Goal: Information Seeking & Learning: Learn about a topic

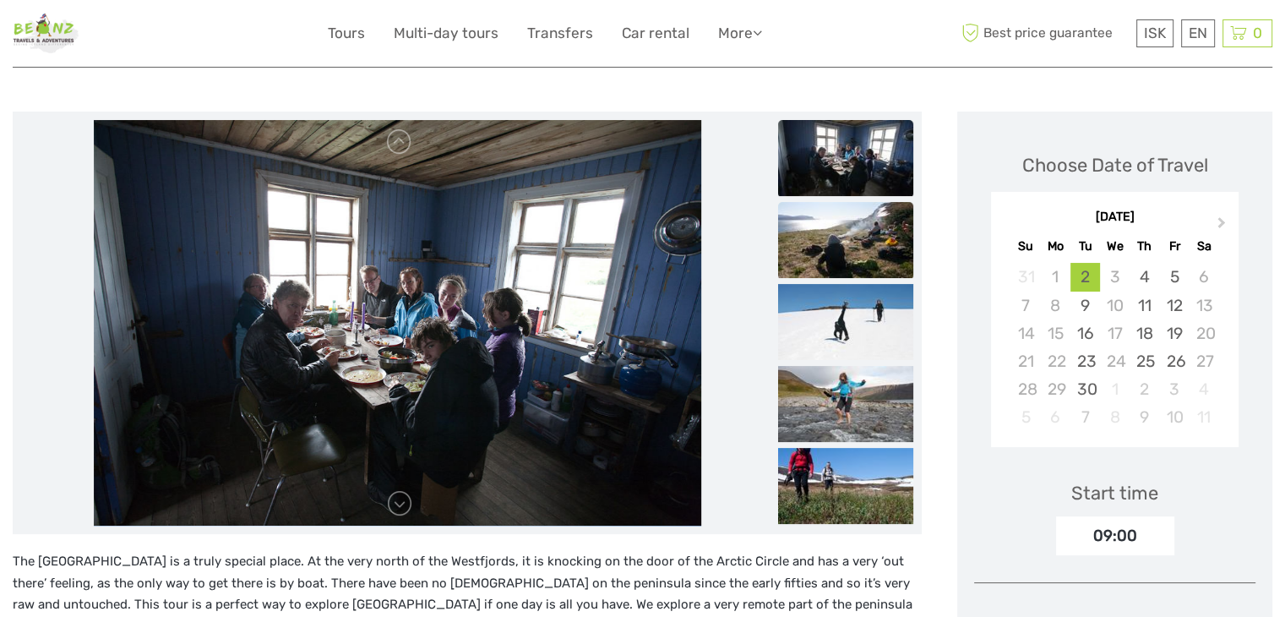
click at [862, 246] on img at bounding box center [845, 240] width 135 height 76
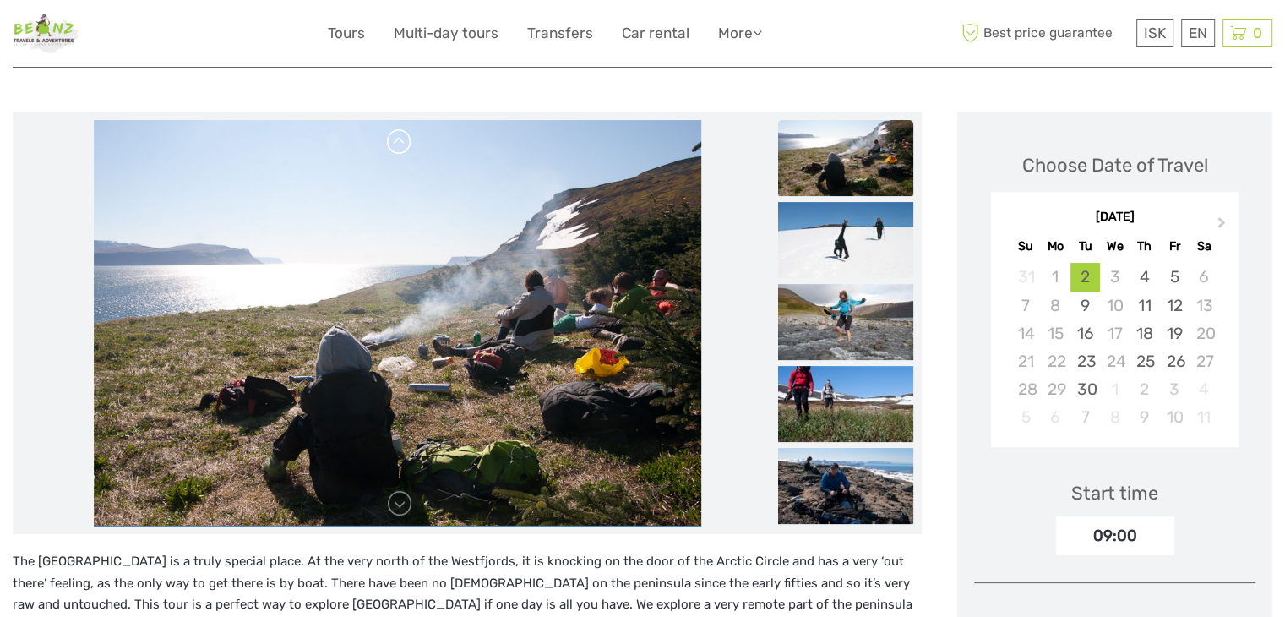
click at [398, 150] on link at bounding box center [399, 141] width 27 height 27
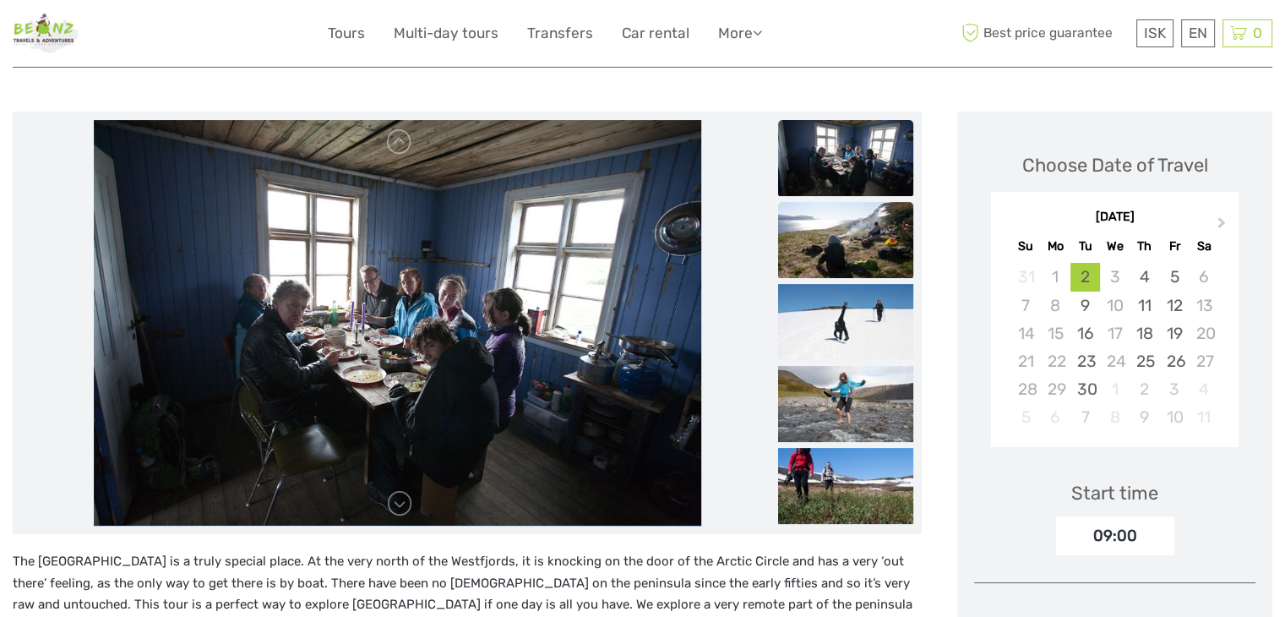
click at [872, 241] on img at bounding box center [845, 240] width 135 height 76
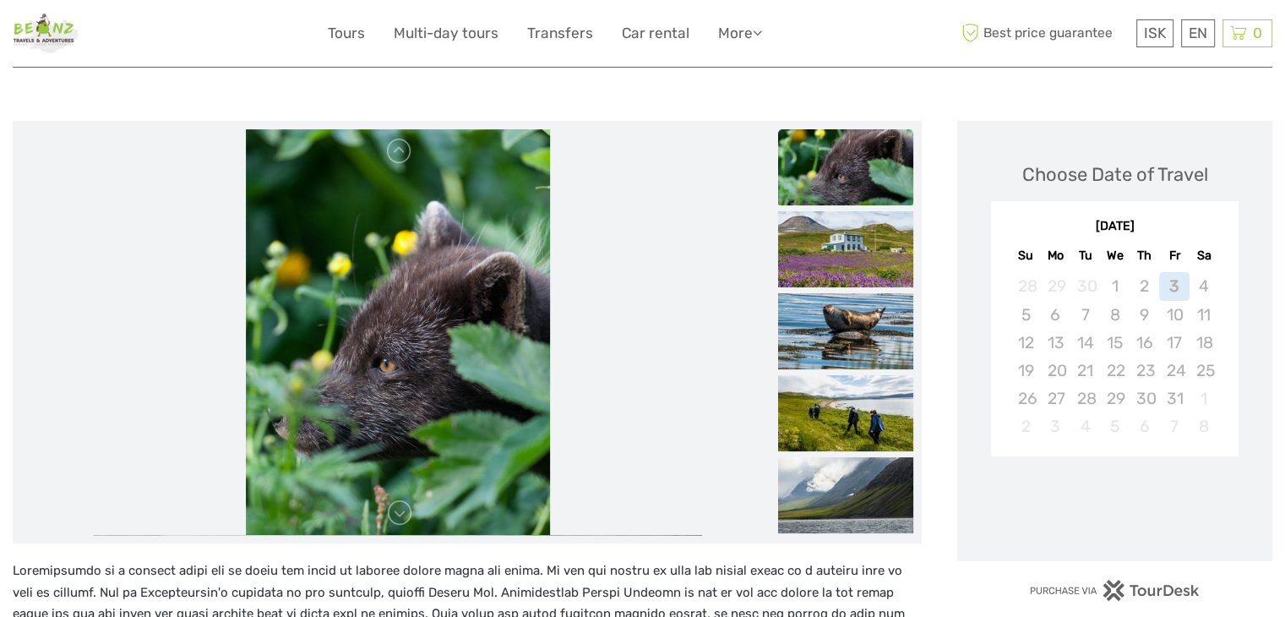
scroll to position [169, 0]
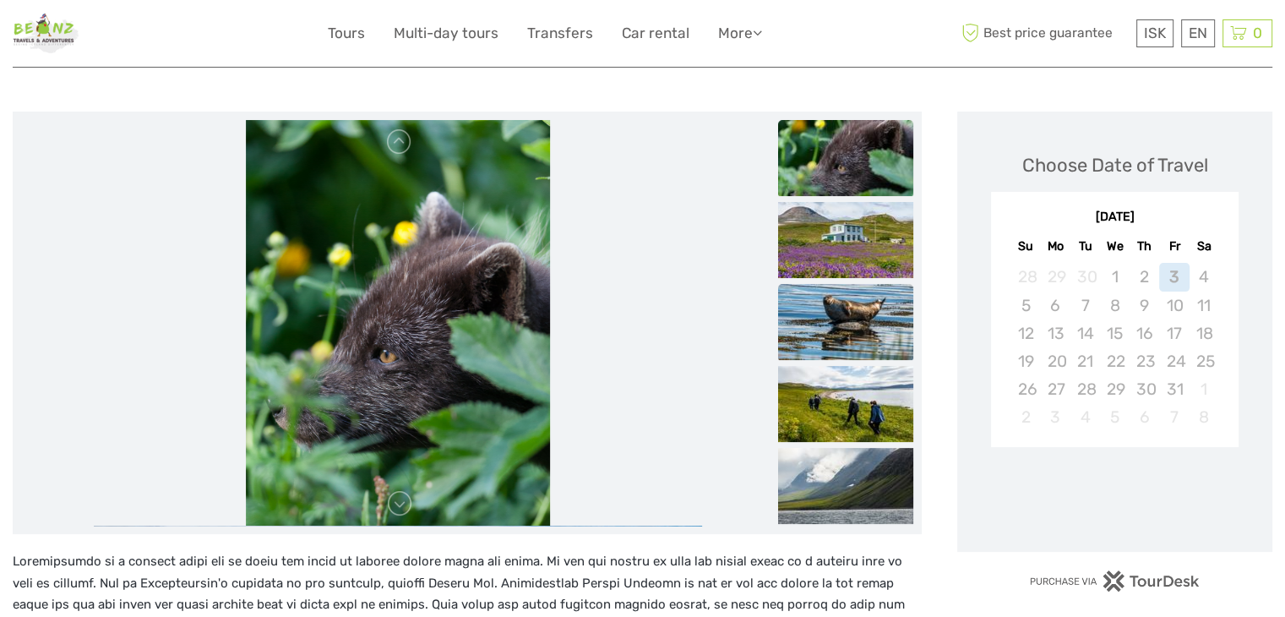
click at [831, 323] on img at bounding box center [845, 322] width 135 height 76
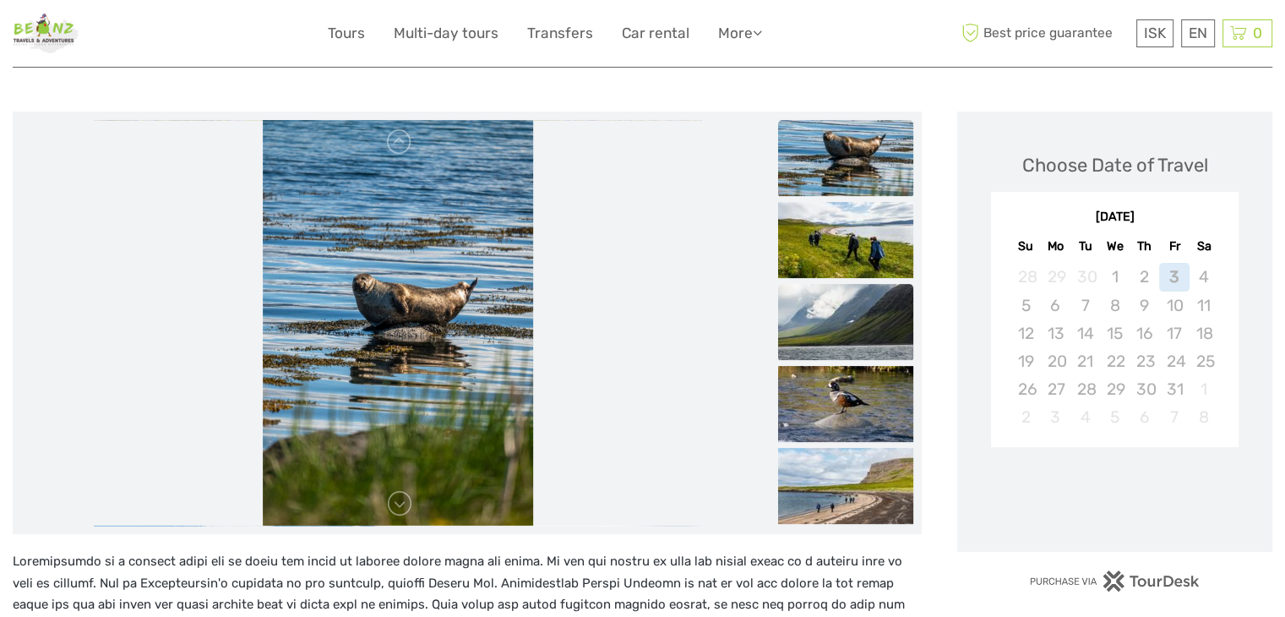
scroll to position [0, 0]
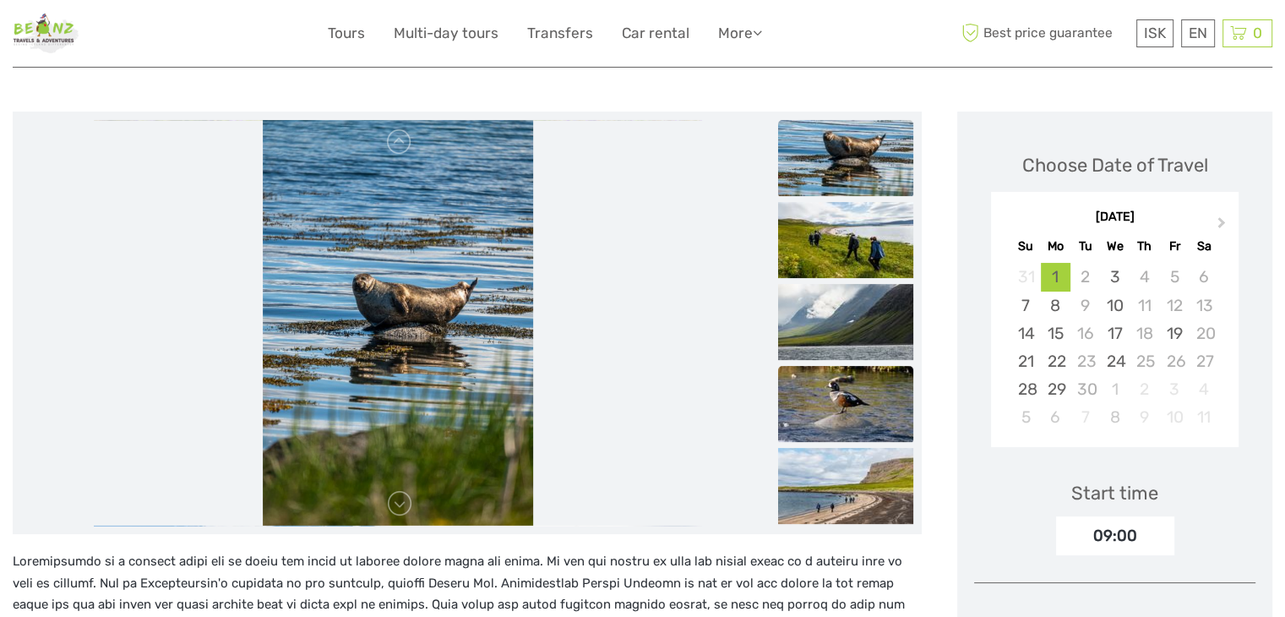
click at [821, 382] on img at bounding box center [845, 404] width 135 height 76
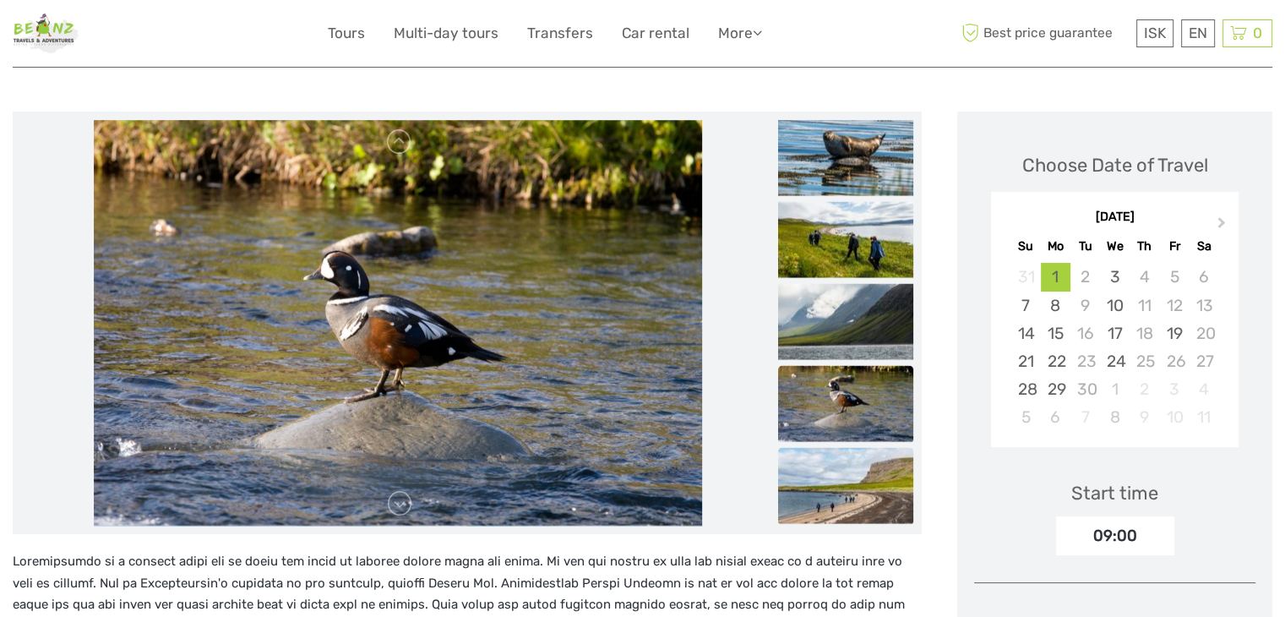
click at [846, 474] on img at bounding box center [845, 486] width 135 height 76
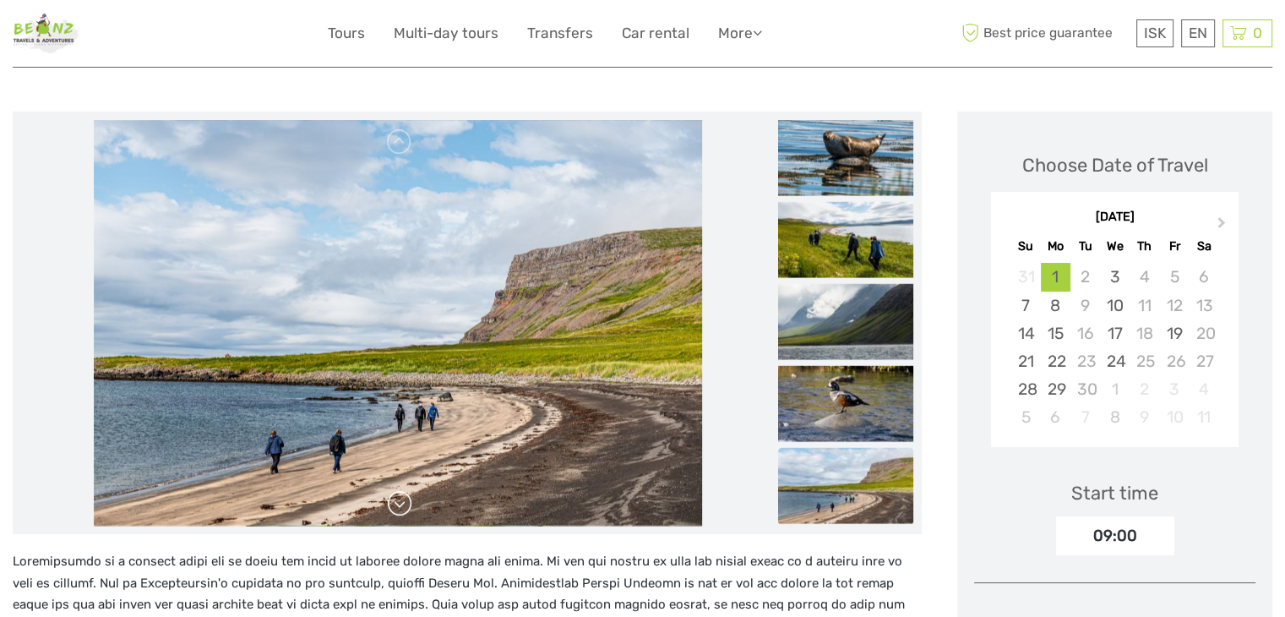
click at [406, 499] on link at bounding box center [399, 503] width 27 height 27
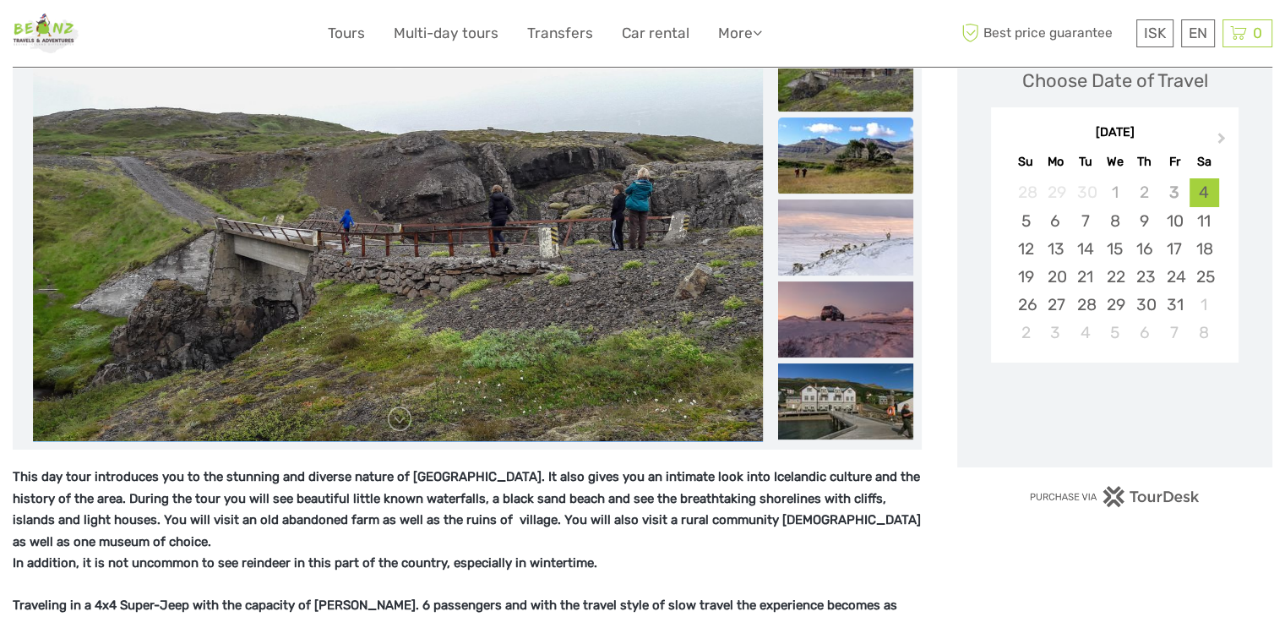
click at [876, 146] on img at bounding box center [845, 155] width 135 height 76
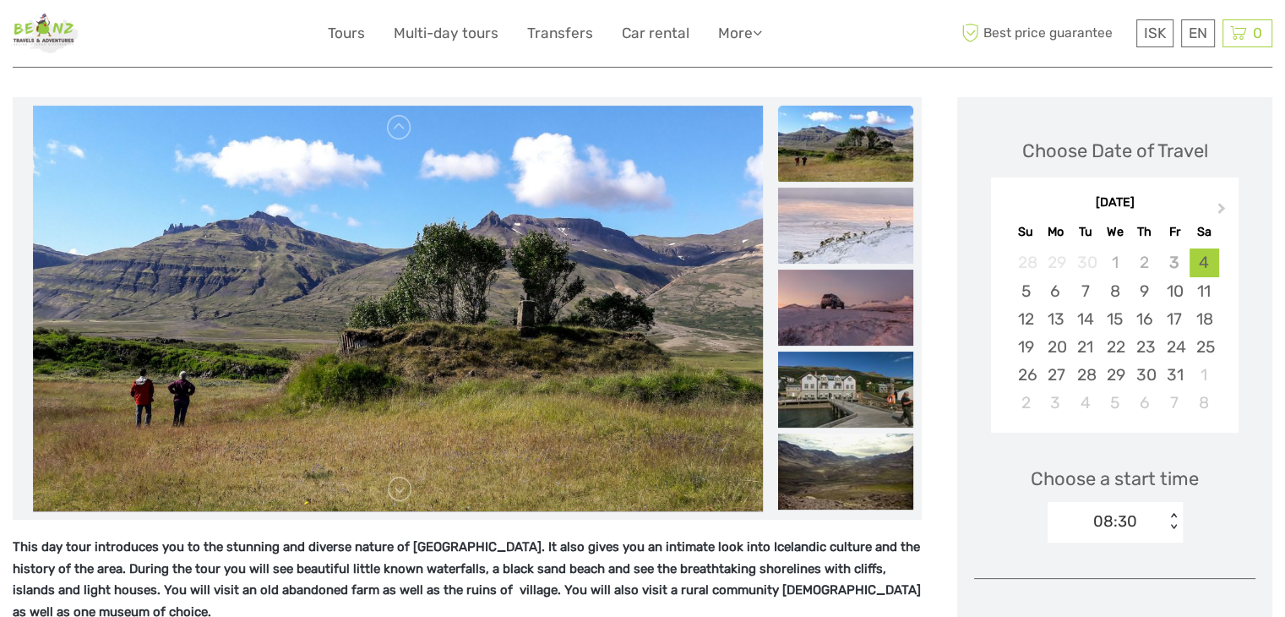
scroll to position [169, 0]
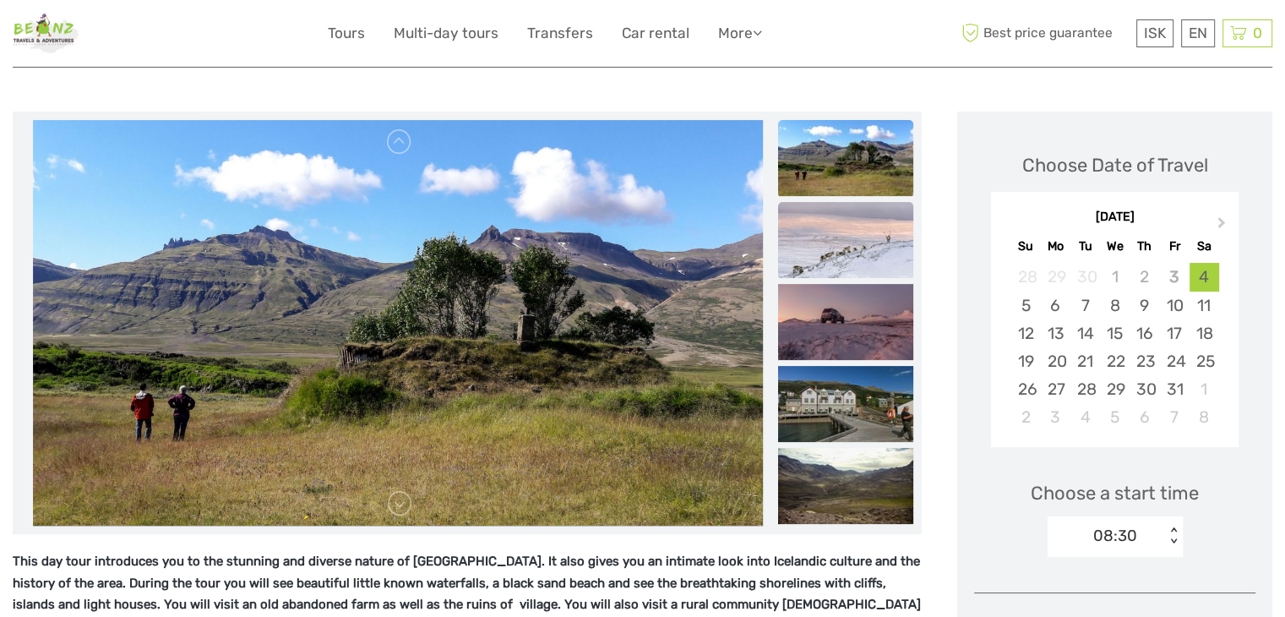
click at [843, 210] on img at bounding box center [845, 240] width 135 height 76
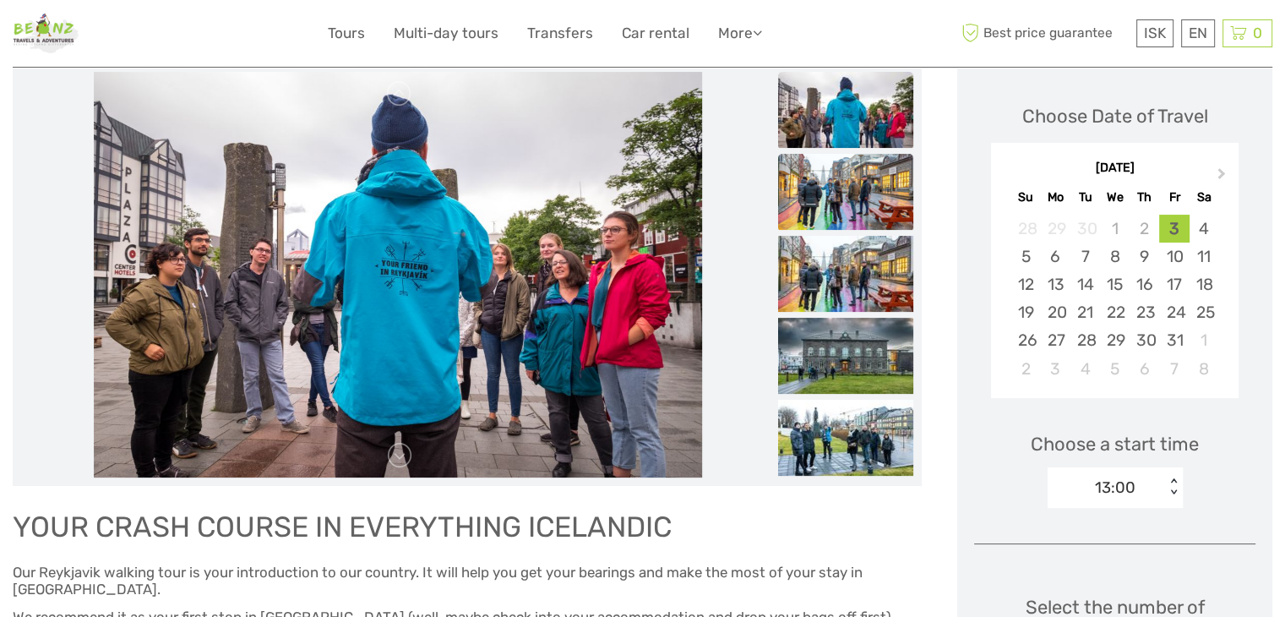
scroll to position [169, 0]
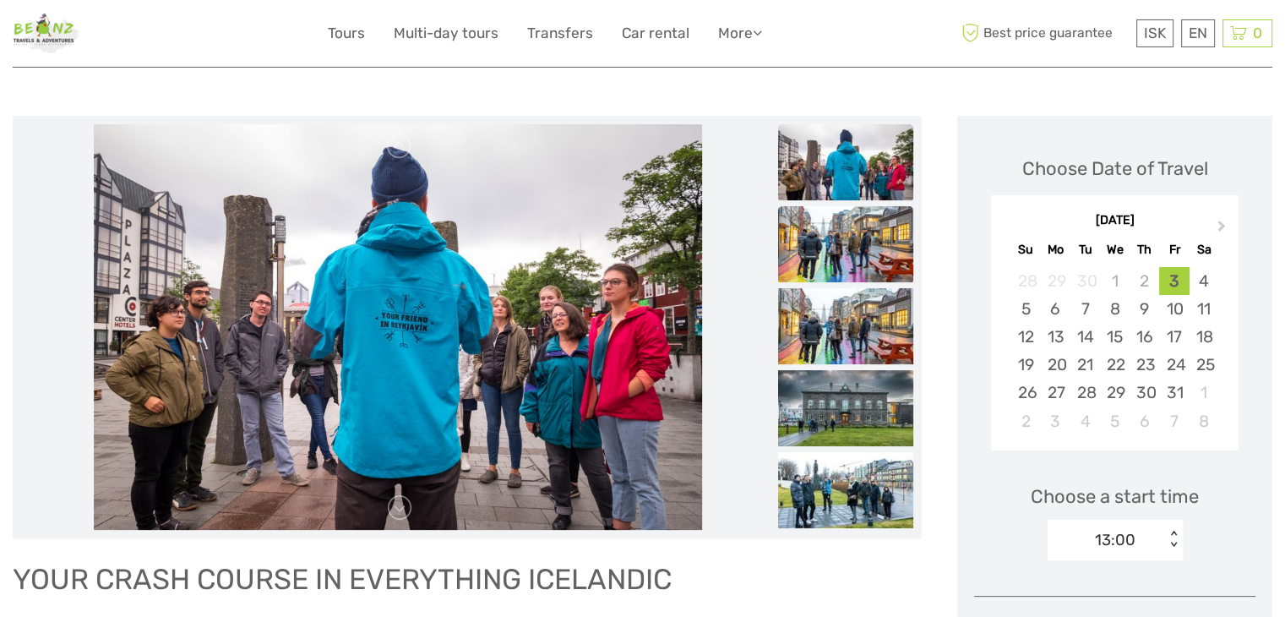
click at [810, 228] on img at bounding box center [845, 244] width 135 height 76
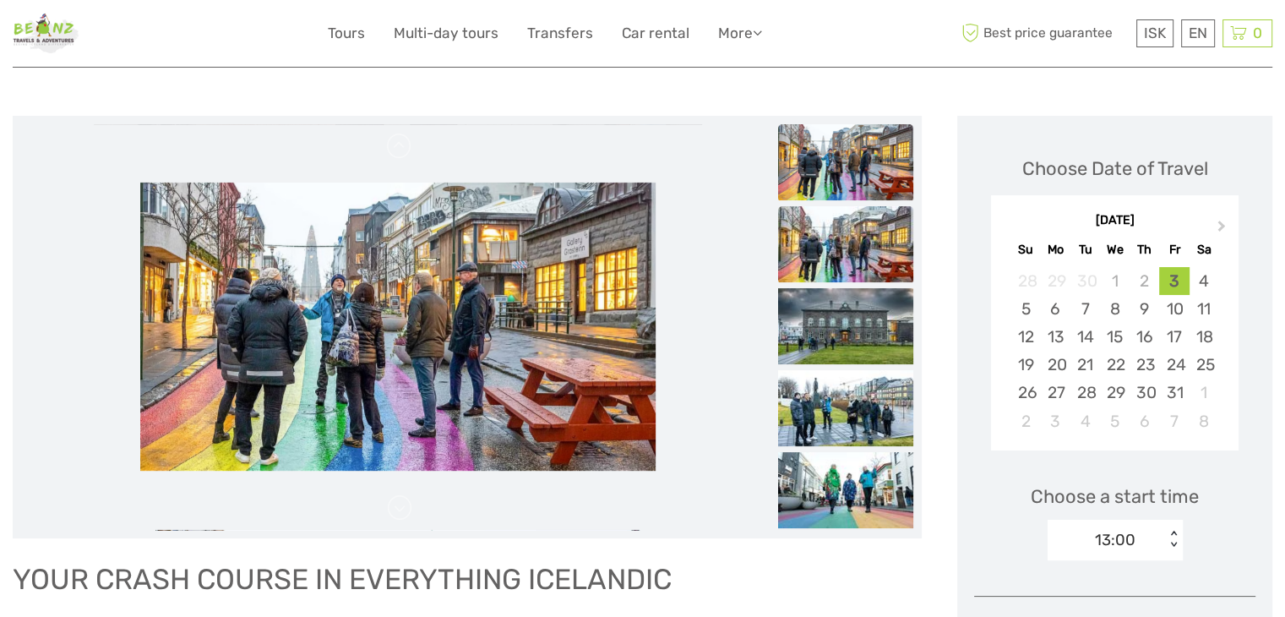
click at [898, 223] on img at bounding box center [845, 244] width 135 height 76
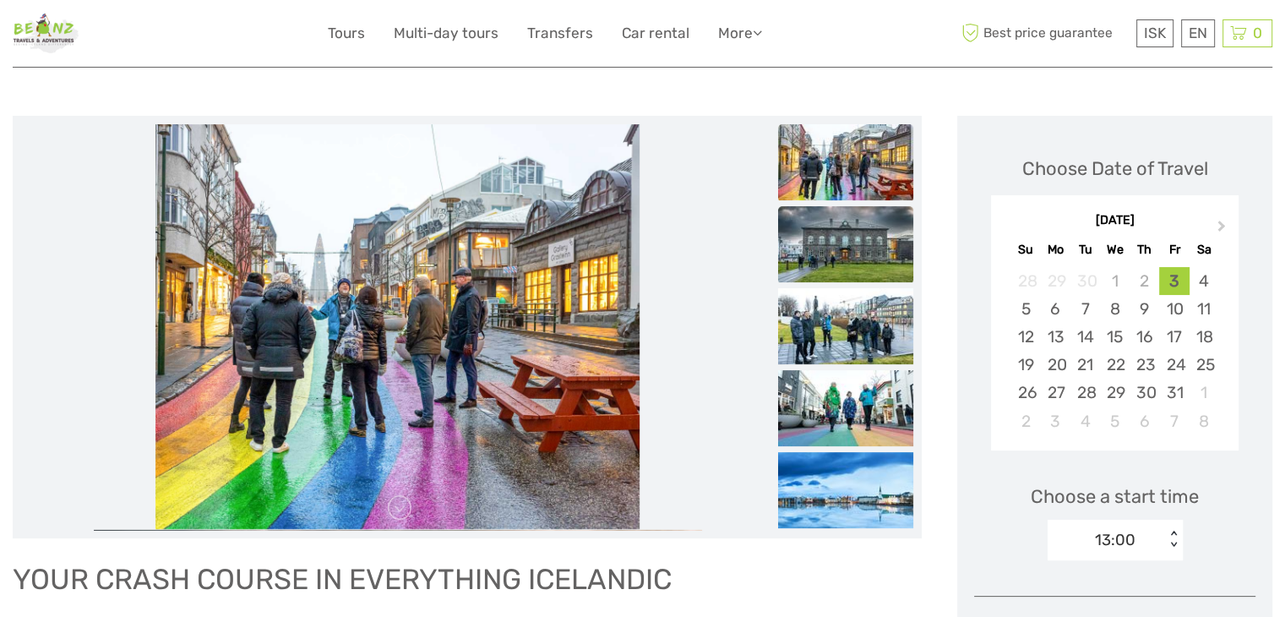
click at [833, 258] on img at bounding box center [845, 244] width 135 height 76
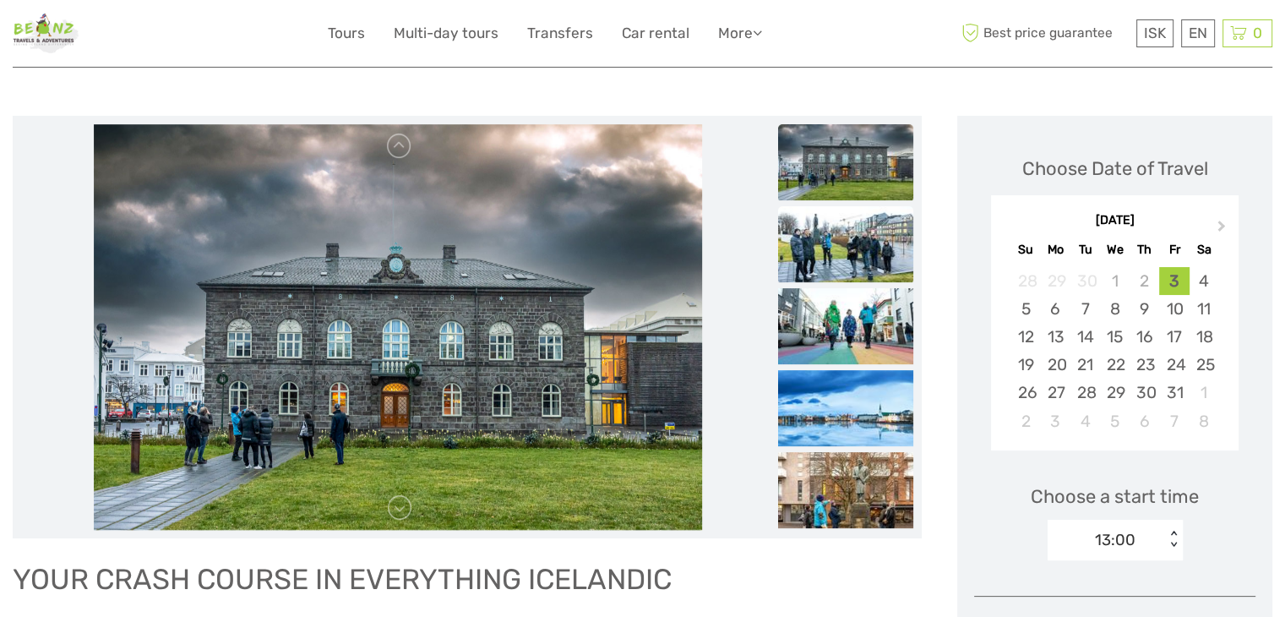
click at [833, 241] on img at bounding box center [845, 244] width 135 height 76
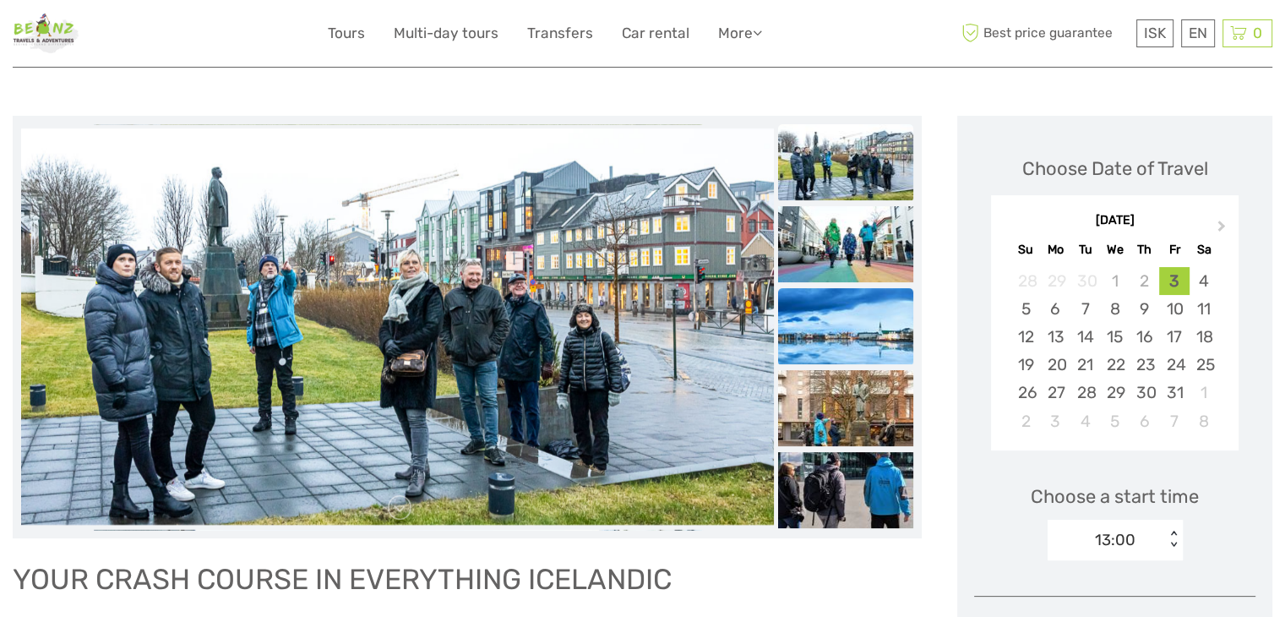
click at [857, 336] on img at bounding box center [845, 326] width 135 height 76
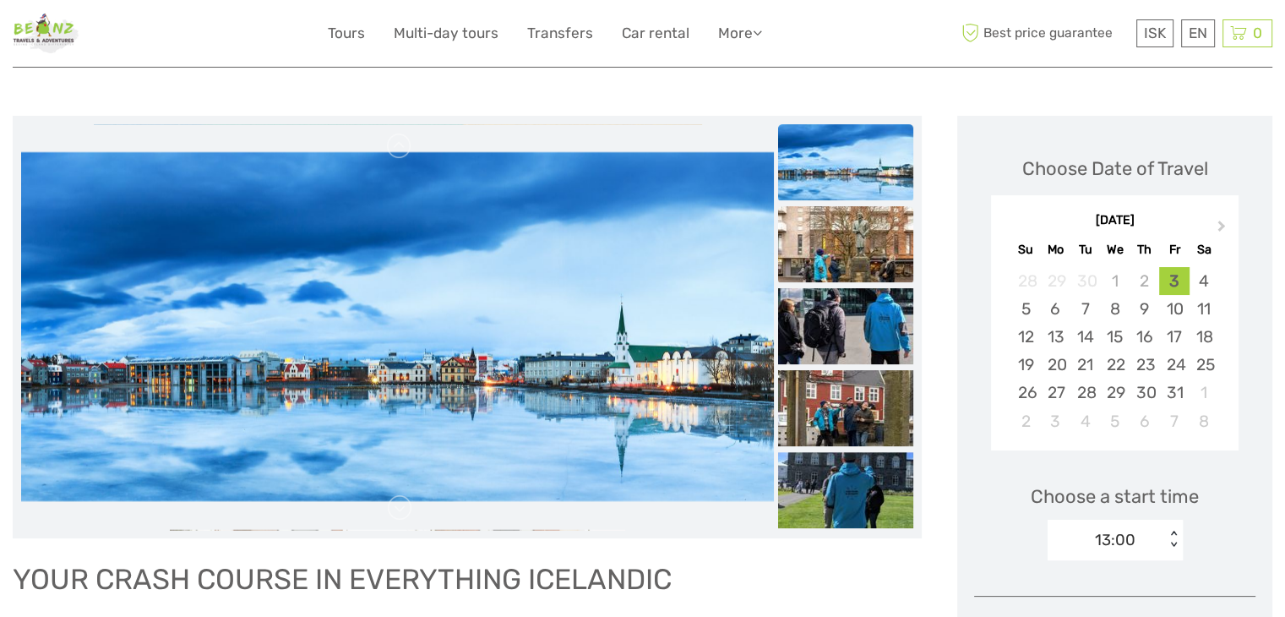
click at [838, 251] on img at bounding box center [845, 244] width 135 height 76
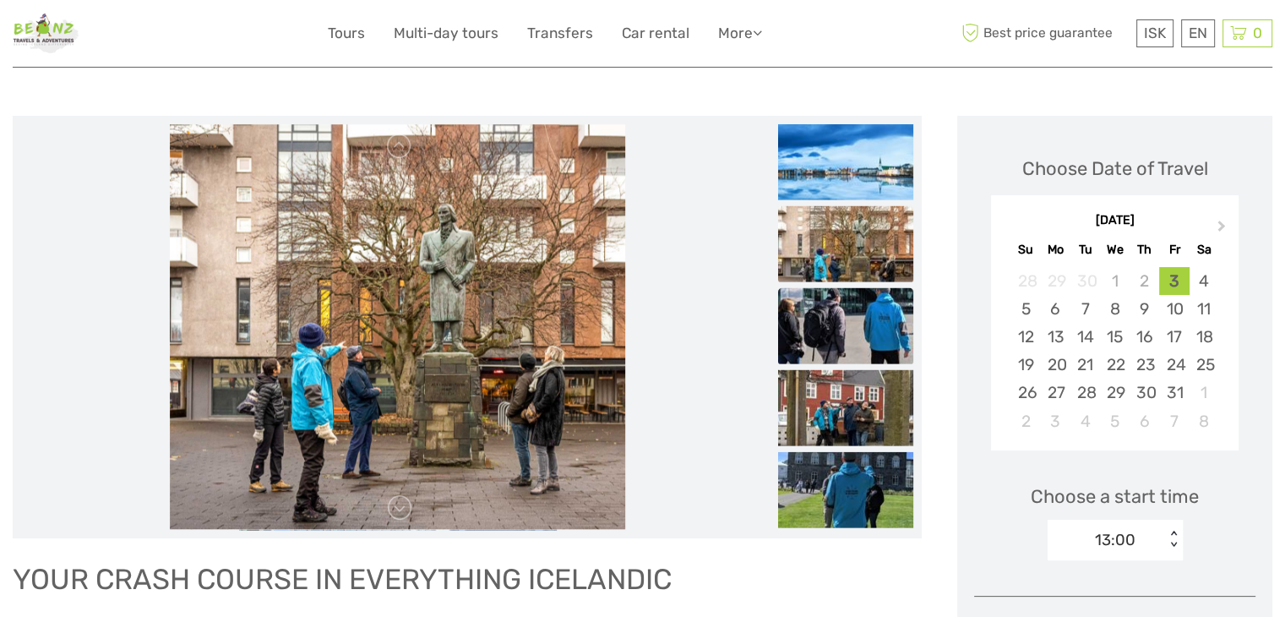
click at [860, 314] on img at bounding box center [845, 325] width 135 height 76
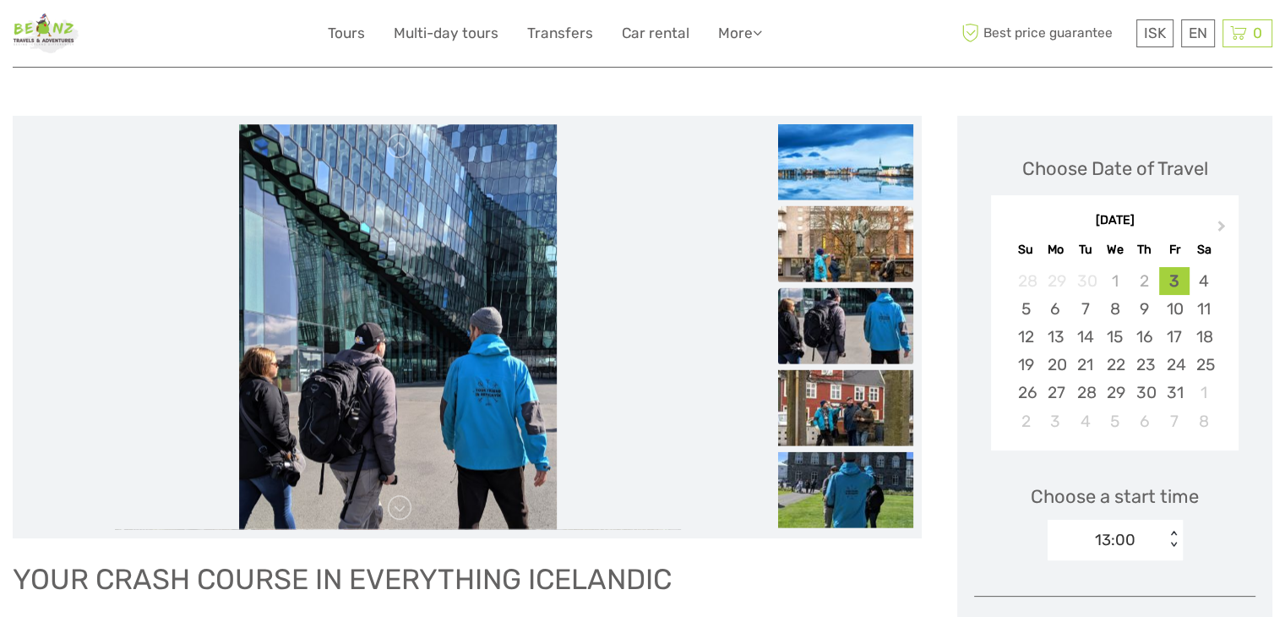
click at [845, 213] on img at bounding box center [845, 243] width 135 height 76
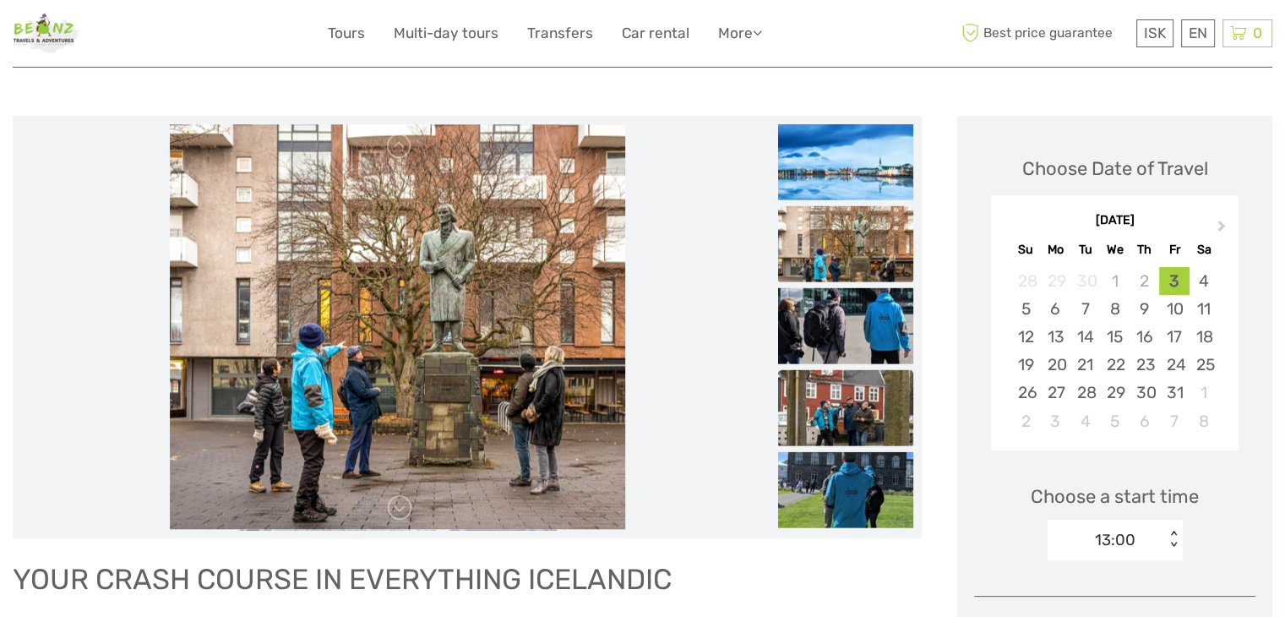
click at [838, 404] on img at bounding box center [845, 407] width 135 height 76
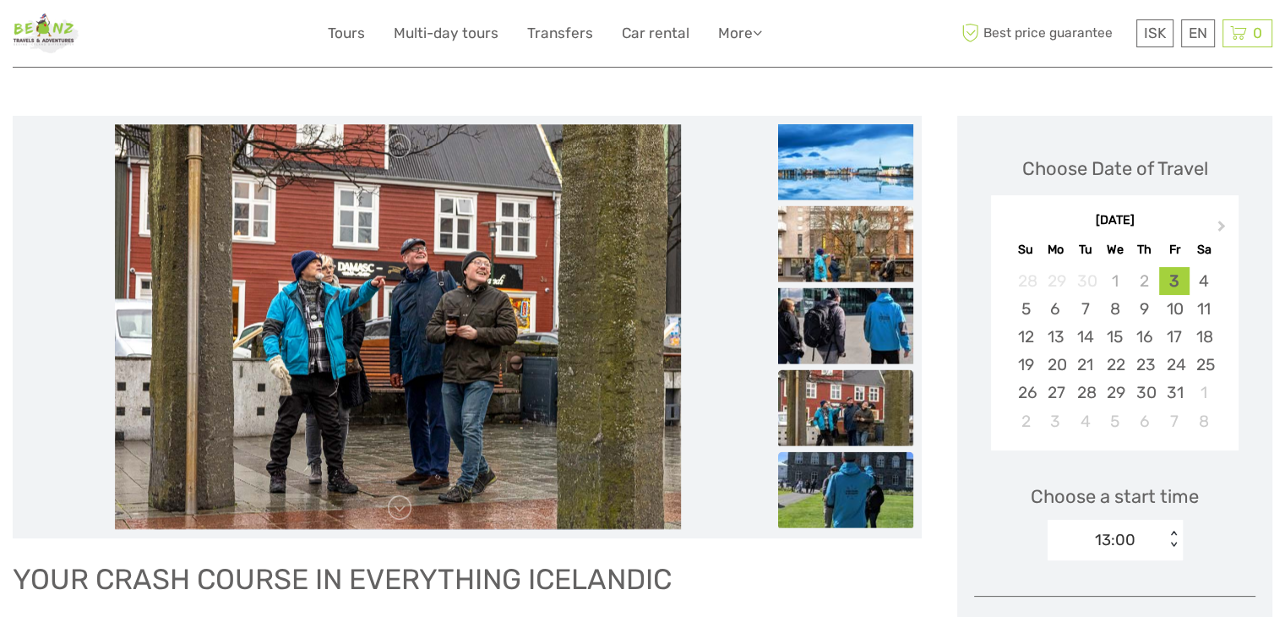
click at [816, 474] on img at bounding box center [845, 489] width 135 height 76
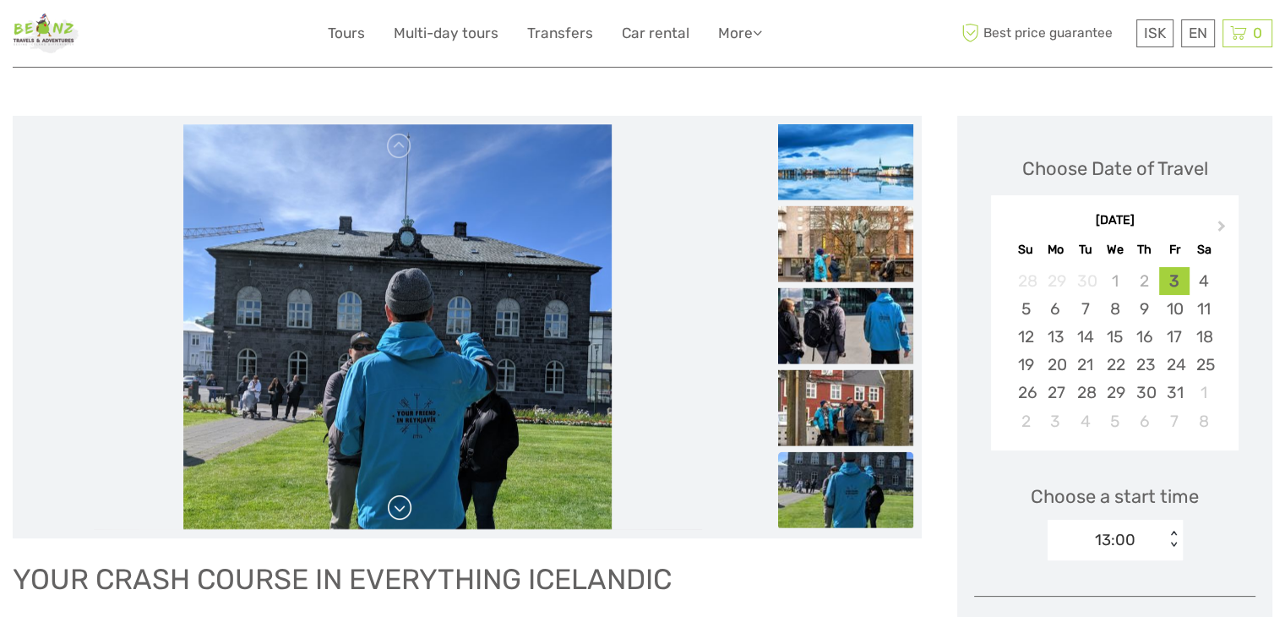
click at [401, 510] on link at bounding box center [399, 507] width 27 height 27
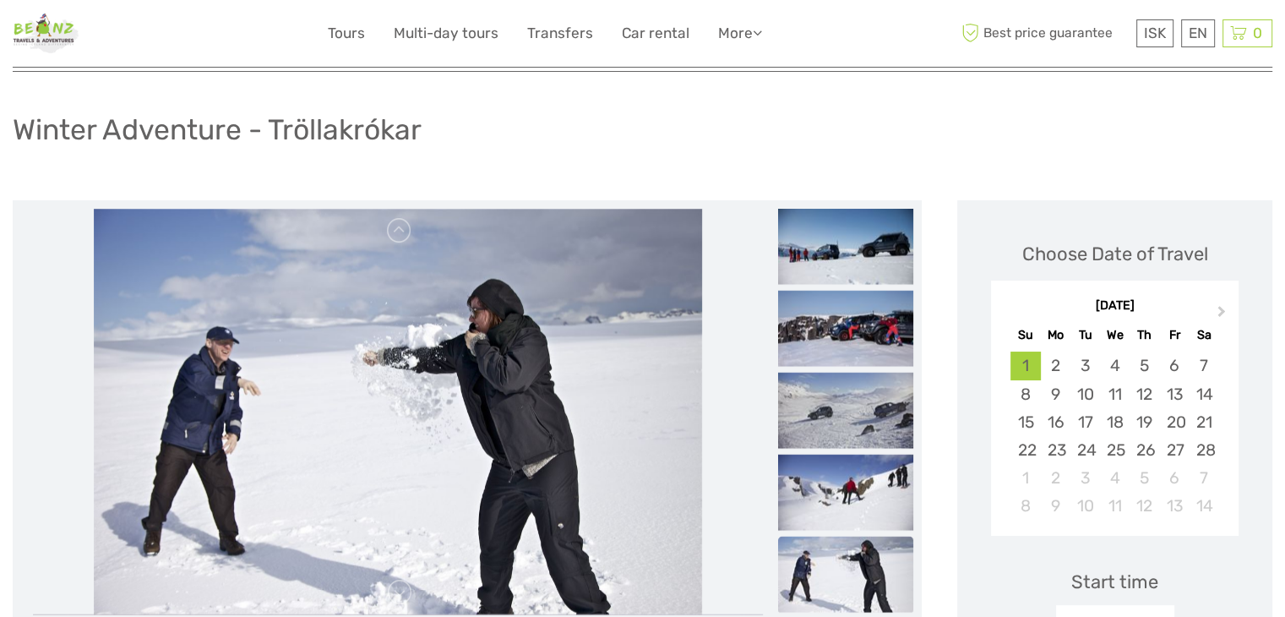
scroll to position [85, 0]
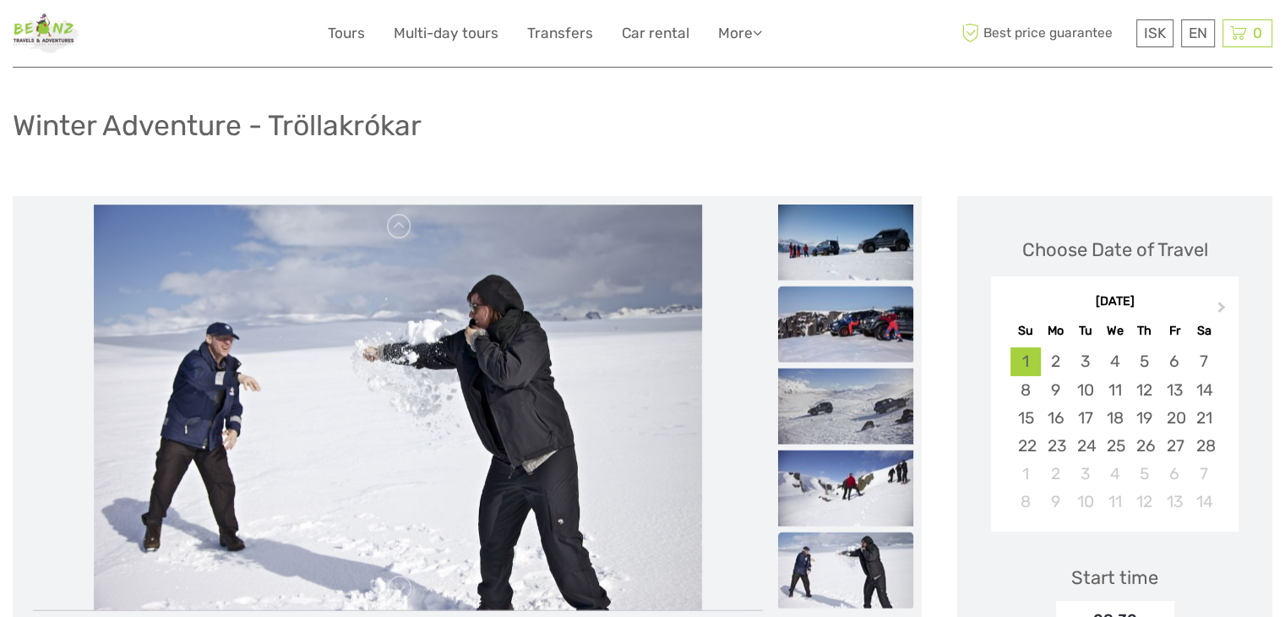
click at [835, 311] on img at bounding box center [845, 324] width 135 height 76
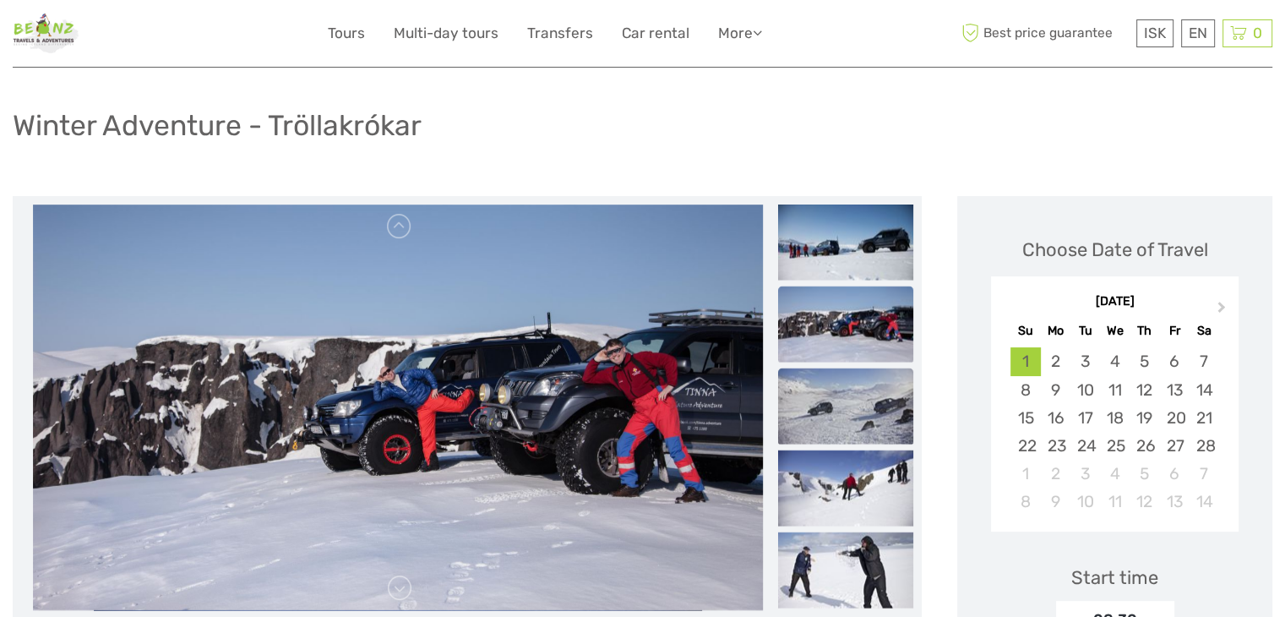
click at [876, 408] on img at bounding box center [845, 406] width 135 height 76
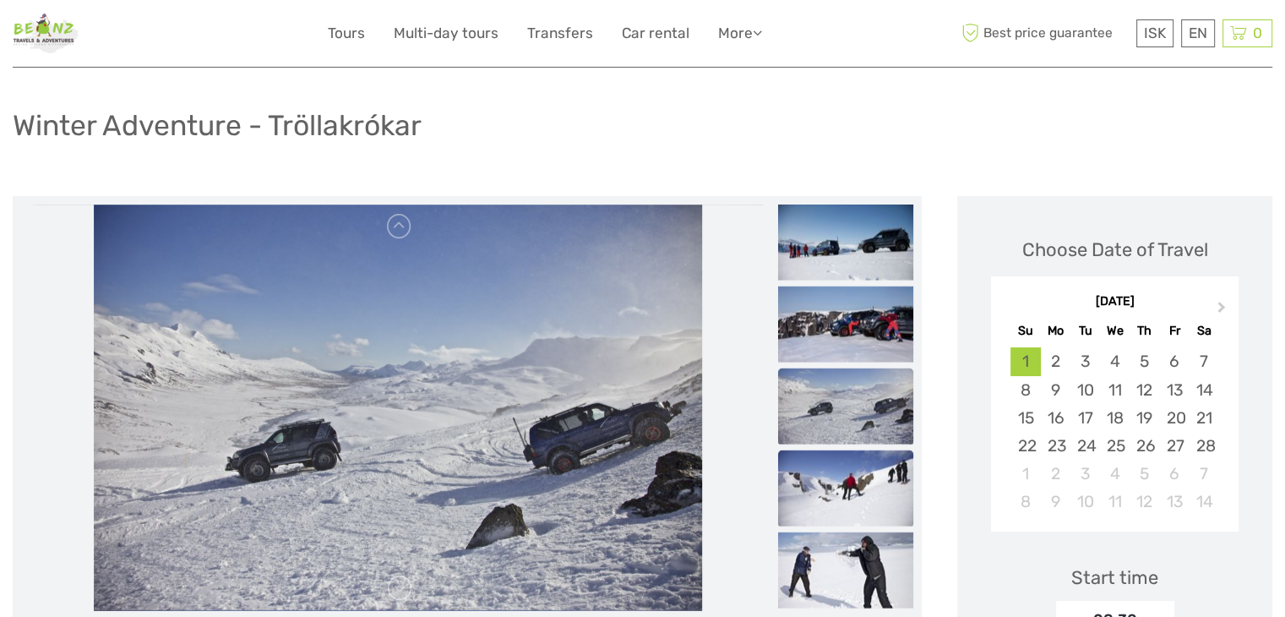
click at [866, 499] on img at bounding box center [845, 488] width 135 height 76
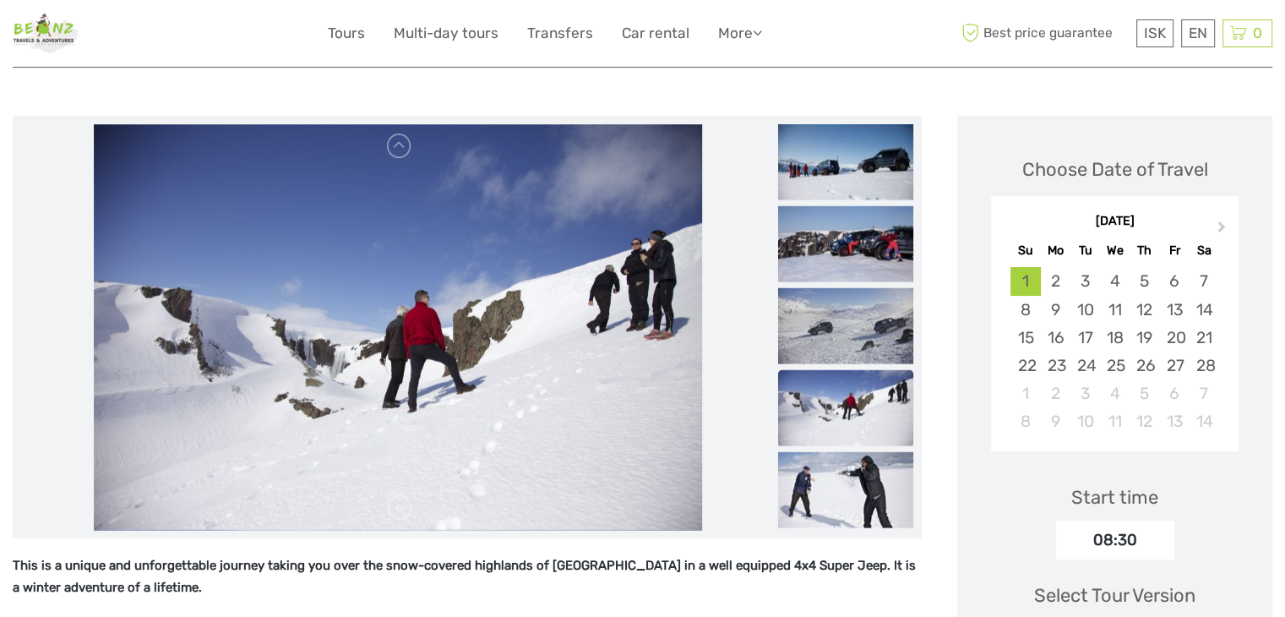
scroll to position [169, 0]
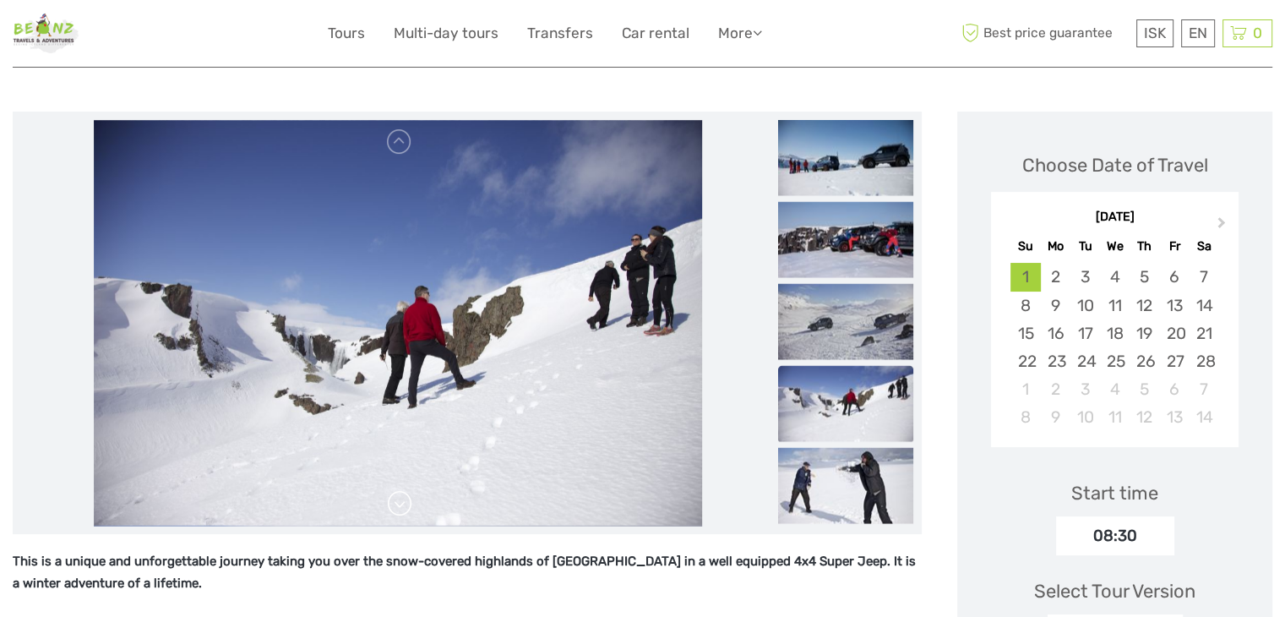
drag, startPoint x: 382, startPoint y: 499, endPoint x: 405, endPoint y: 506, distance: 24.1
click at [393, 504] on div at bounding box center [397, 323] width 753 height 406
click at [405, 506] on link at bounding box center [399, 503] width 27 height 27
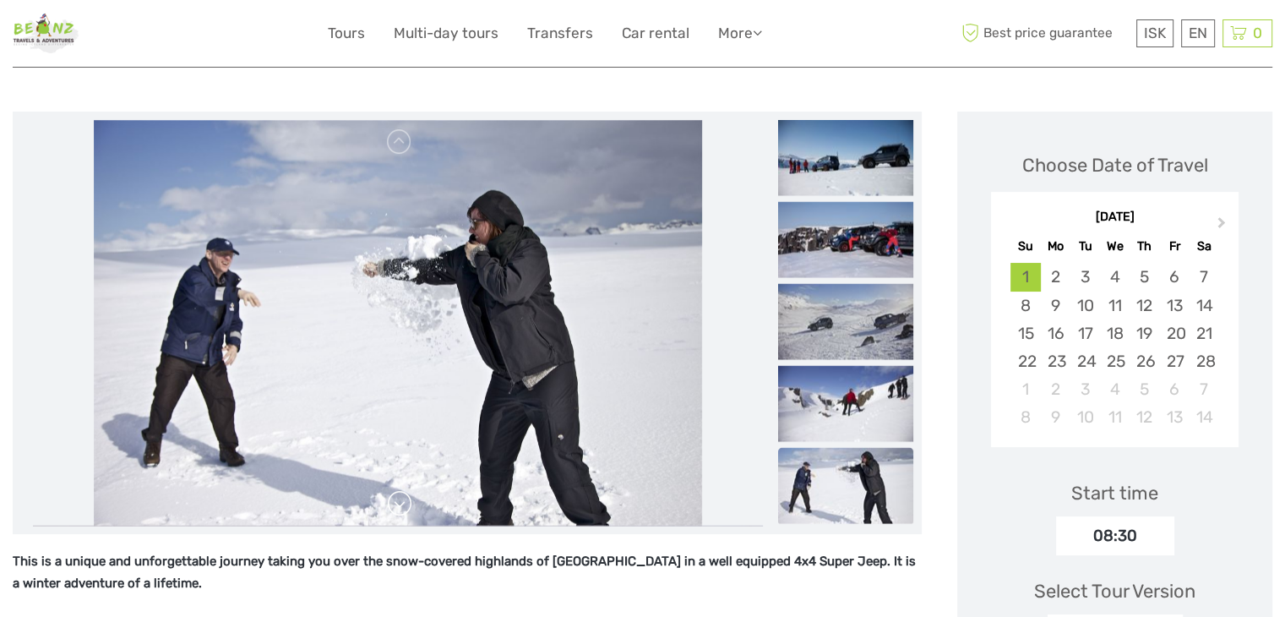
click at [400, 505] on link at bounding box center [399, 503] width 27 height 27
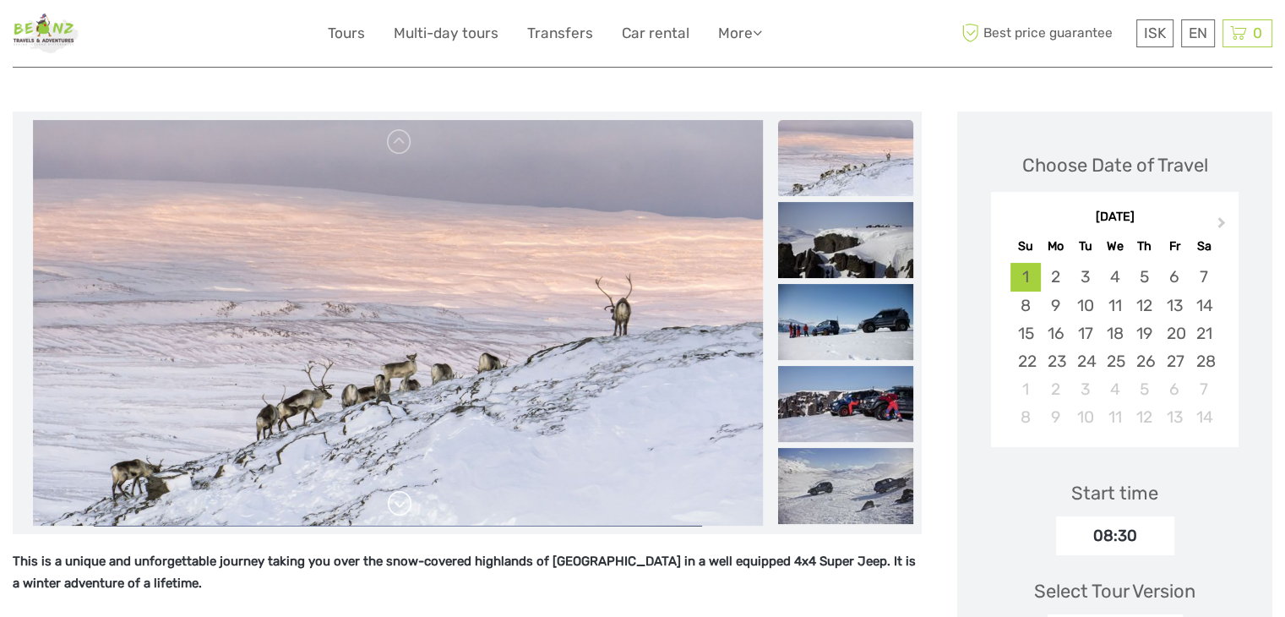
click at [400, 505] on link at bounding box center [399, 503] width 27 height 27
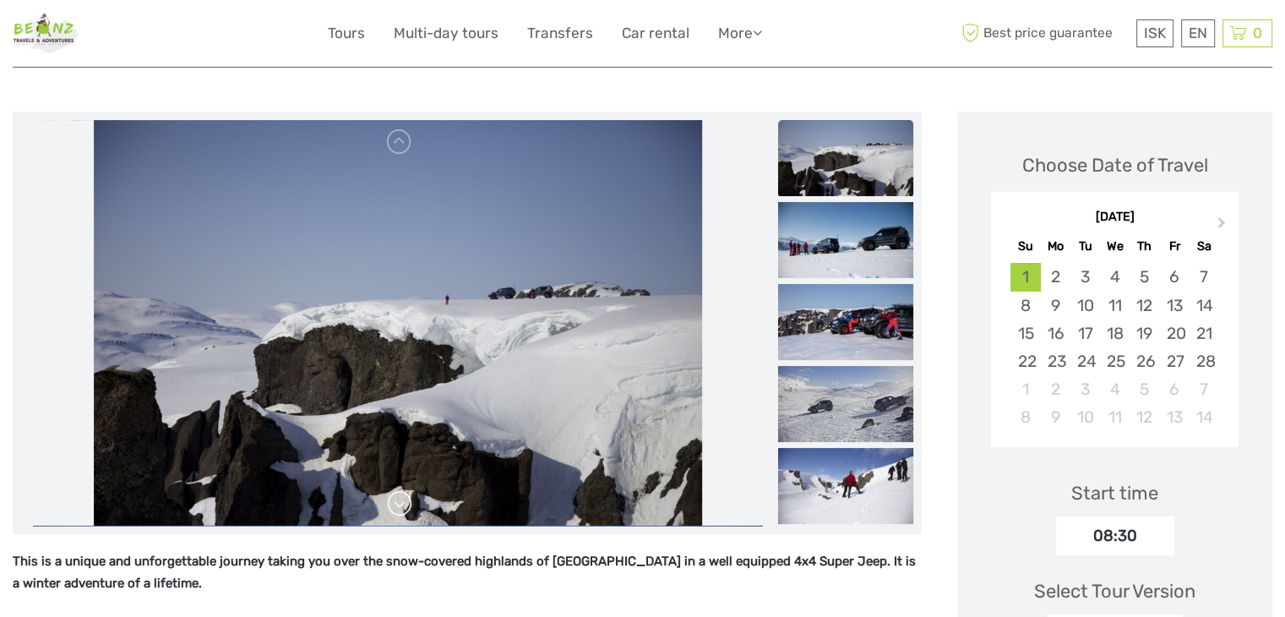
click at [400, 505] on link at bounding box center [399, 503] width 27 height 27
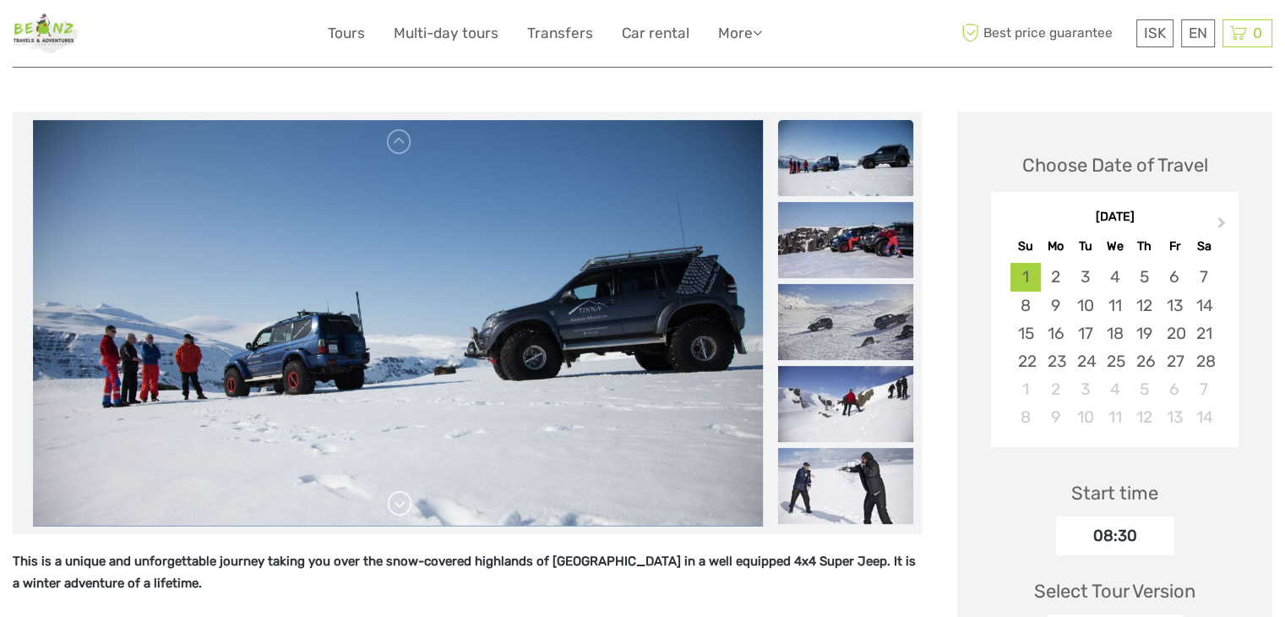
click at [400, 505] on link at bounding box center [399, 503] width 27 height 27
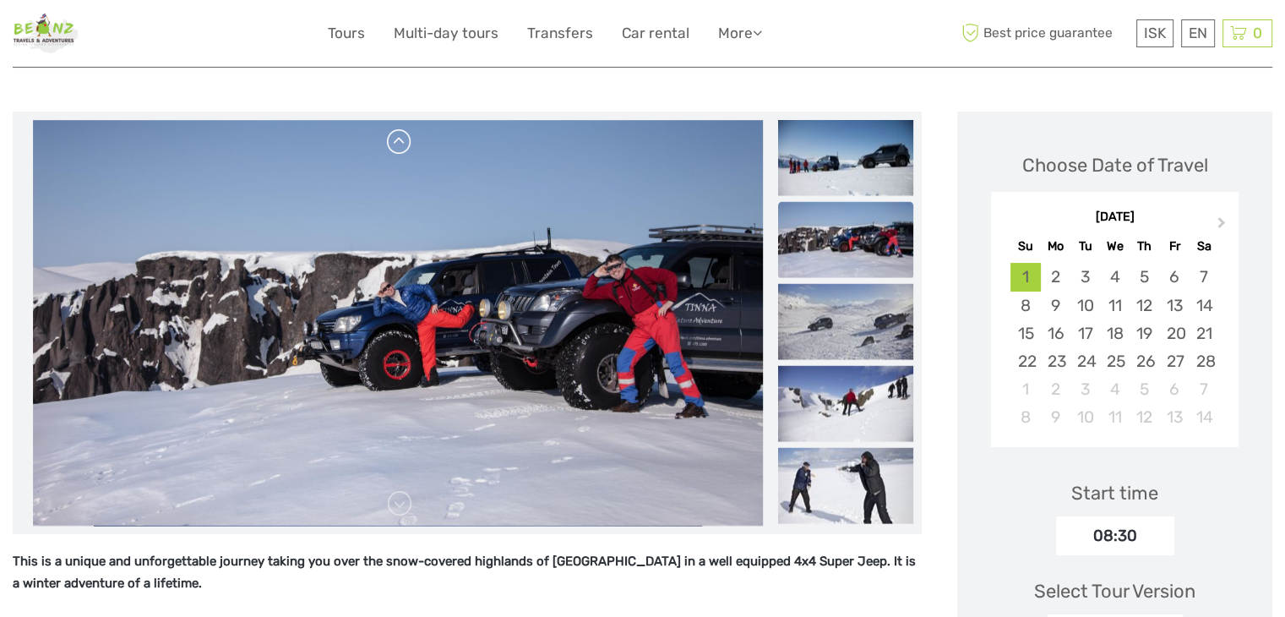
click at [402, 150] on link at bounding box center [399, 141] width 27 height 27
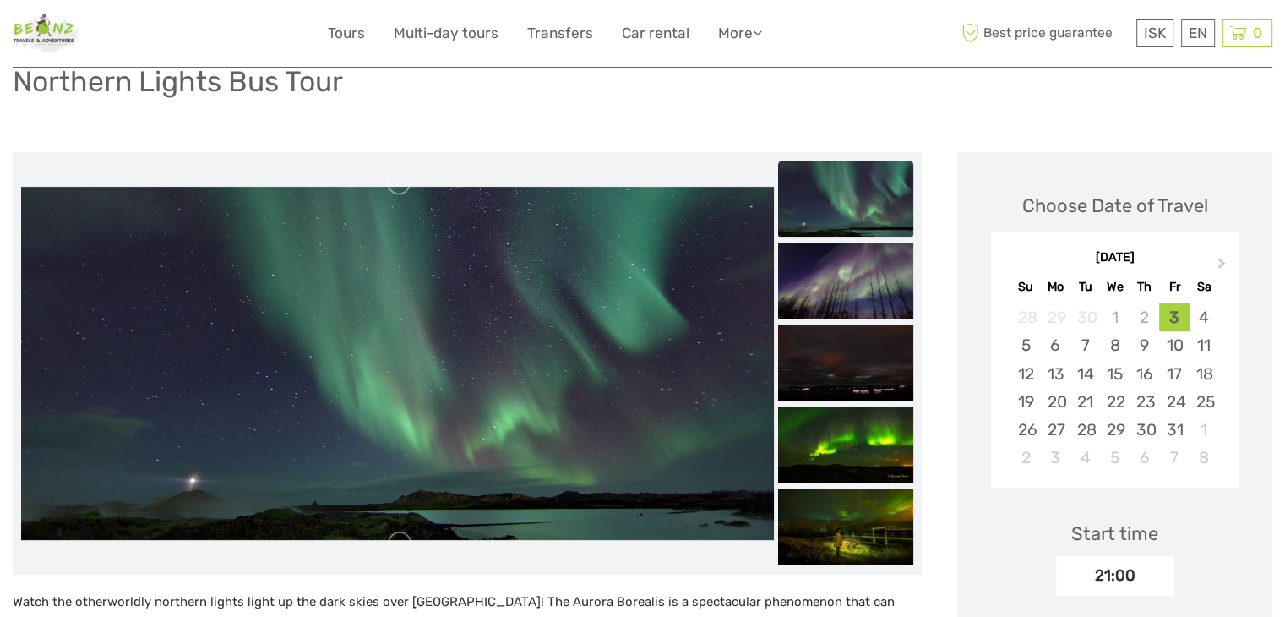
scroll to position [254, 0]
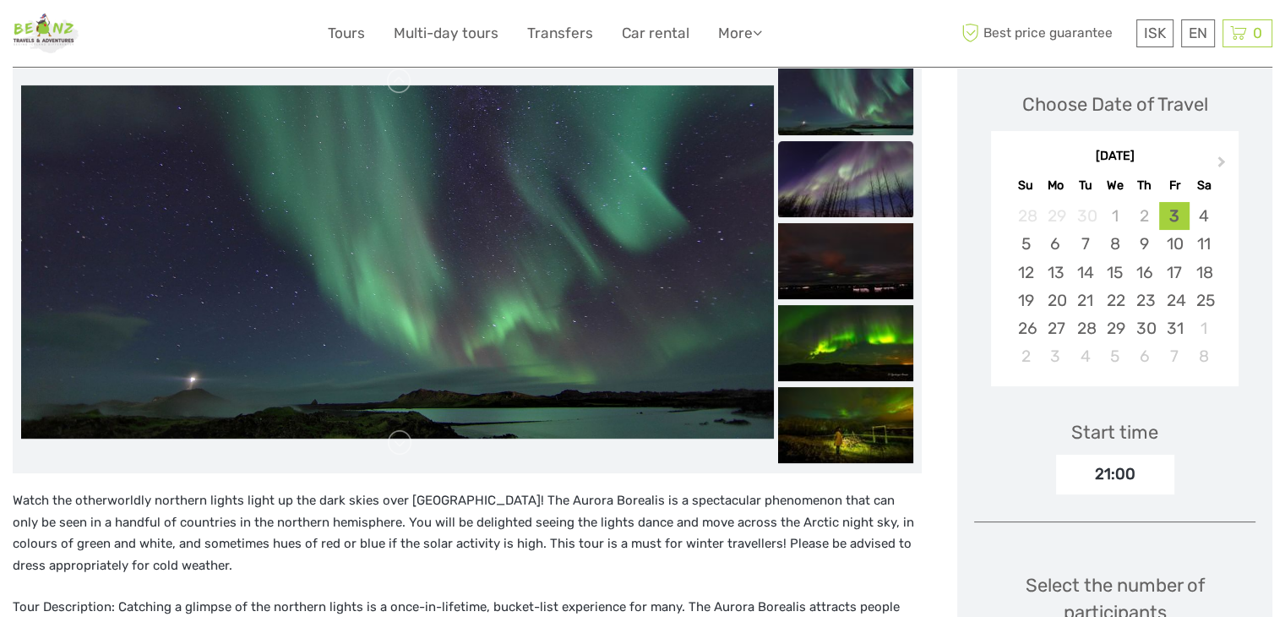
click at [886, 154] on img at bounding box center [845, 179] width 135 height 76
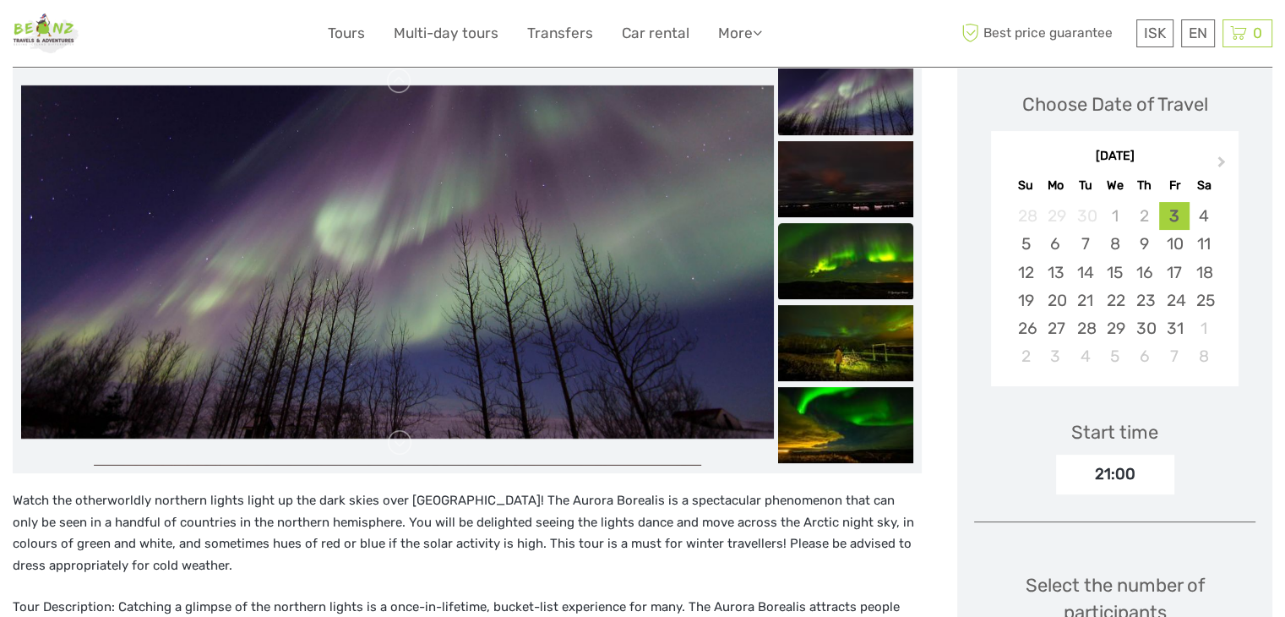
click at [856, 227] on img at bounding box center [845, 261] width 135 height 76
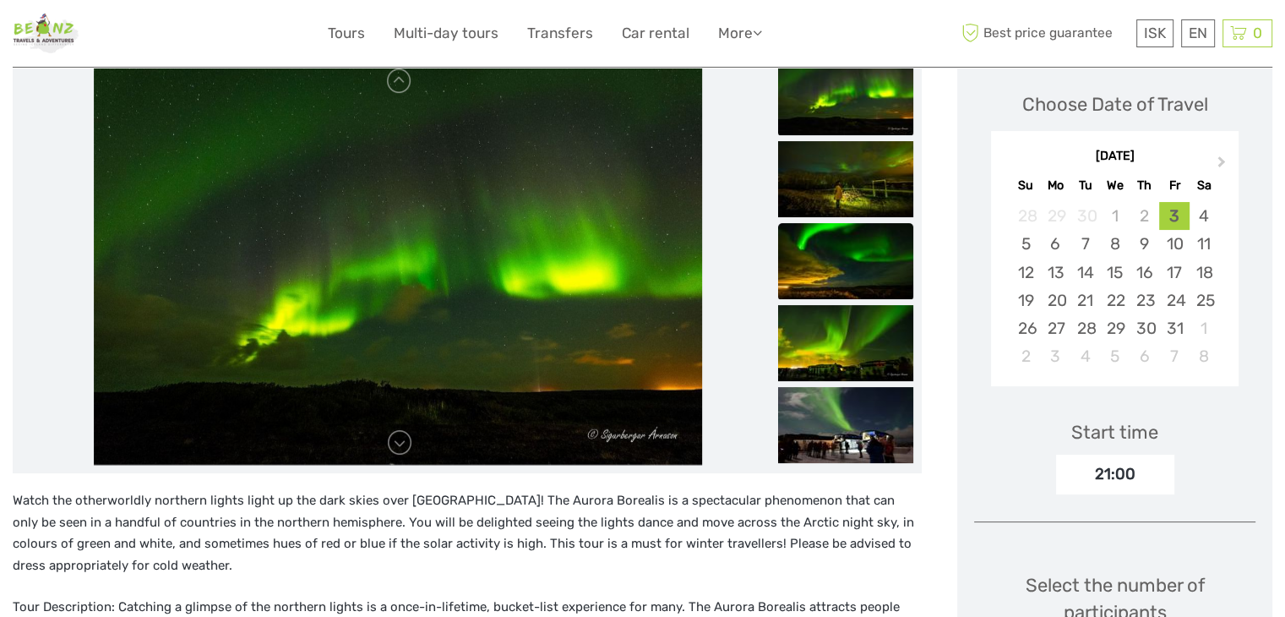
drag, startPoint x: 453, startPoint y: 177, endPoint x: 828, endPoint y: 225, distance: 378.3
click at [828, 225] on img at bounding box center [845, 261] width 135 height 76
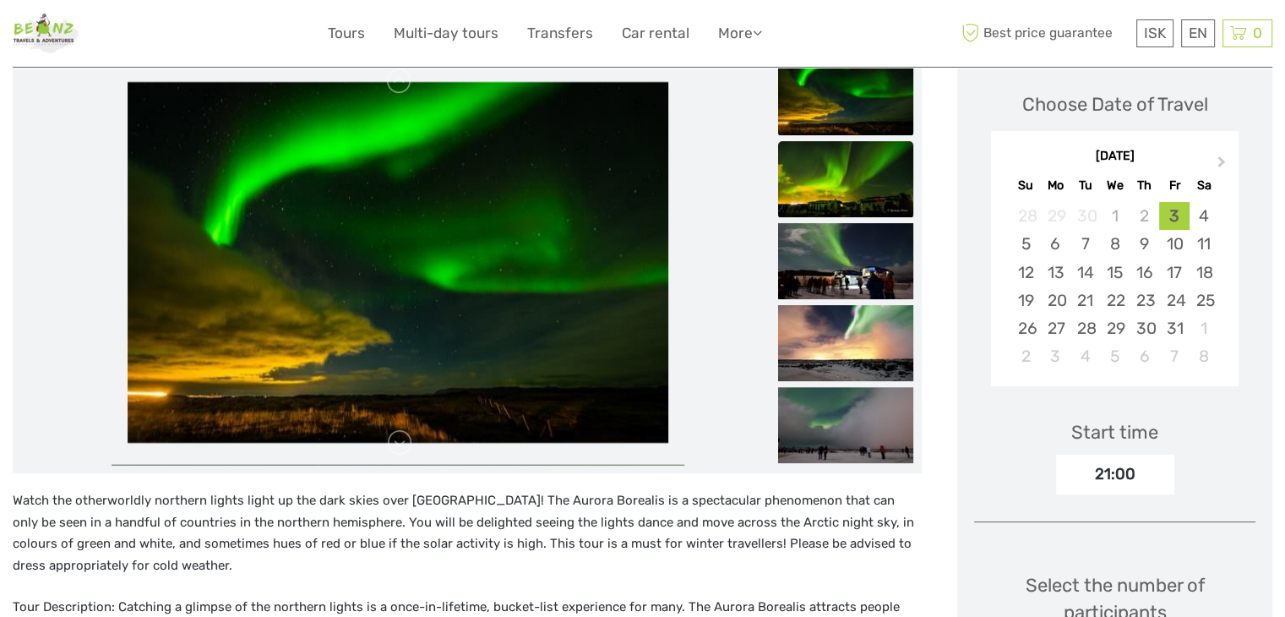
click at [824, 166] on img at bounding box center [845, 179] width 135 height 76
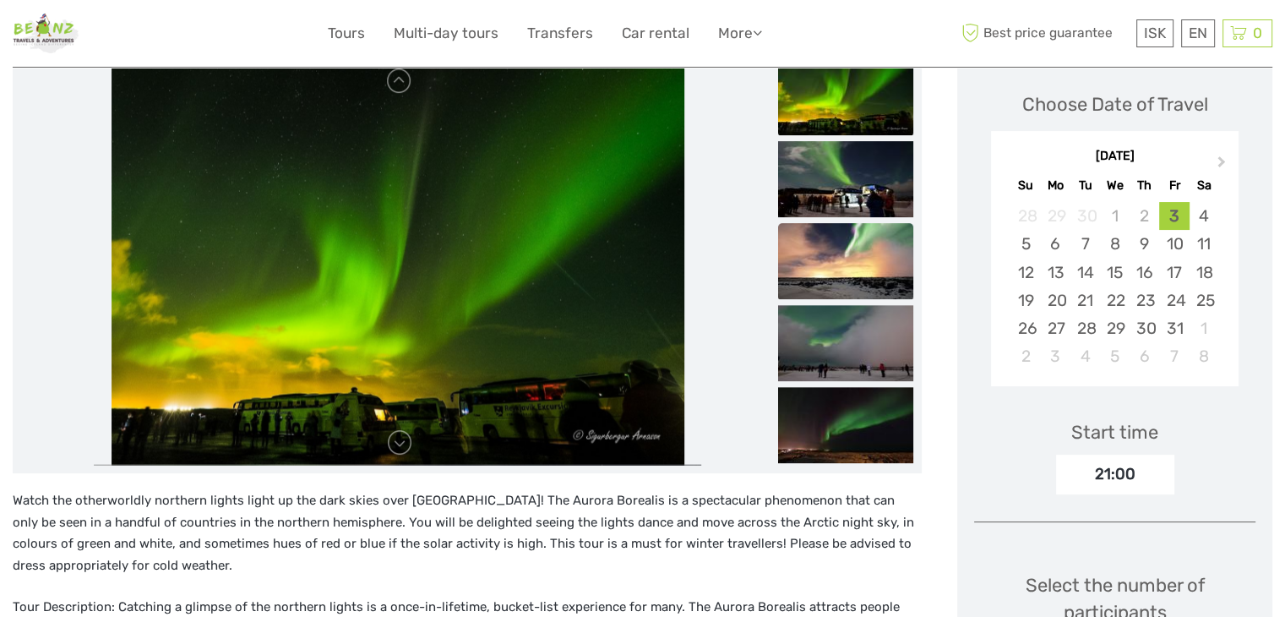
click at [827, 223] on img at bounding box center [845, 261] width 135 height 76
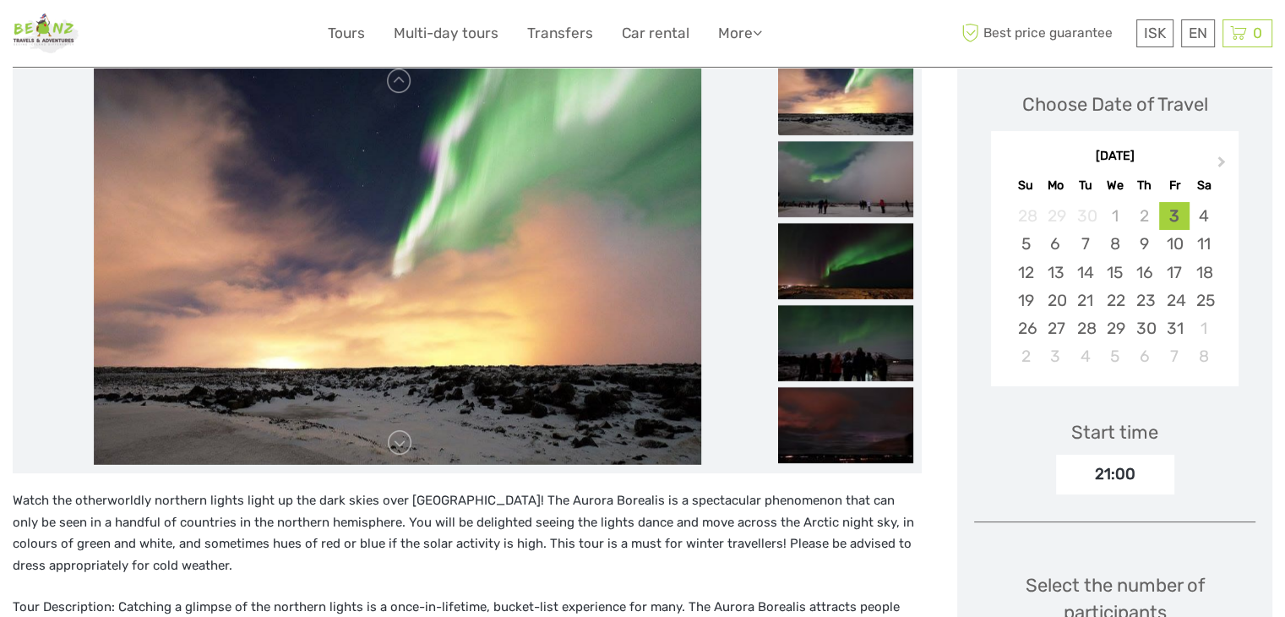
click at [830, 223] on img at bounding box center [845, 261] width 135 height 76
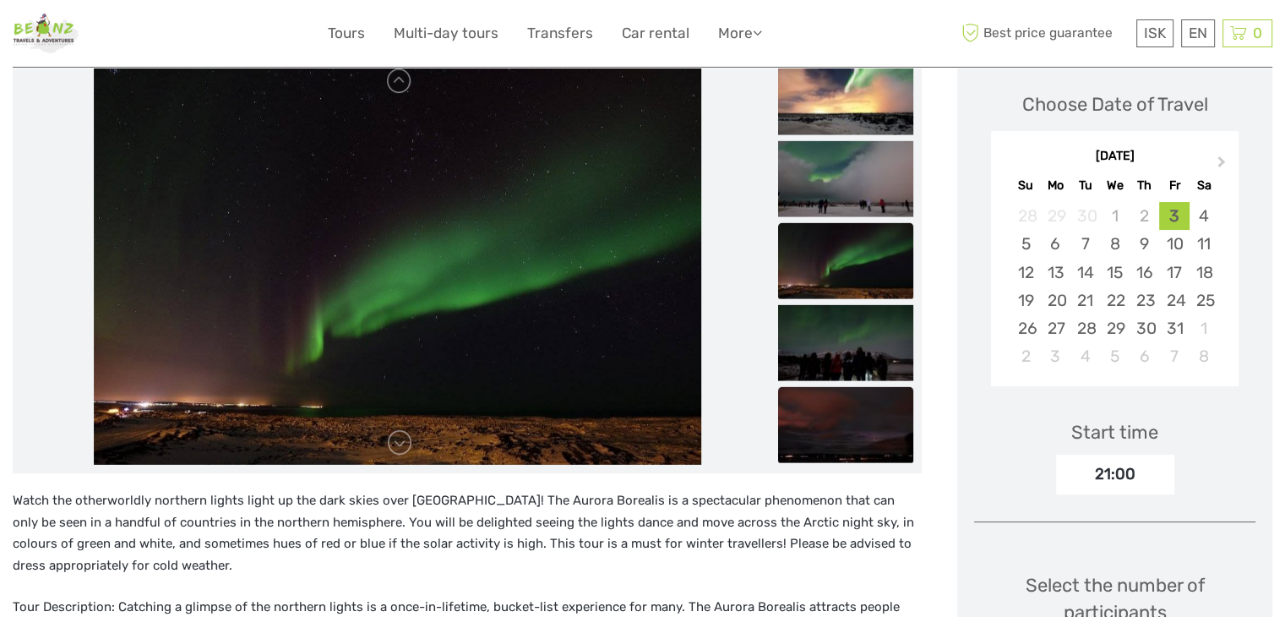
drag, startPoint x: 899, startPoint y: 458, endPoint x: 853, endPoint y: 440, distance: 49.8
click at [823, 406] on img at bounding box center [845, 425] width 135 height 76
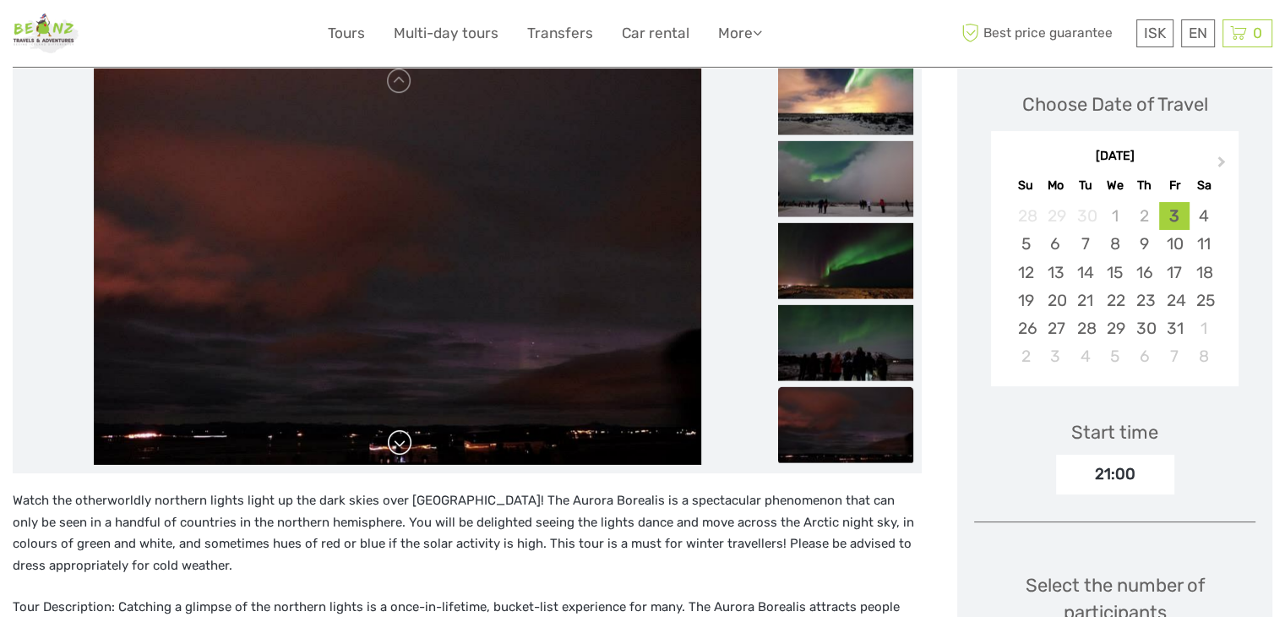
click at [402, 429] on link at bounding box center [399, 442] width 27 height 27
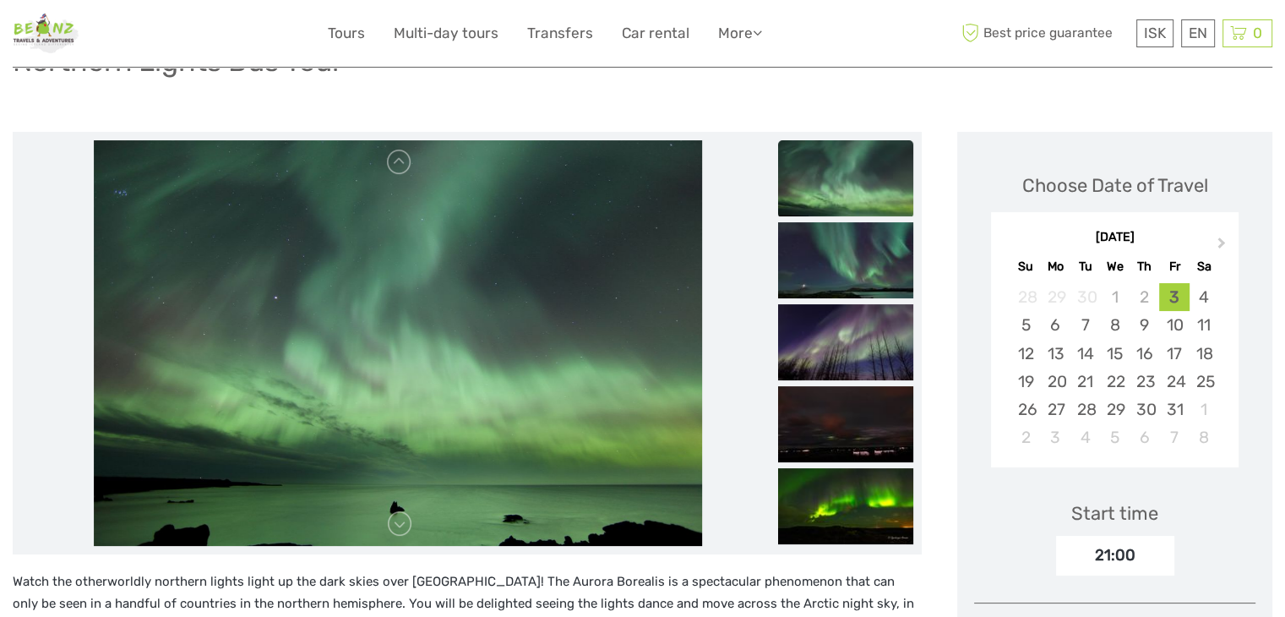
scroll to position [169, 0]
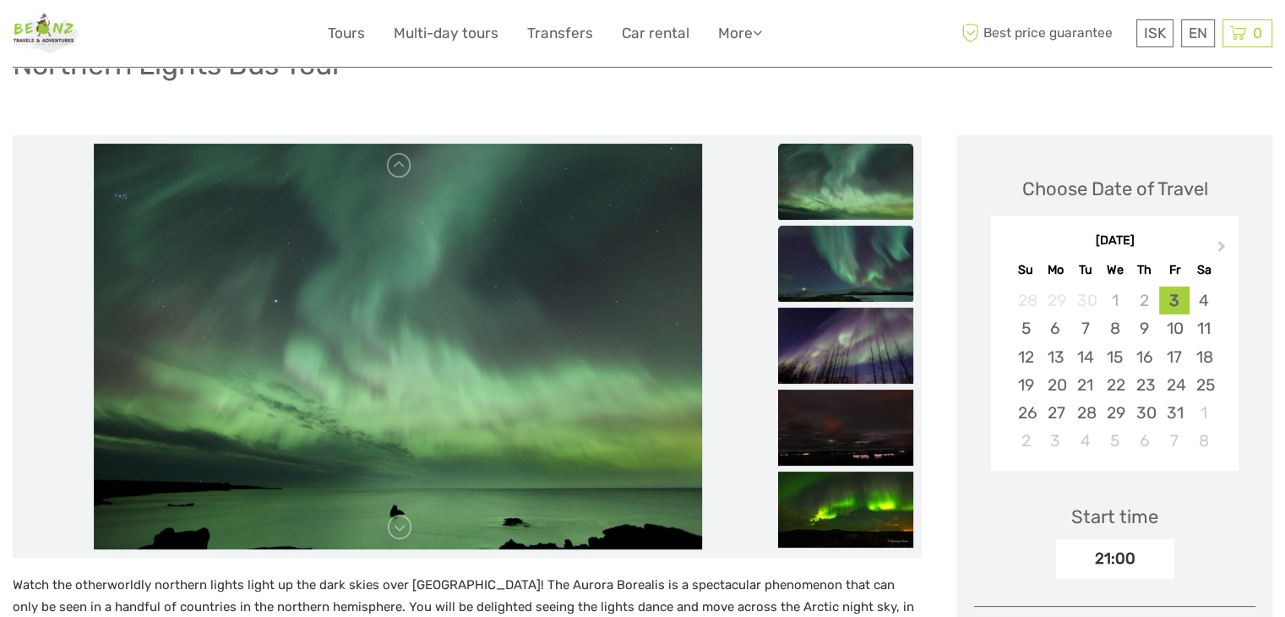
drag, startPoint x: 824, startPoint y: 239, endPoint x: 805, endPoint y: 234, distance: 19.3
click at [824, 239] on img at bounding box center [845, 264] width 135 height 76
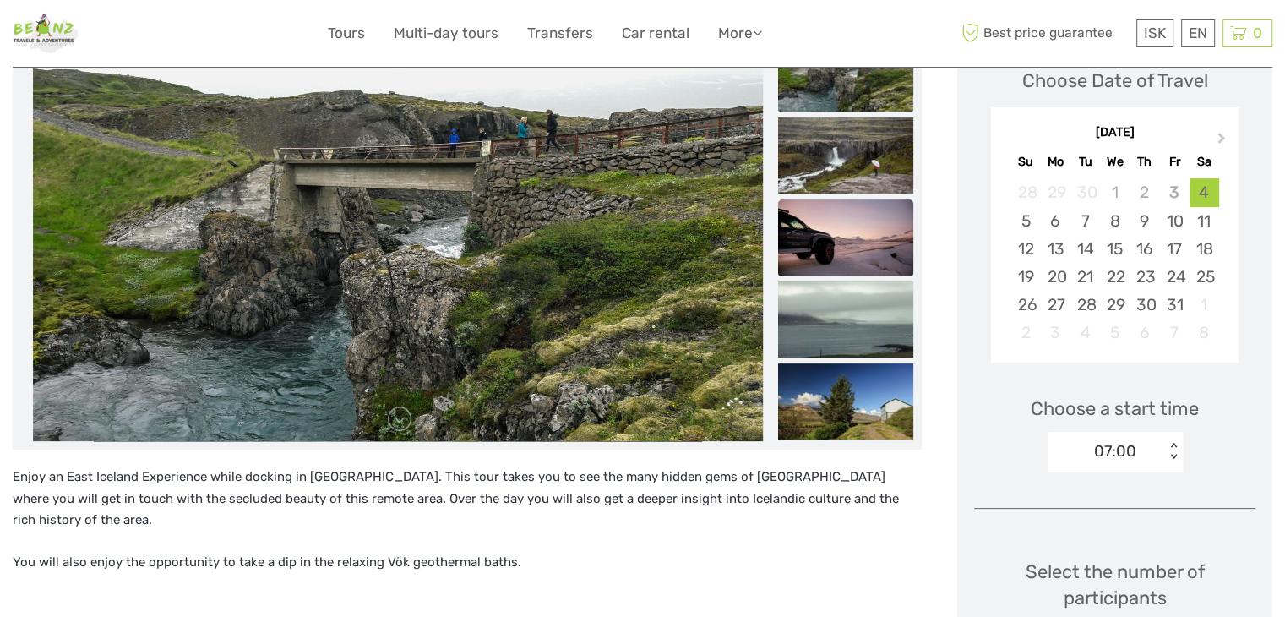
click at [838, 241] on img at bounding box center [845, 237] width 135 height 76
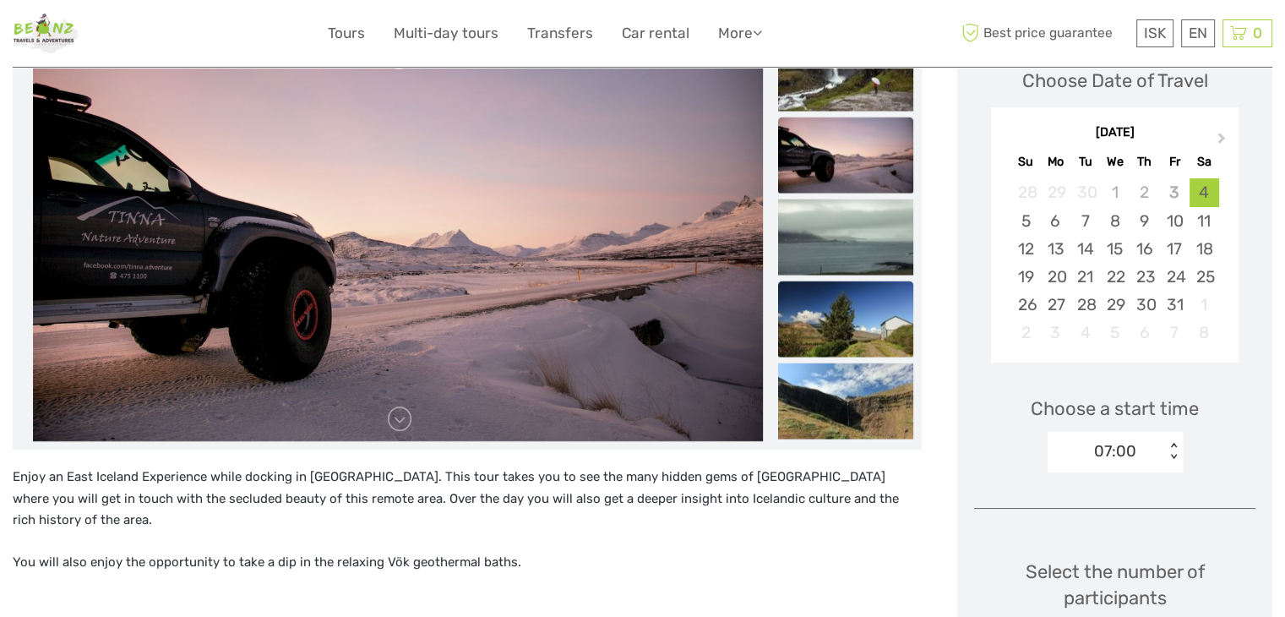
click at [859, 292] on img at bounding box center [845, 319] width 135 height 76
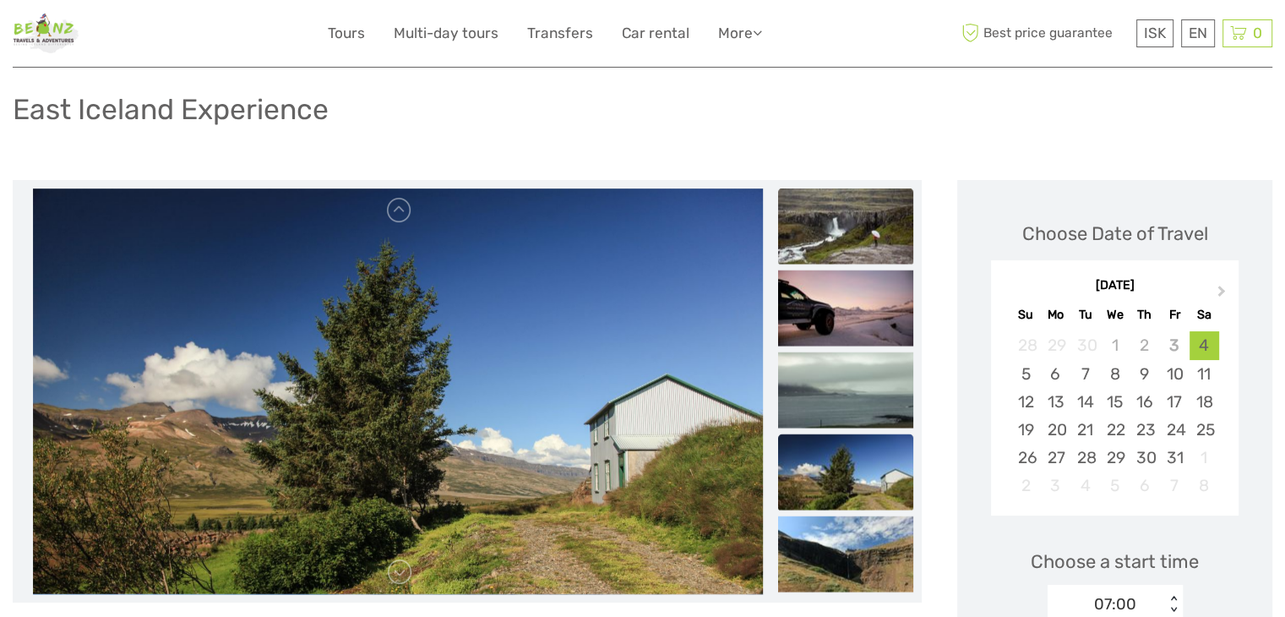
scroll to position [85, 0]
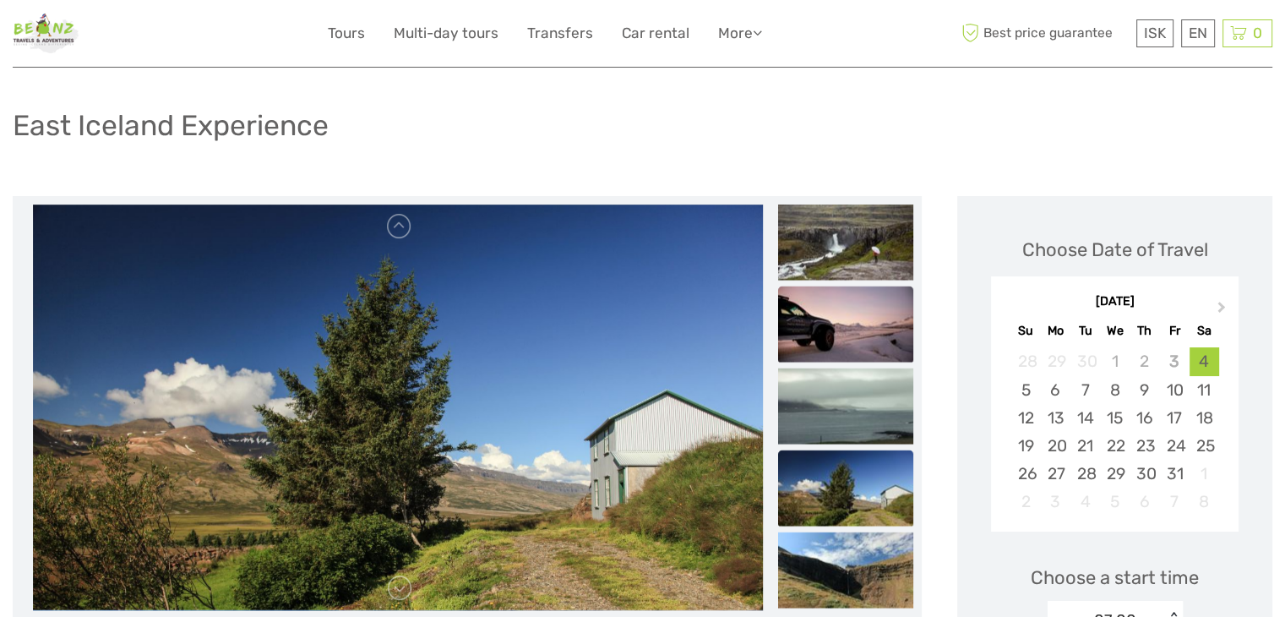
click at [842, 337] on img at bounding box center [845, 324] width 135 height 76
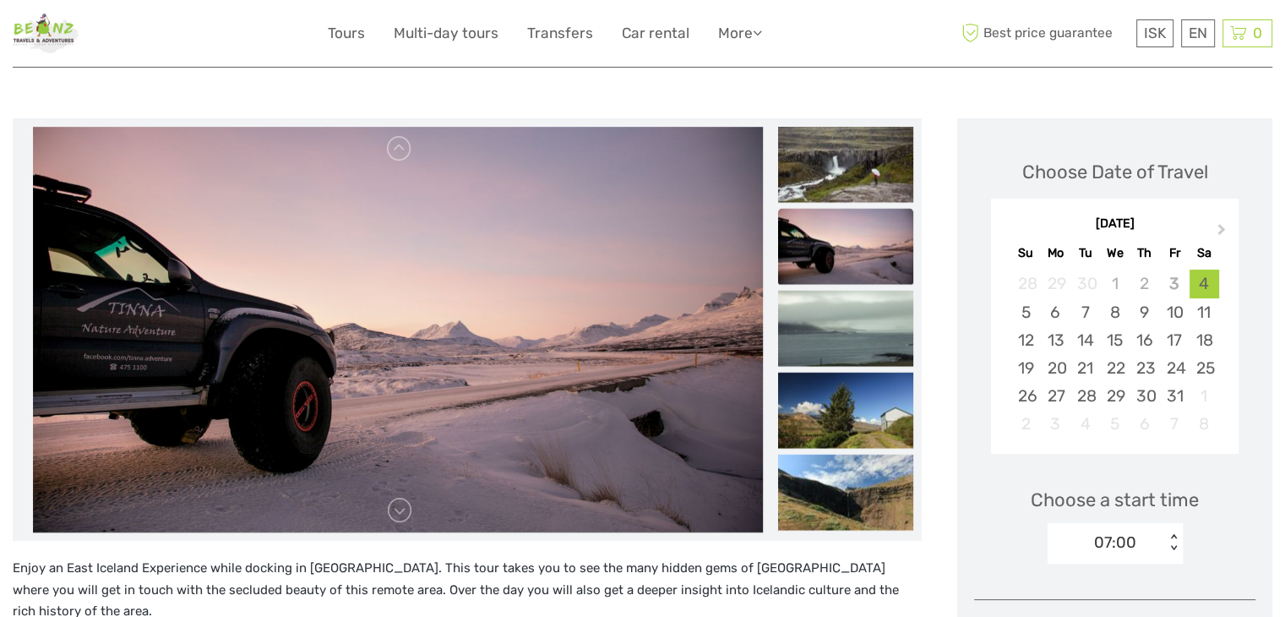
scroll to position [169, 0]
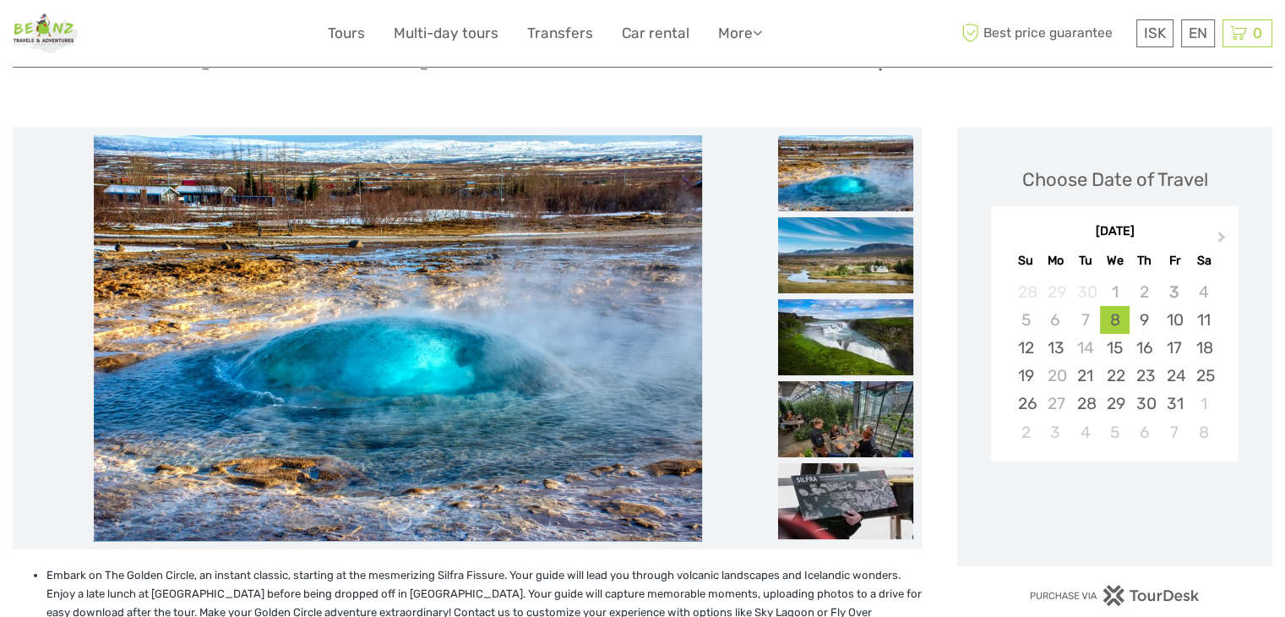
scroll to position [169, 0]
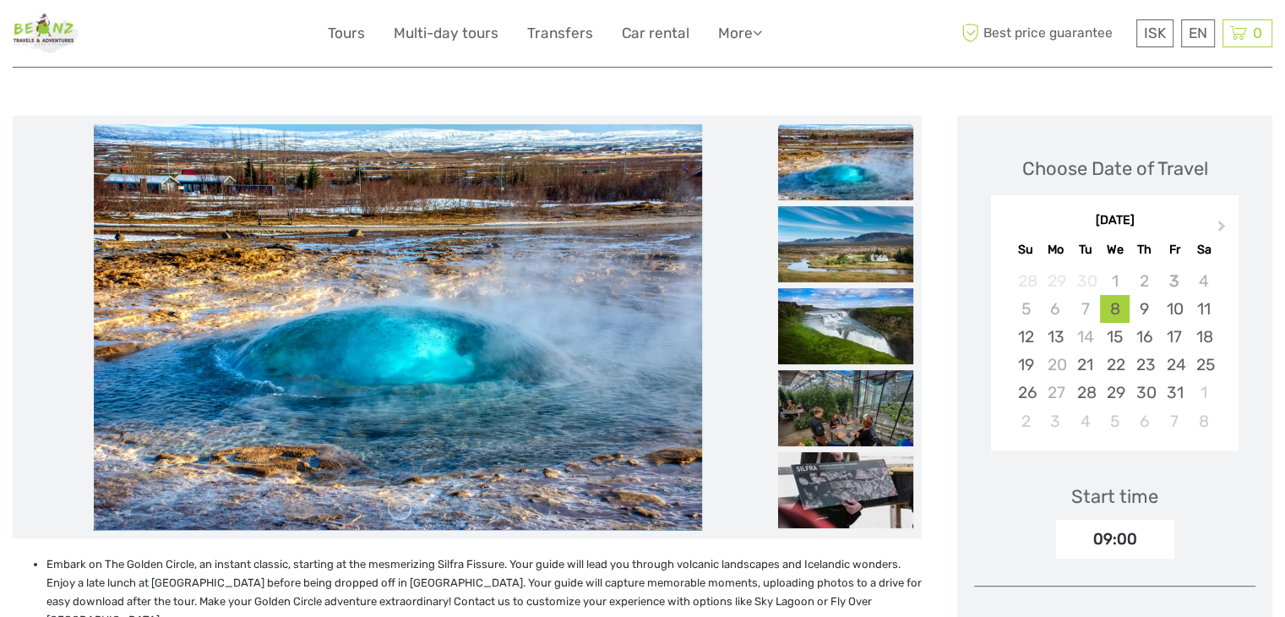
click at [852, 409] on img at bounding box center [845, 408] width 135 height 76
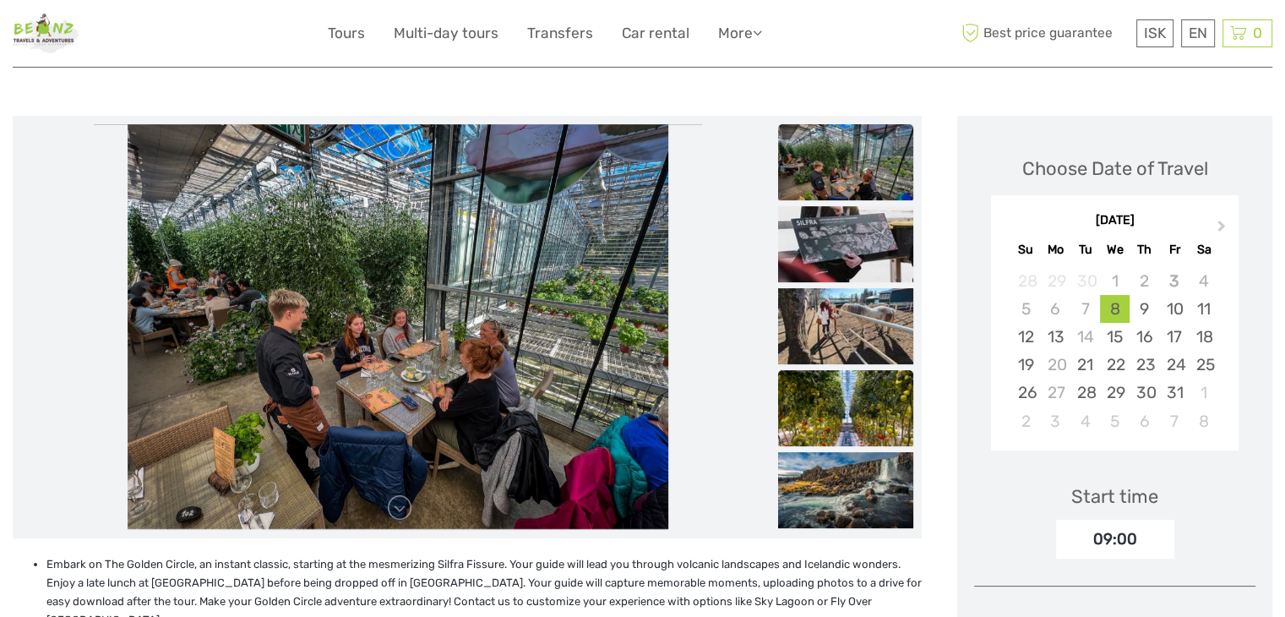
click at [868, 408] on img at bounding box center [845, 408] width 135 height 76
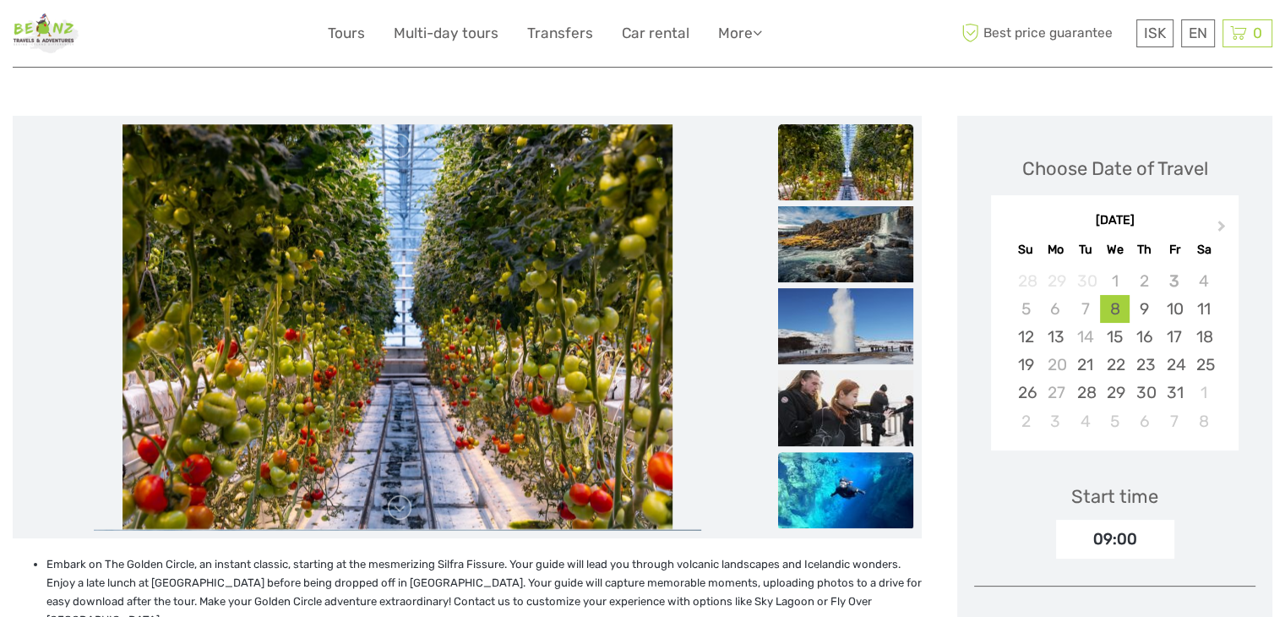
drag, startPoint x: 884, startPoint y: 481, endPoint x: 873, endPoint y: 476, distance: 12.1
click at [884, 481] on img at bounding box center [845, 490] width 135 height 76
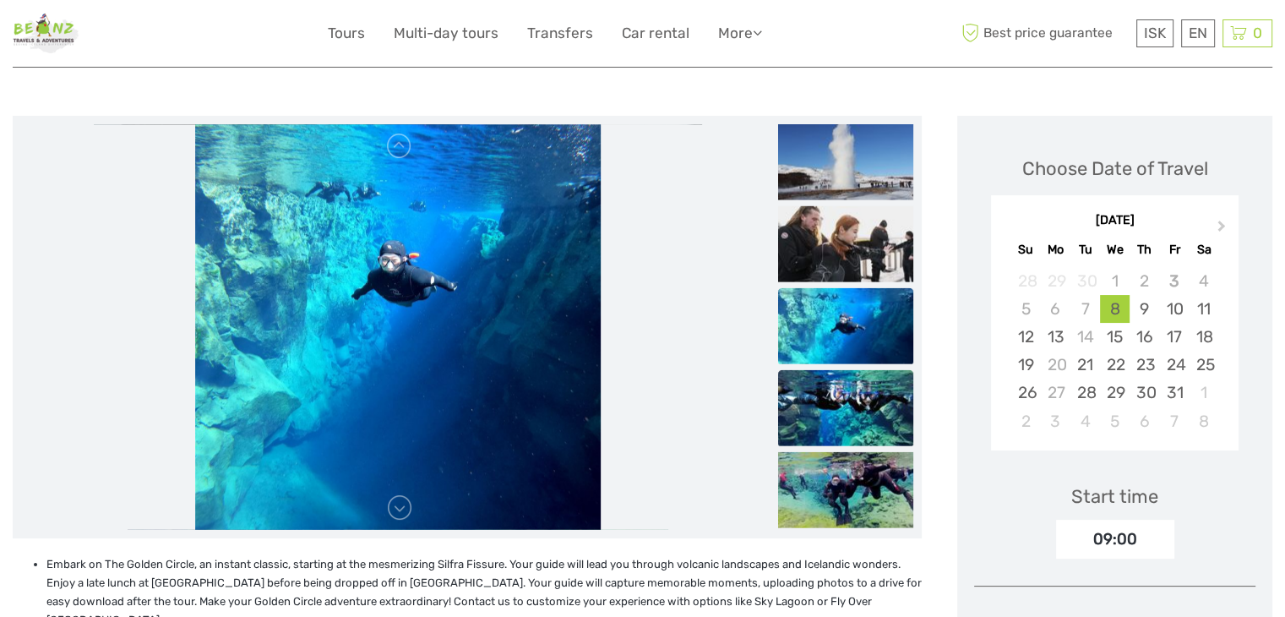
click at [850, 403] on img at bounding box center [845, 407] width 135 height 76
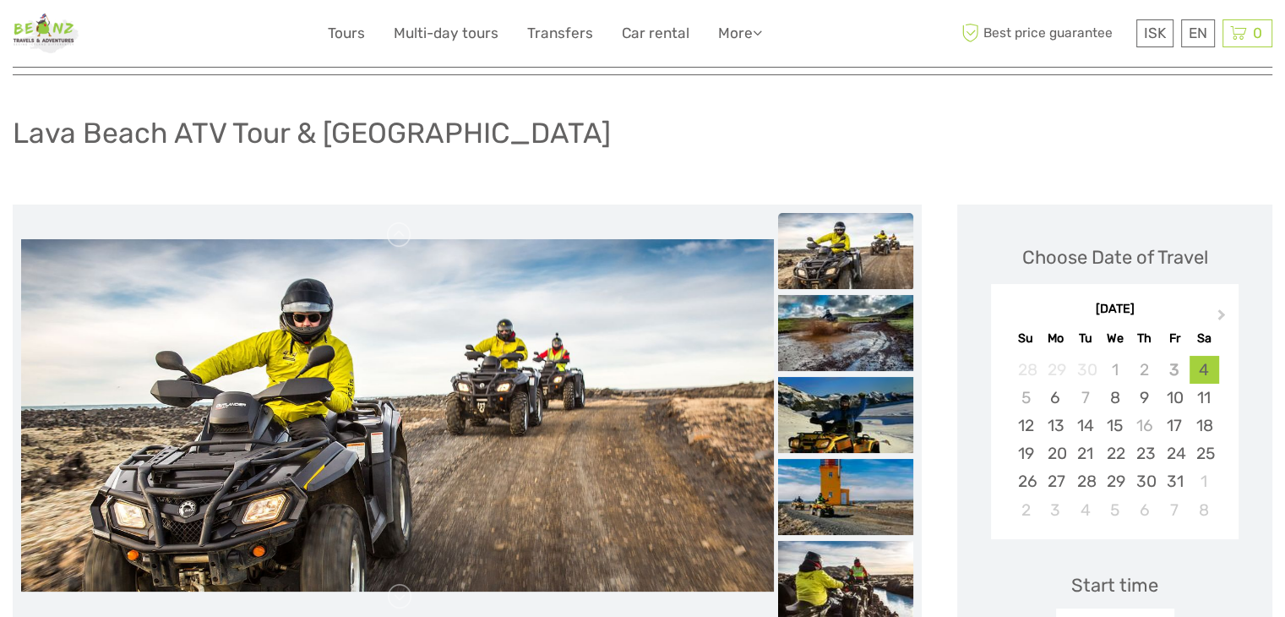
scroll to position [85, 0]
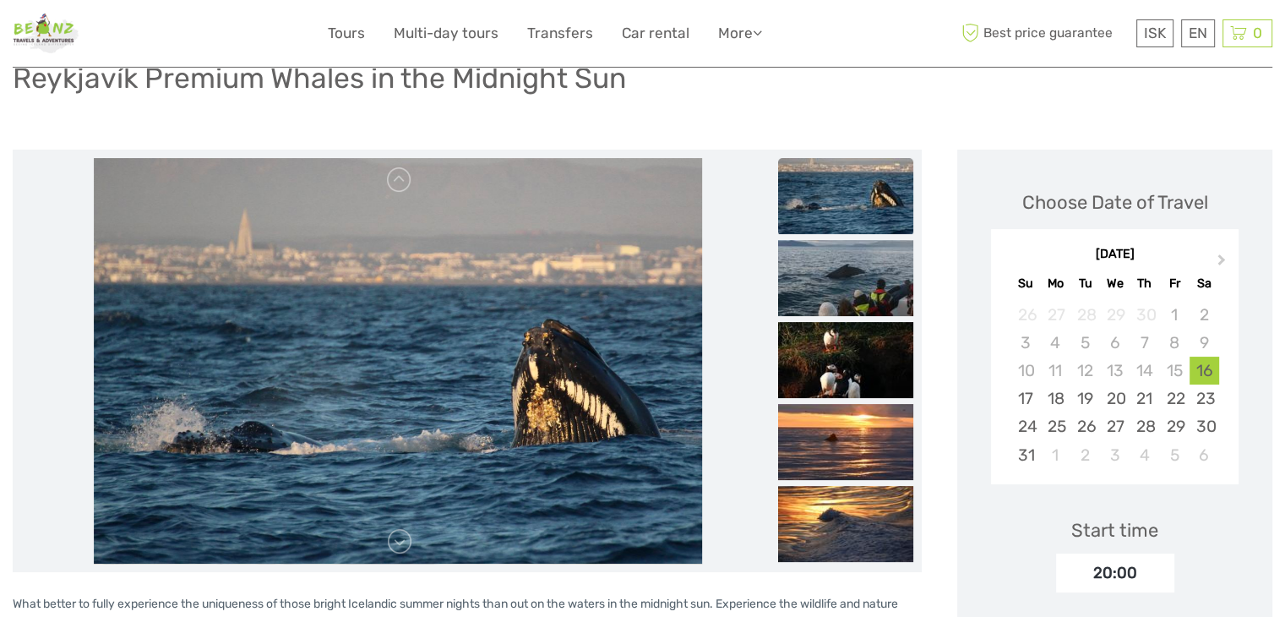
scroll to position [169, 0]
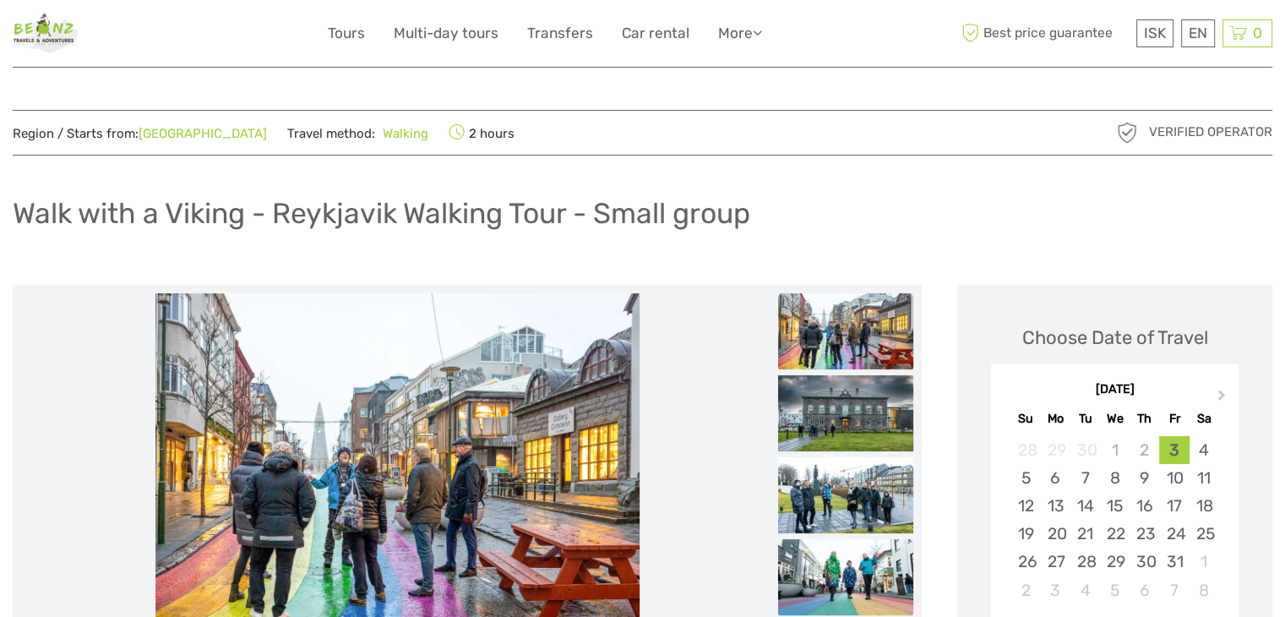
click at [825, 550] on img at bounding box center [845, 577] width 135 height 76
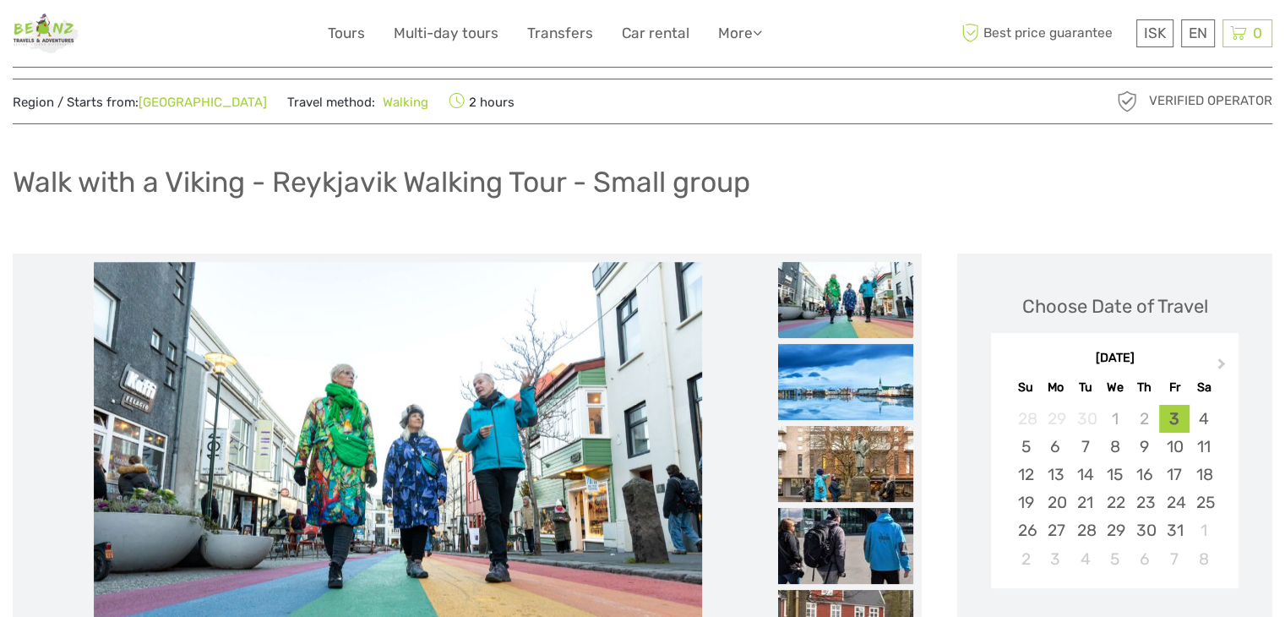
scroll to position [85, 0]
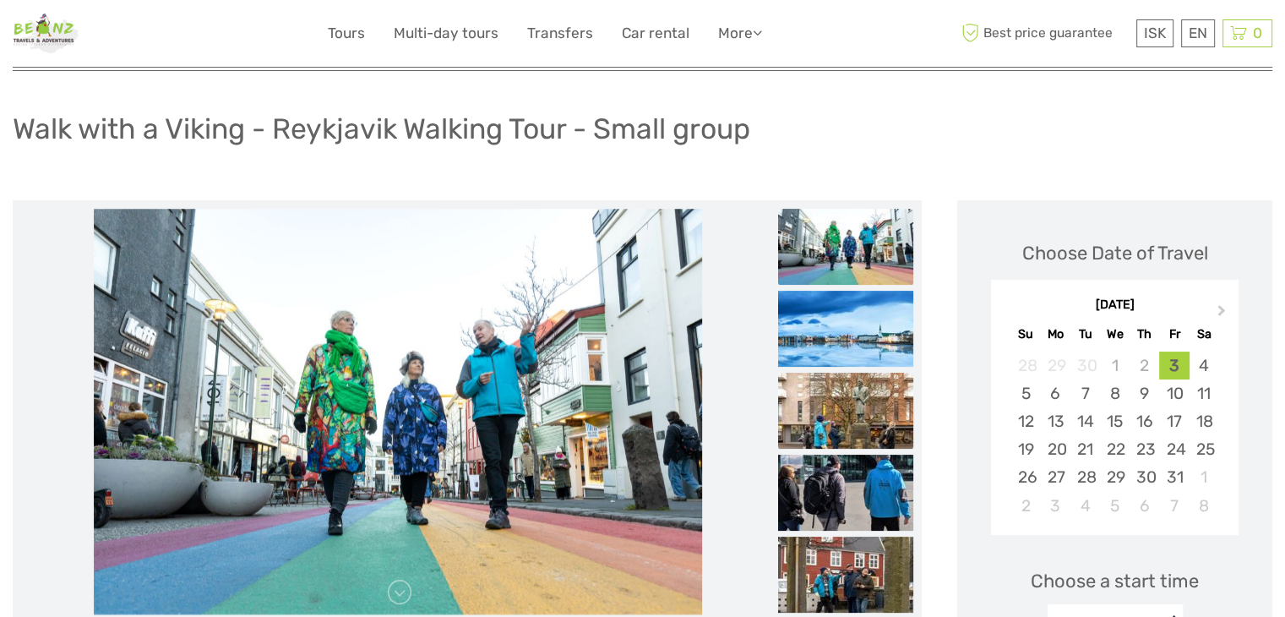
click at [852, 447] on img at bounding box center [845, 411] width 135 height 76
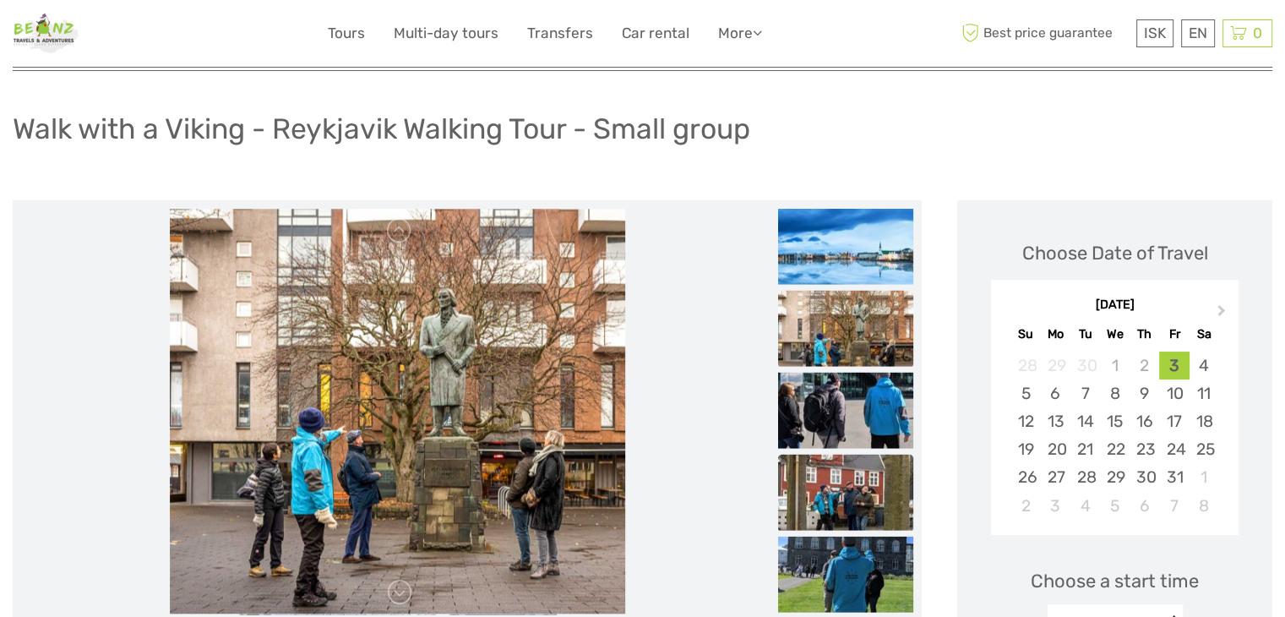
click at [854, 479] on img at bounding box center [845, 492] width 135 height 76
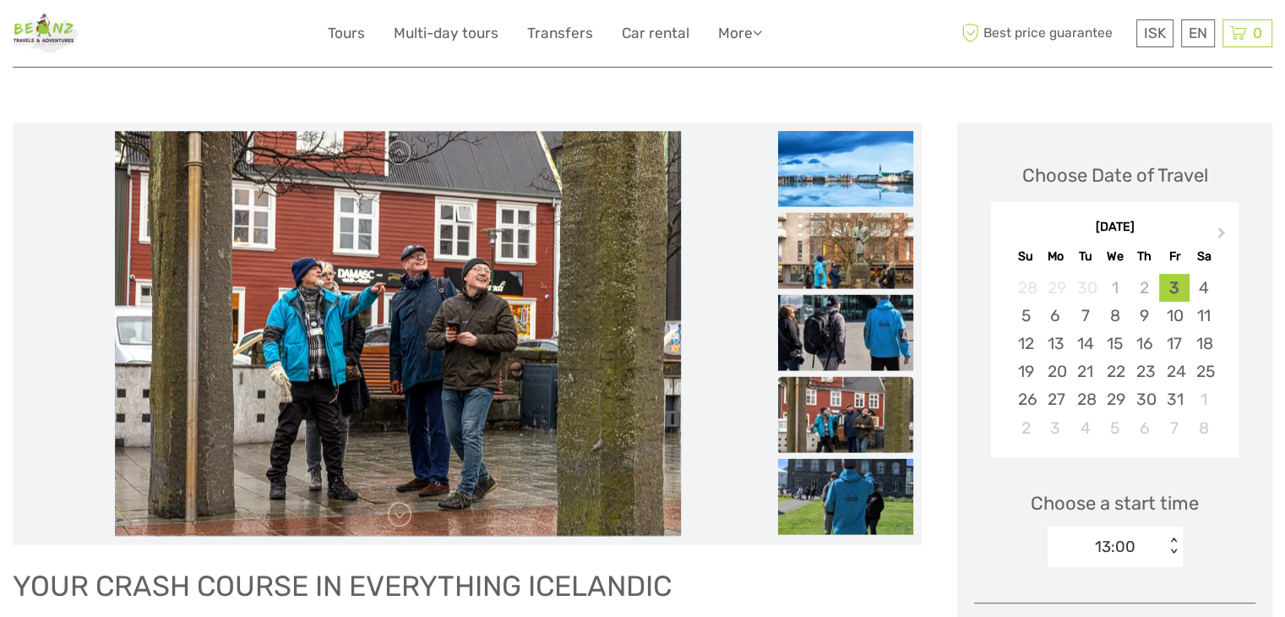
scroll to position [169, 0]
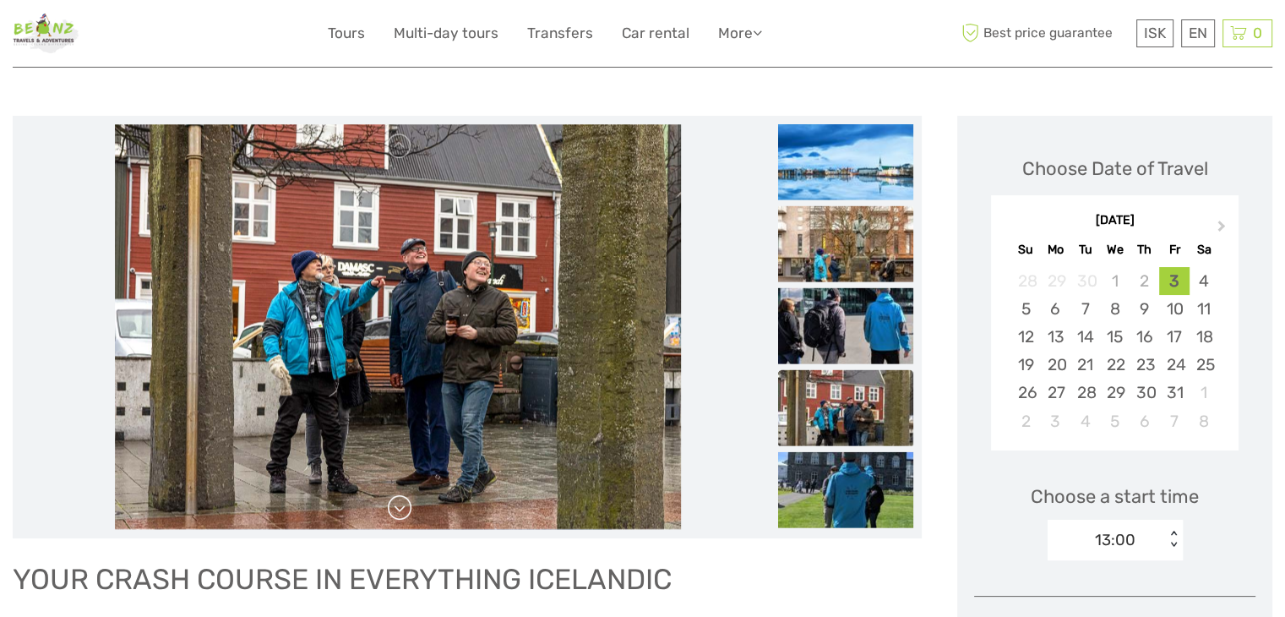
click at [402, 510] on link at bounding box center [399, 507] width 27 height 27
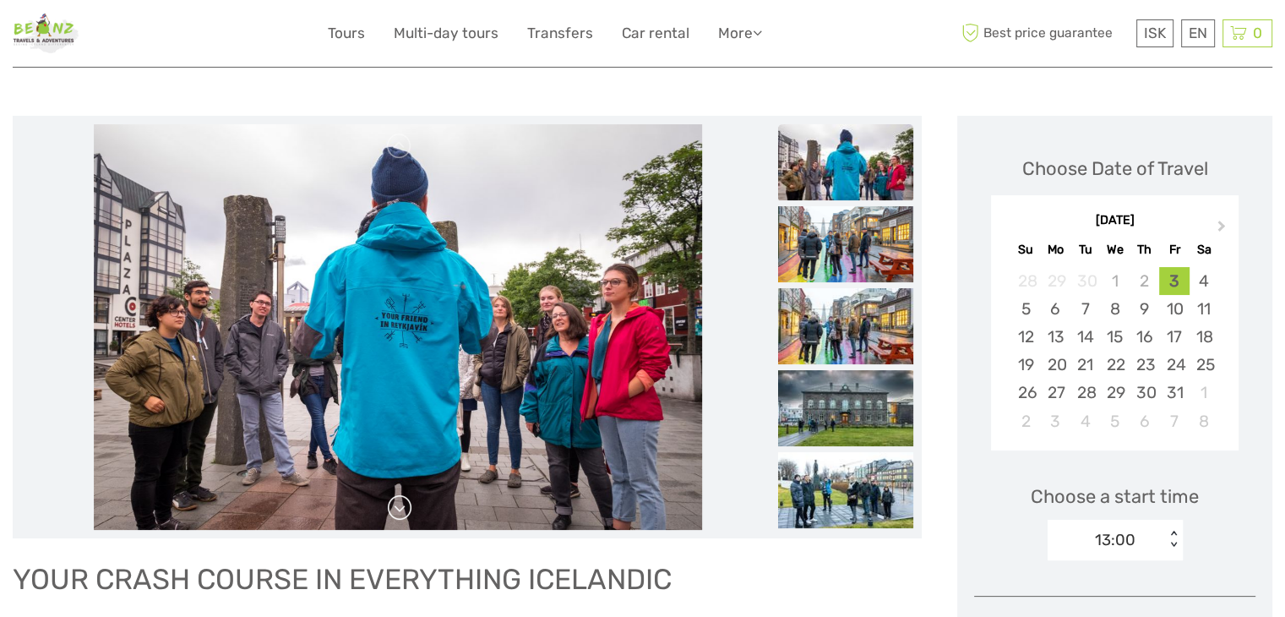
click at [398, 499] on link at bounding box center [399, 507] width 27 height 27
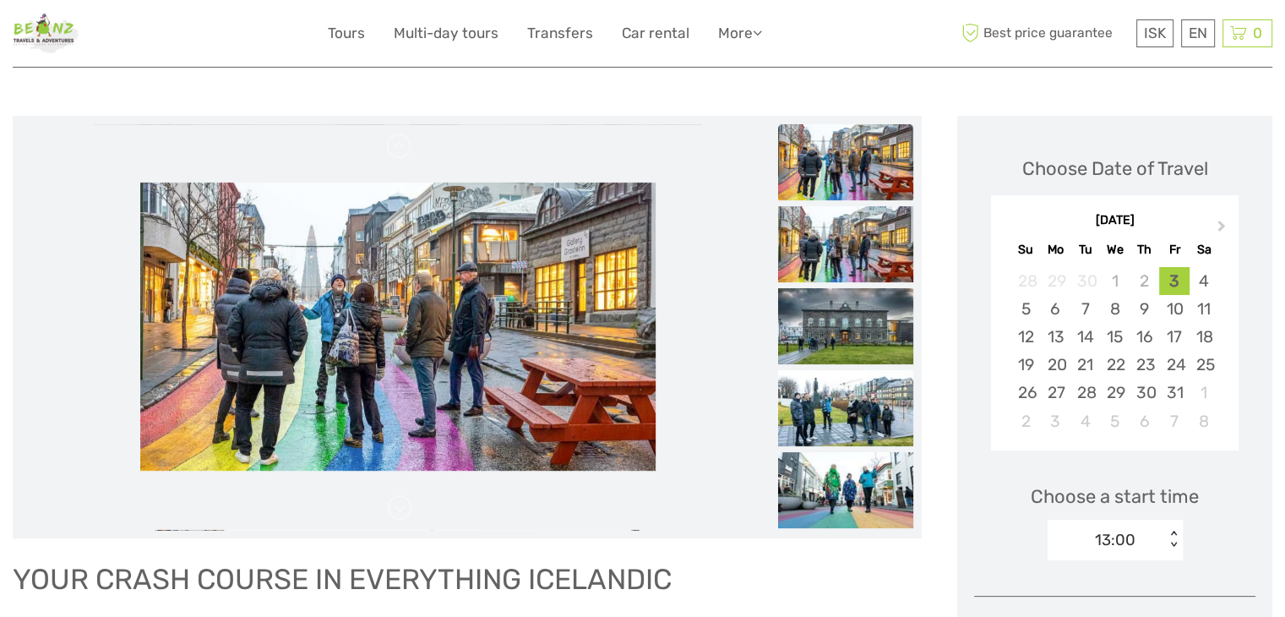
click at [417, 498] on li at bounding box center [397, 327] width 753 height 406
click at [413, 507] on li at bounding box center [397, 327] width 753 height 406
click at [412, 511] on li at bounding box center [397, 327] width 753 height 406
click at [402, 509] on link at bounding box center [399, 507] width 27 height 27
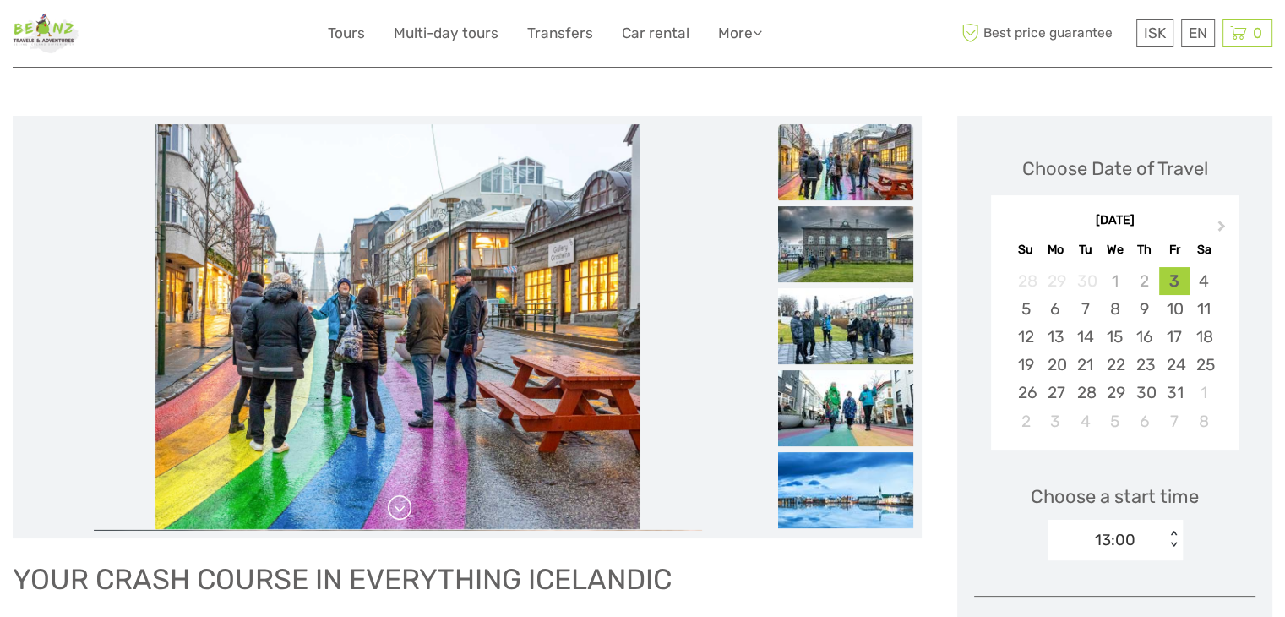
click at [402, 509] on link at bounding box center [399, 507] width 27 height 27
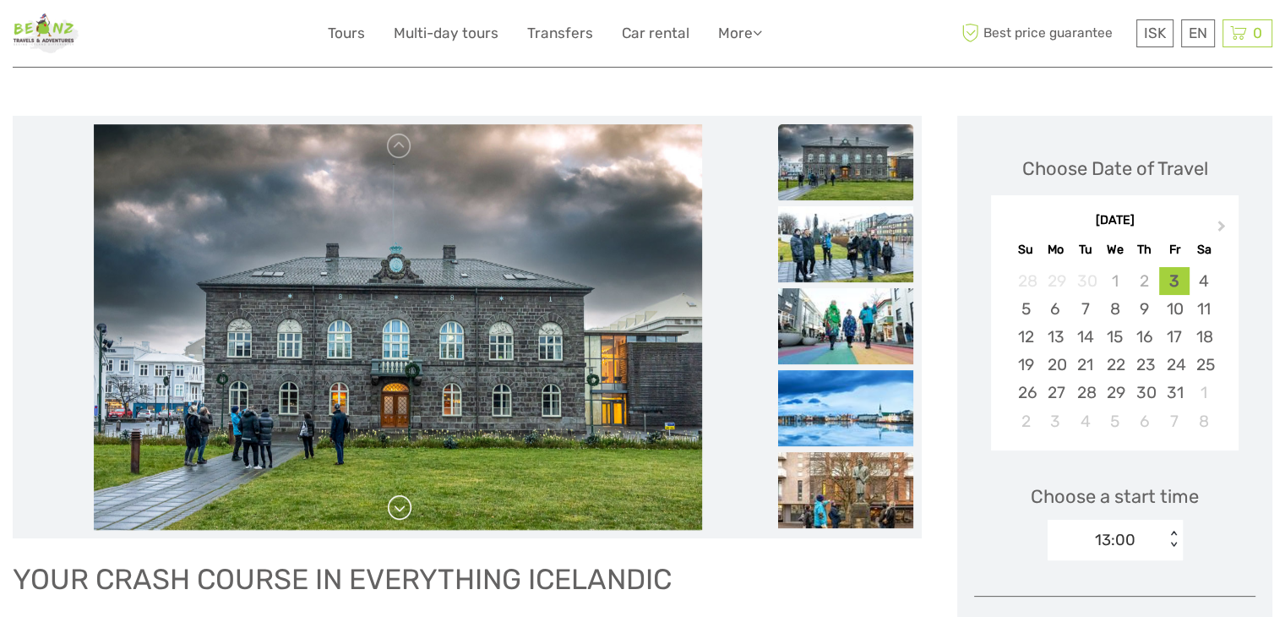
click at [402, 507] on link at bounding box center [399, 507] width 27 height 27
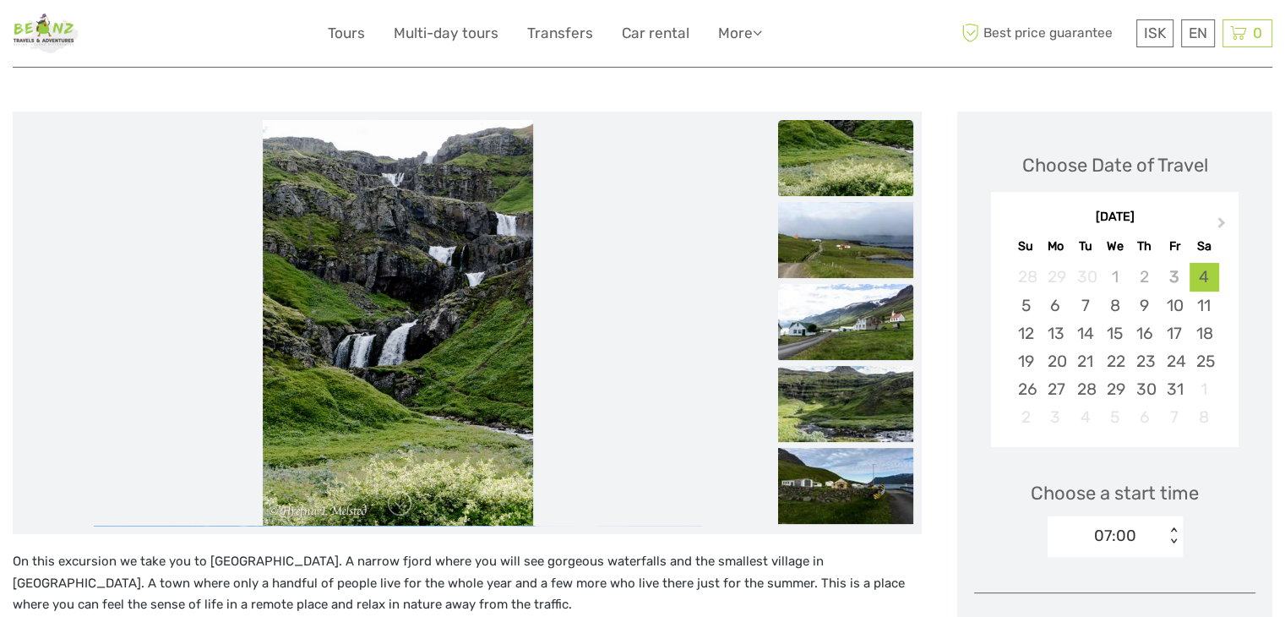
click at [888, 324] on img at bounding box center [845, 322] width 135 height 76
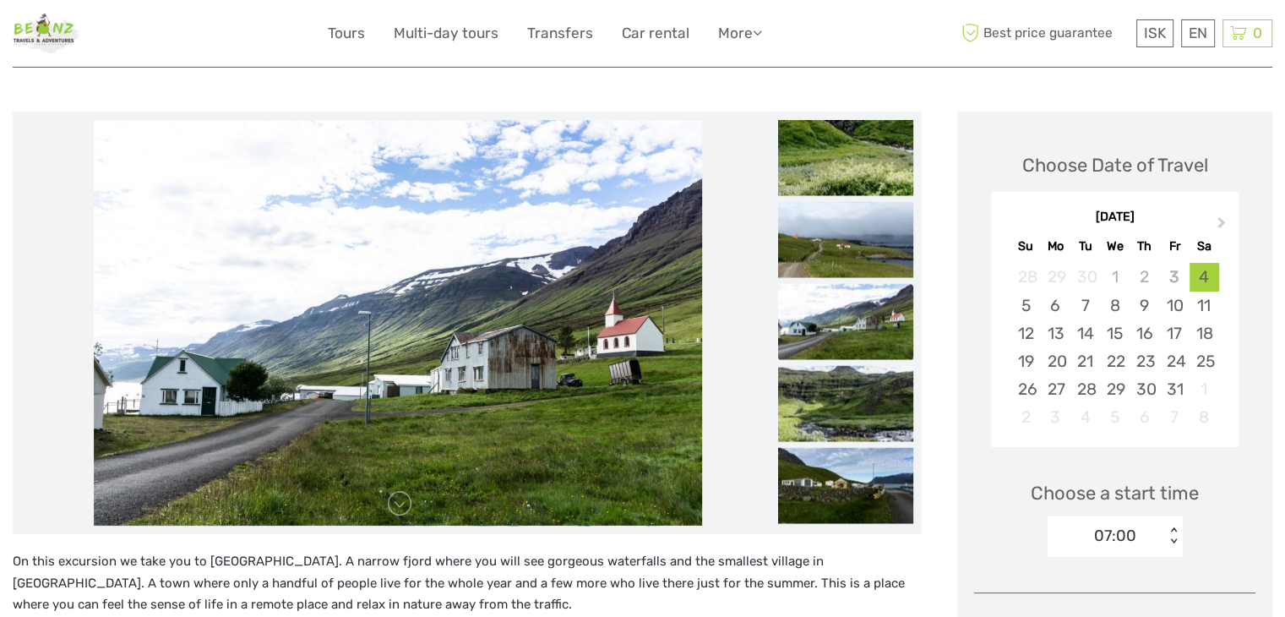
click at [873, 327] on img at bounding box center [845, 322] width 135 height 76
click at [870, 412] on img at bounding box center [845, 404] width 135 height 76
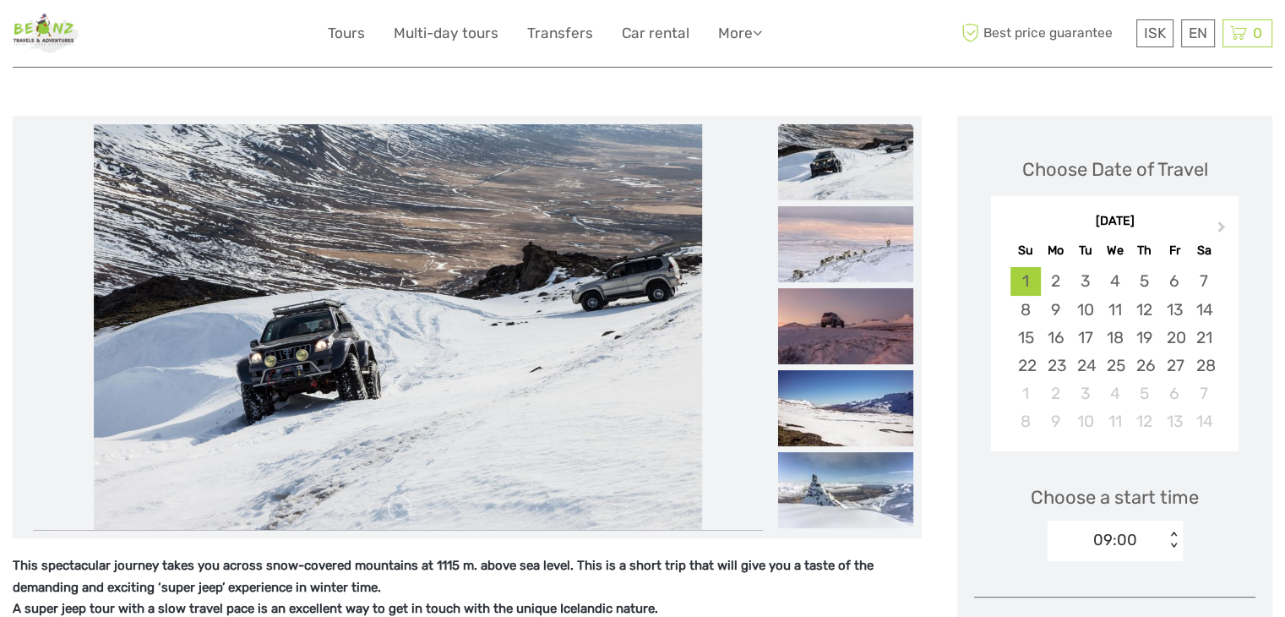
scroll to position [169, 0]
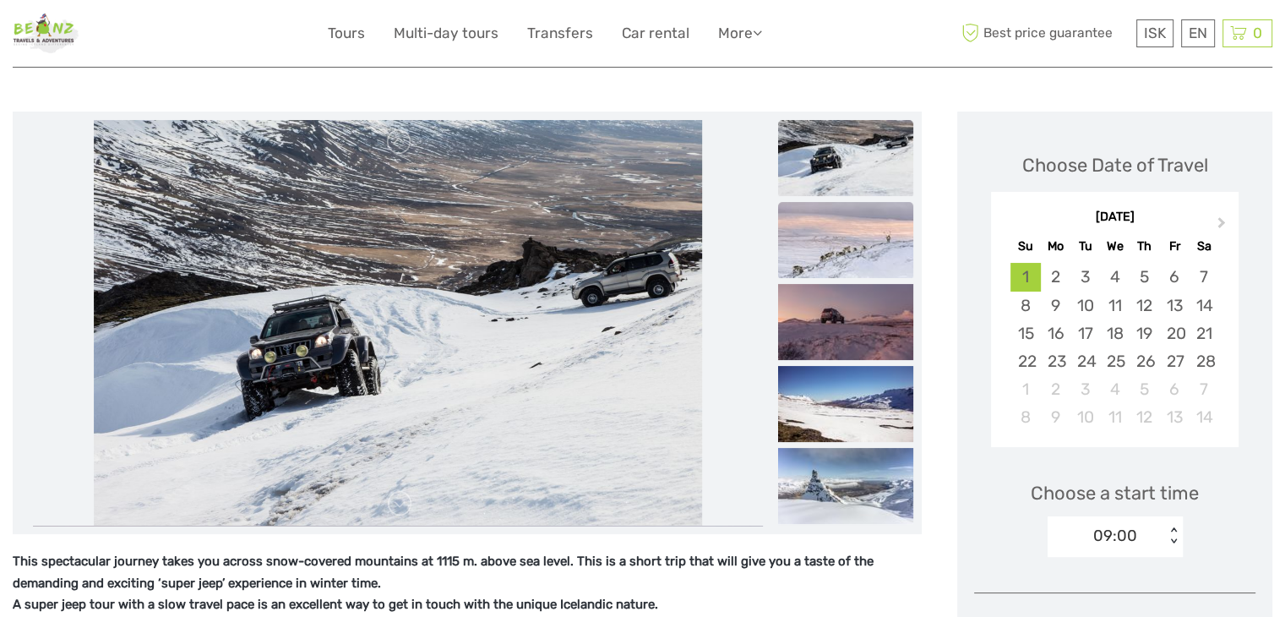
click at [828, 248] on img at bounding box center [845, 240] width 135 height 76
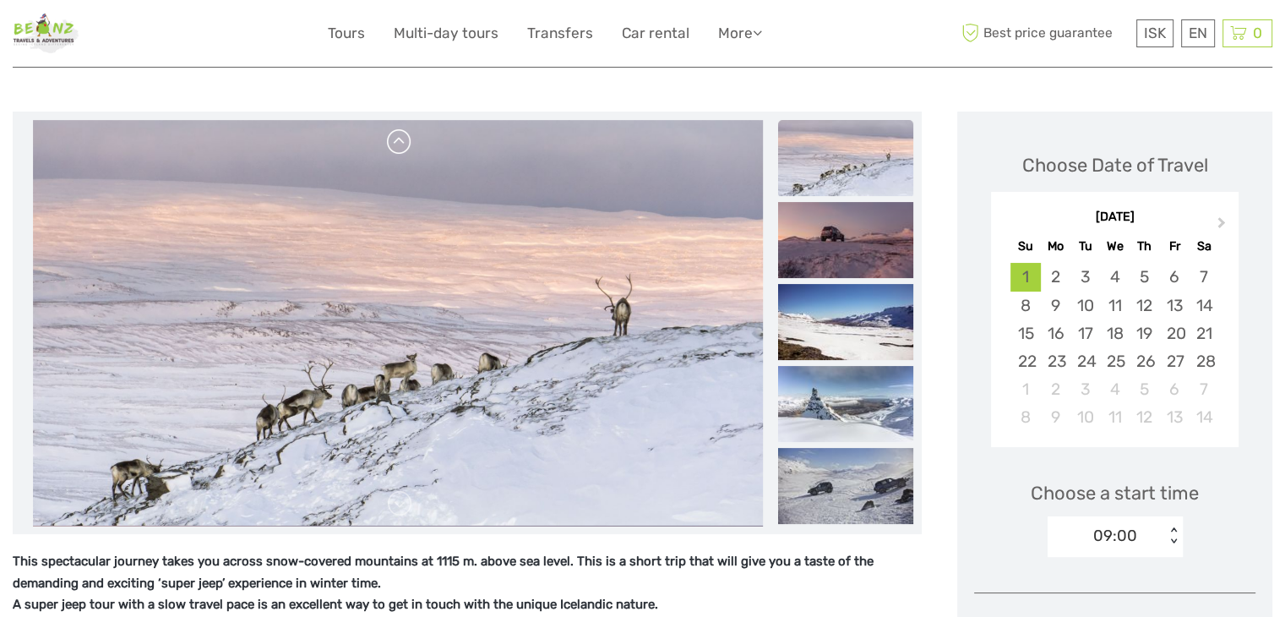
click at [392, 143] on link at bounding box center [399, 141] width 27 height 27
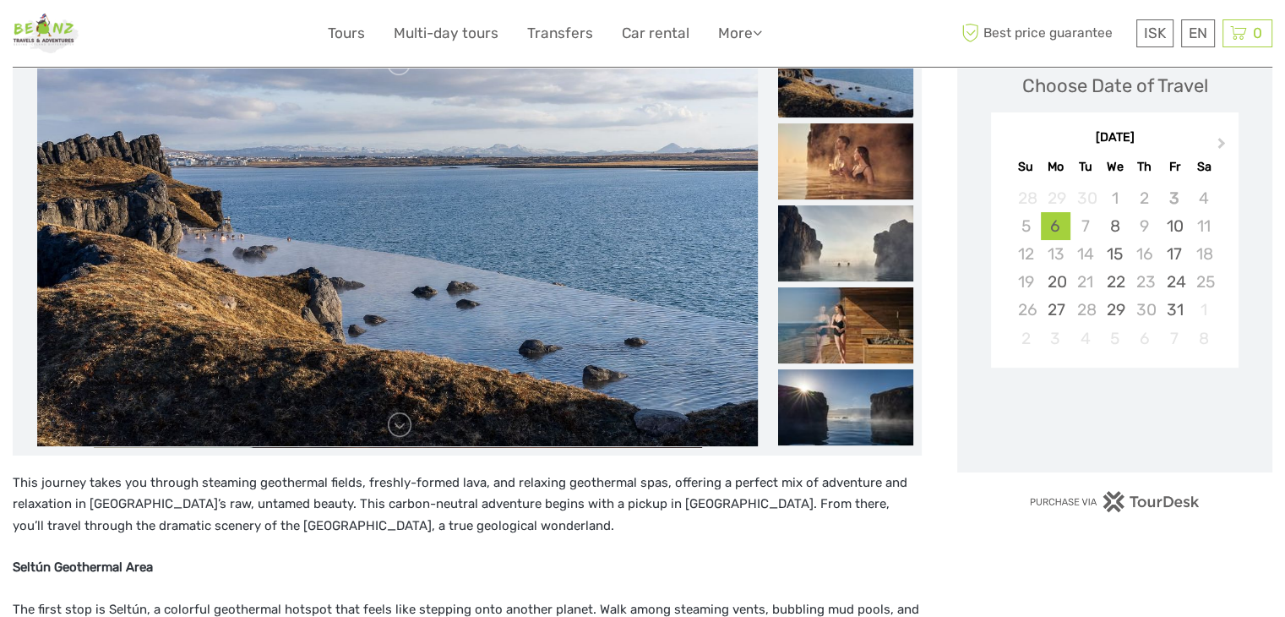
scroll to position [254, 0]
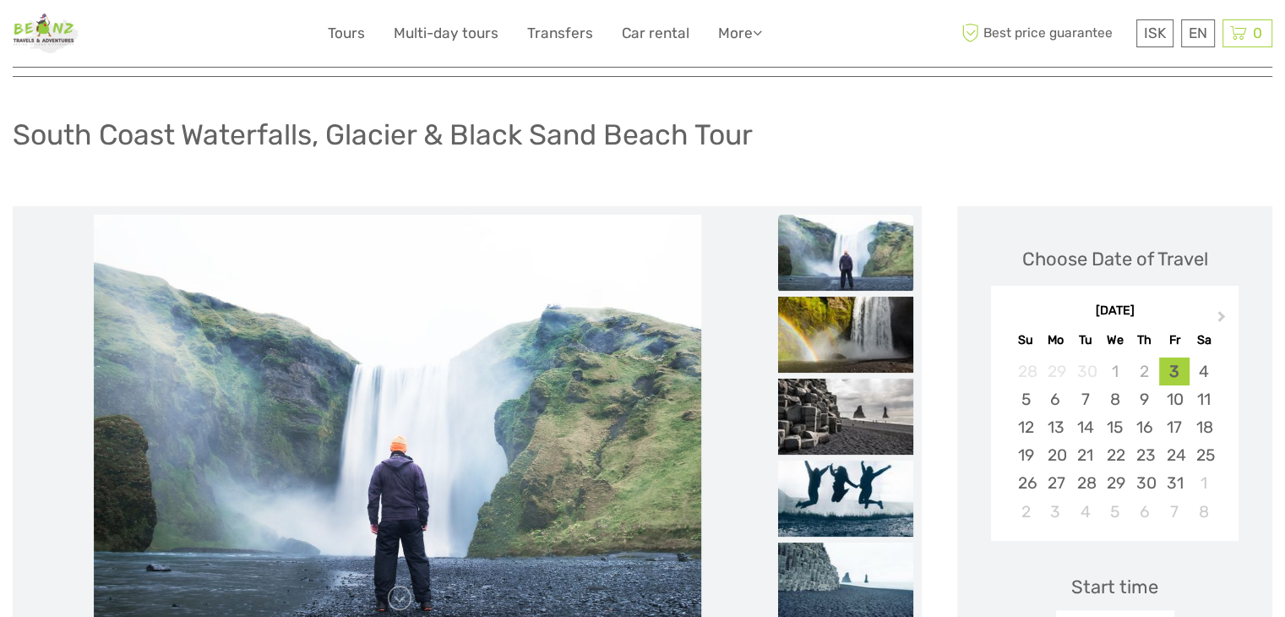
scroll to position [85, 0]
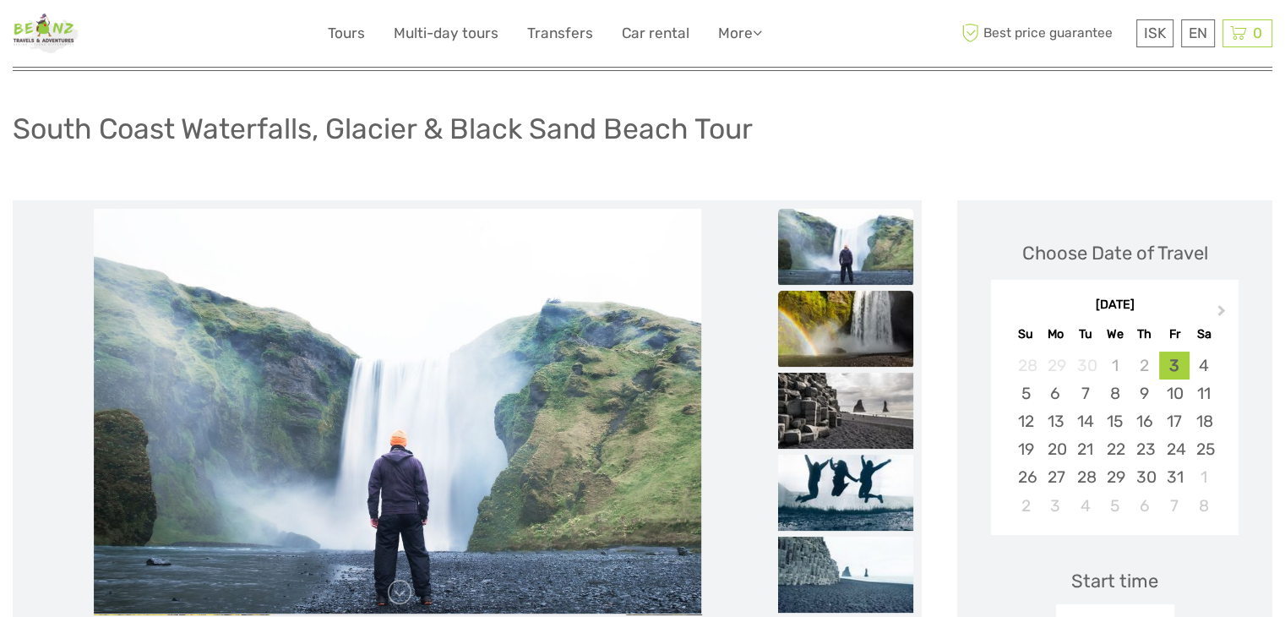
click at [879, 325] on img at bounding box center [845, 329] width 135 height 76
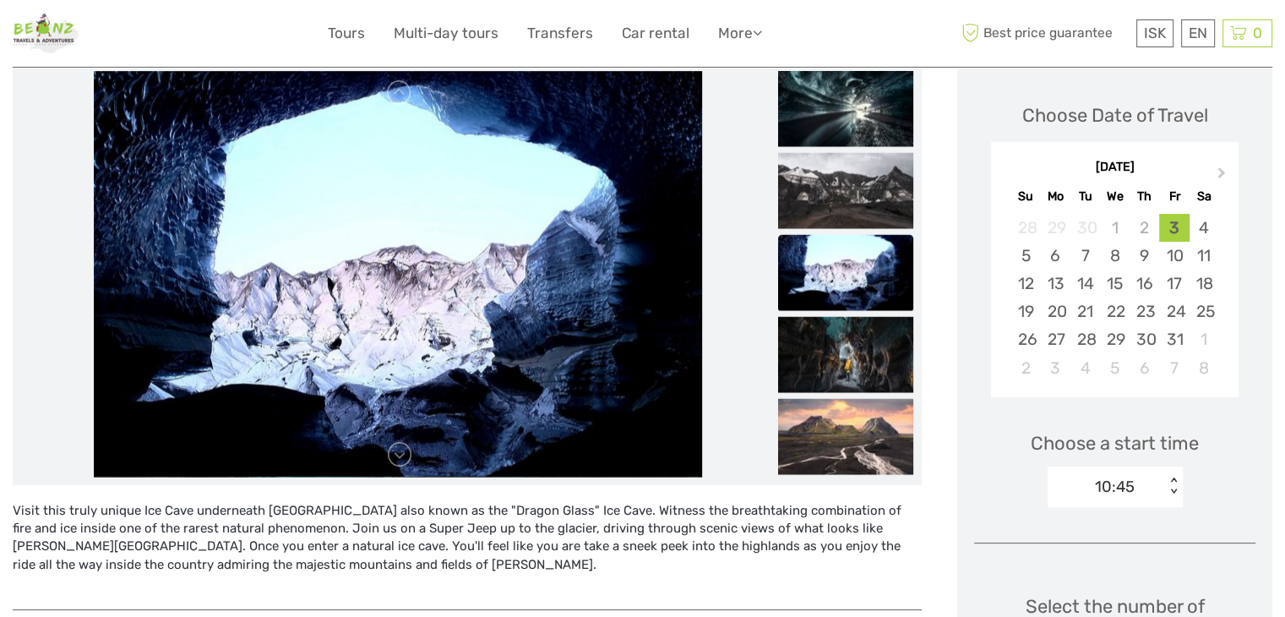
scroll to position [254, 0]
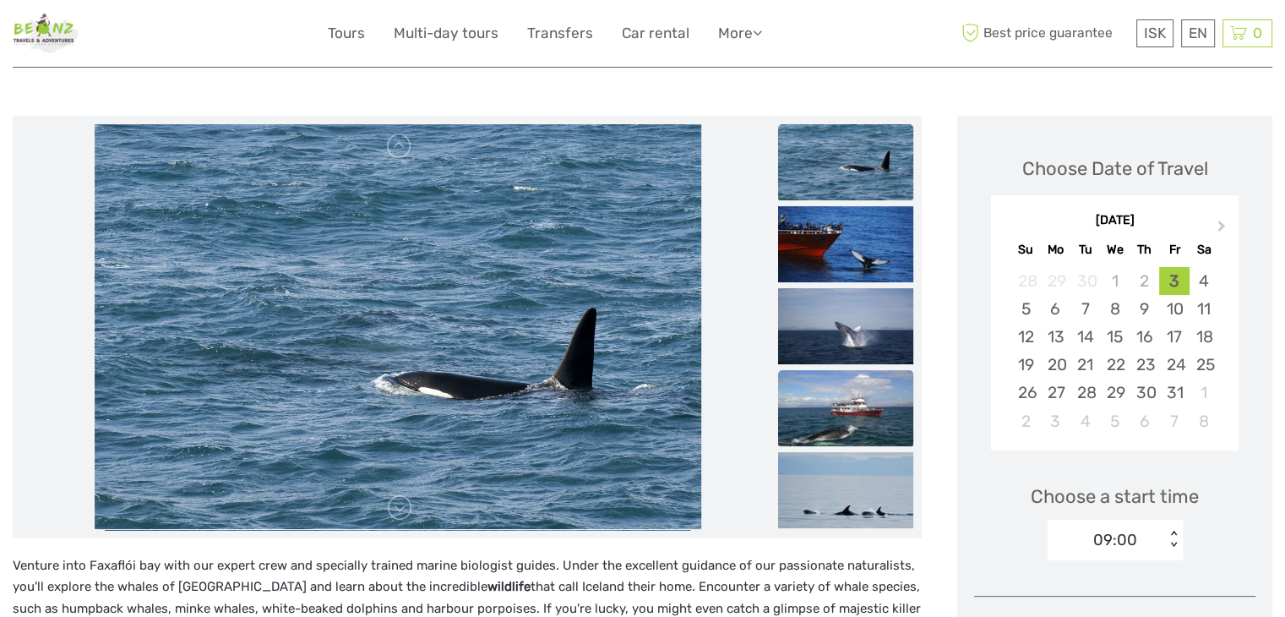
click at [879, 396] on img at bounding box center [845, 408] width 135 height 76
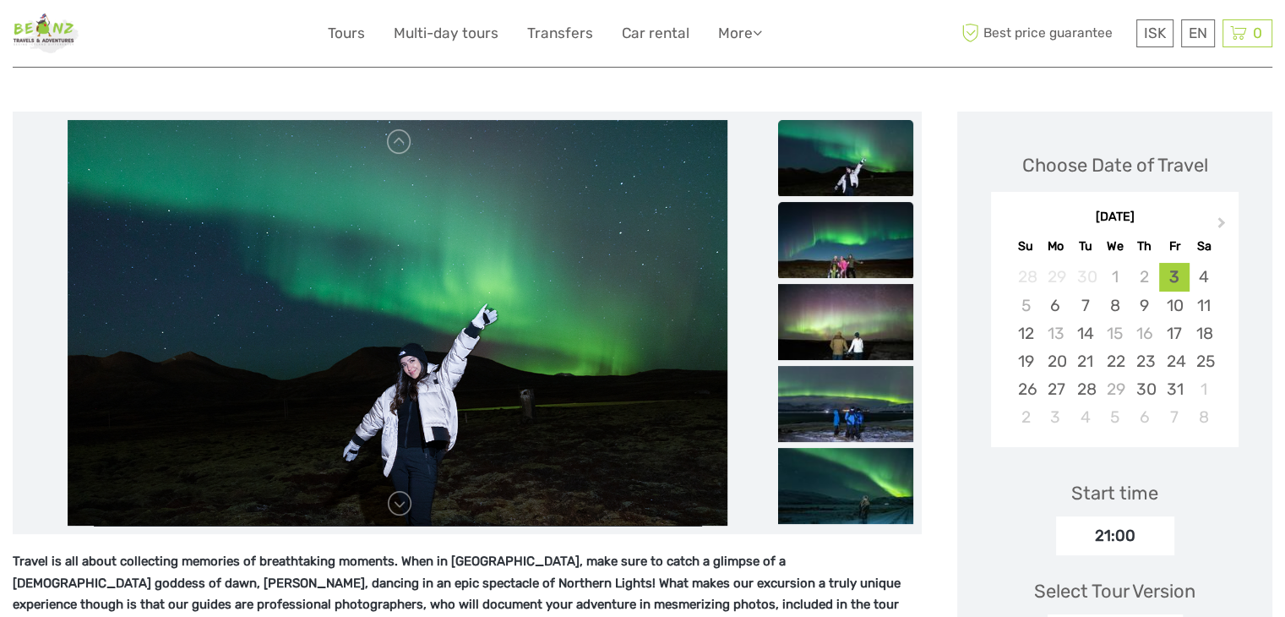
drag, startPoint x: 436, startPoint y: 210, endPoint x: 843, endPoint y: 211, distance: 406.5
click at [843, 211] on img at bounding box center [845, 240] width 135 height 76
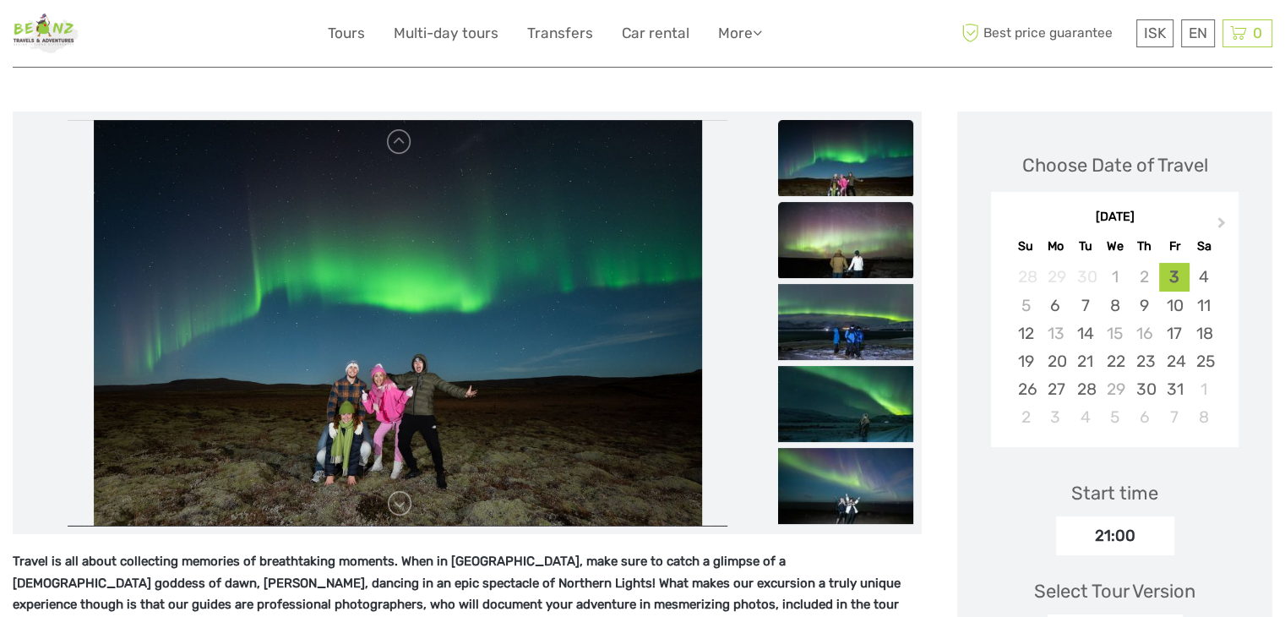
click at [851, 239] on img at bounding box center [845, 240] width 135 height 76
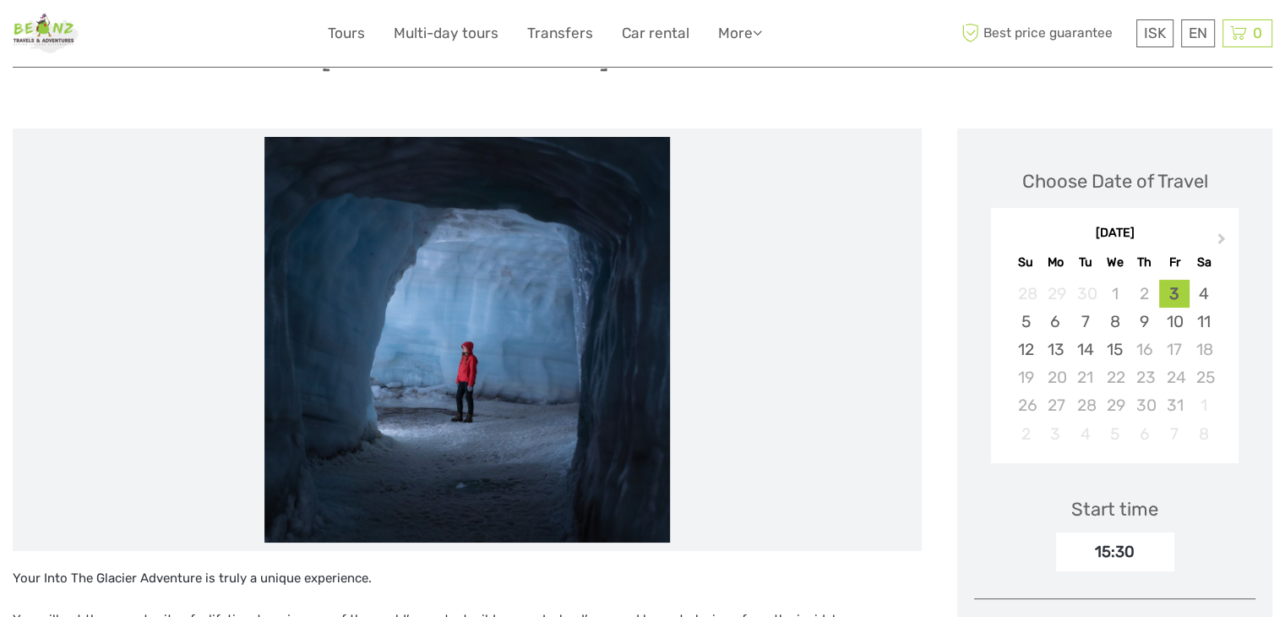
scroll to position [169, 0]
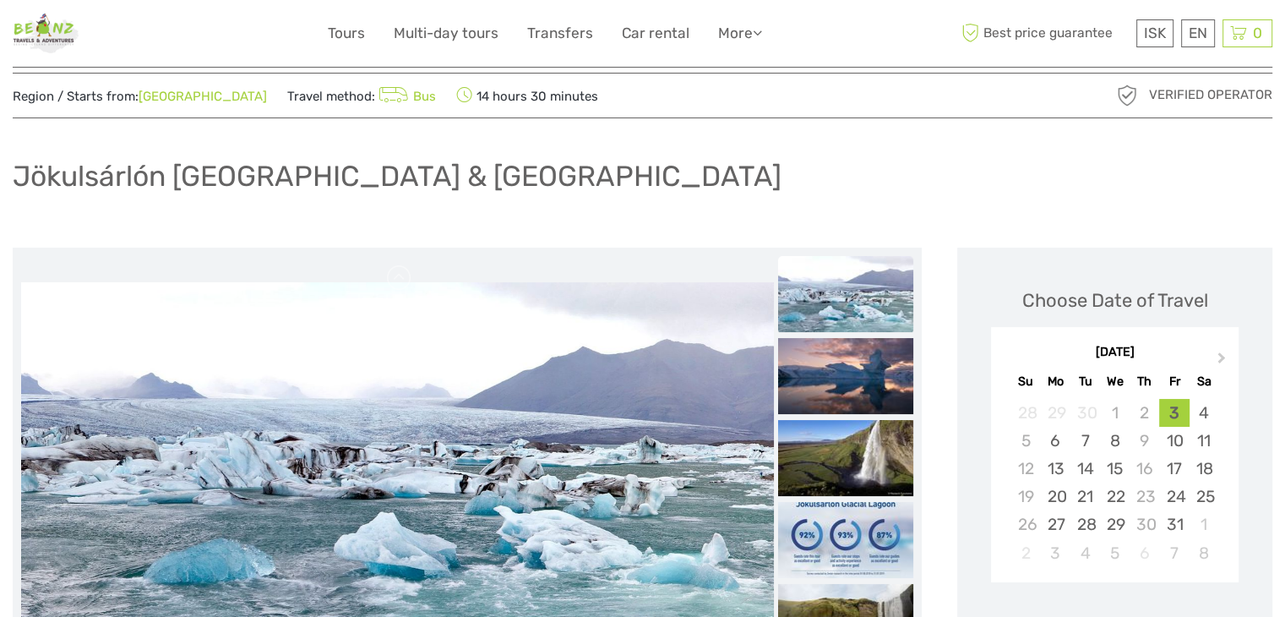
scroll to position [254, 0]
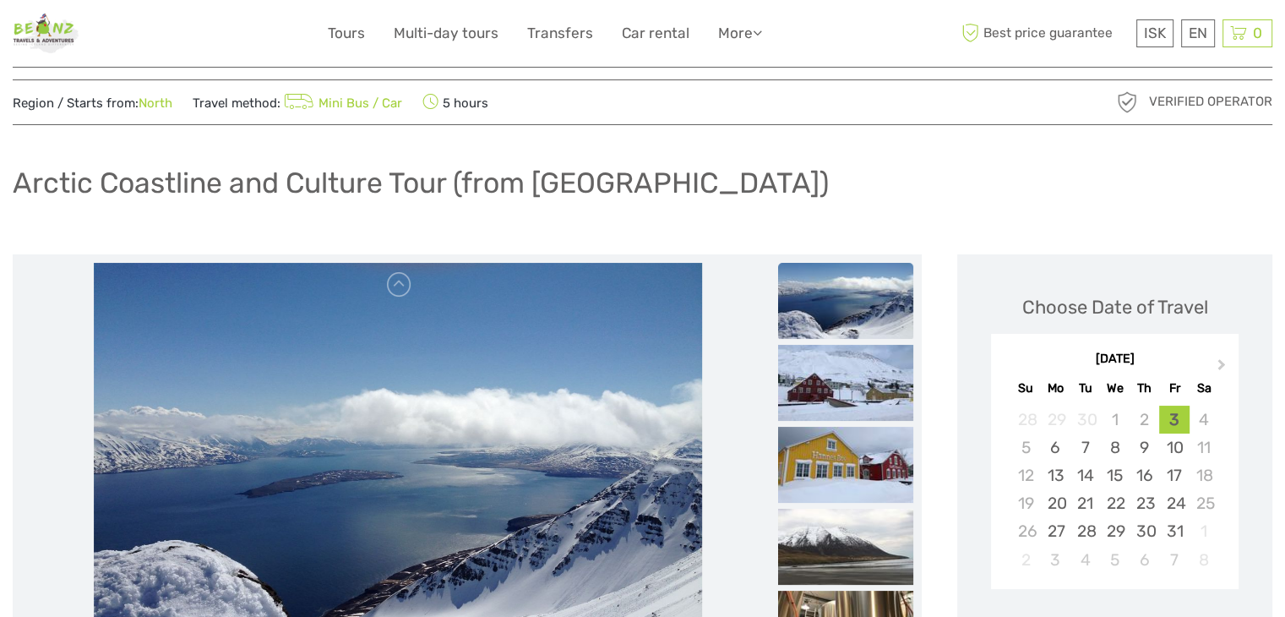
scroll to position [85, 0]
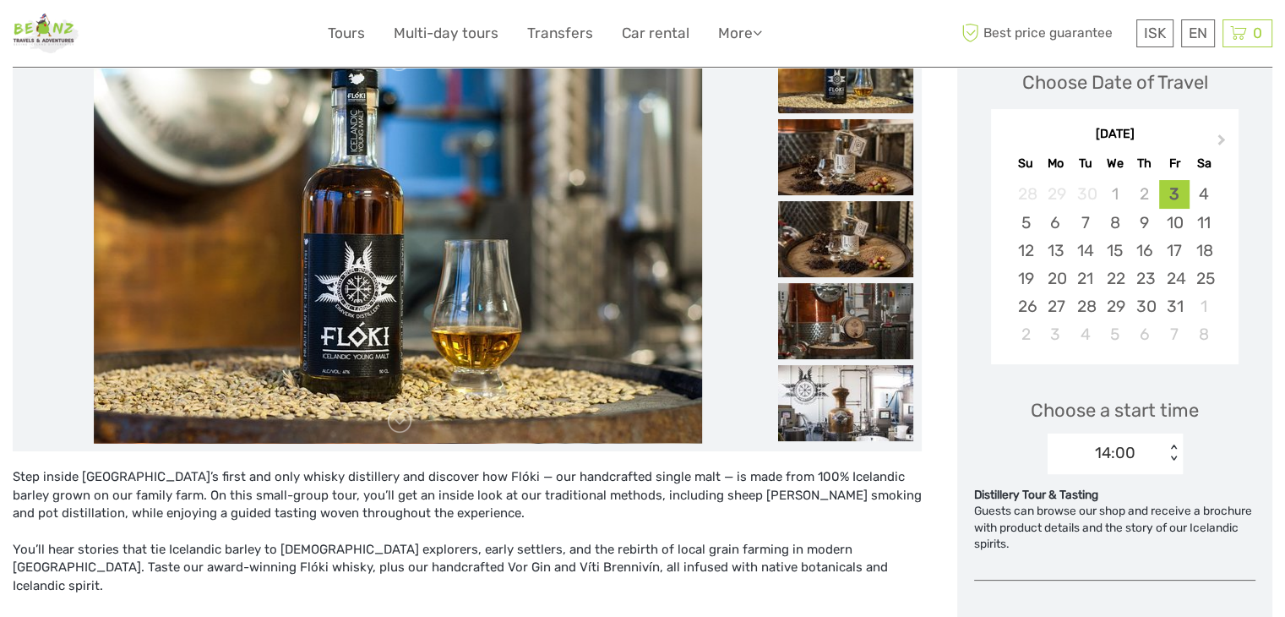
scroll to position [254, 0]
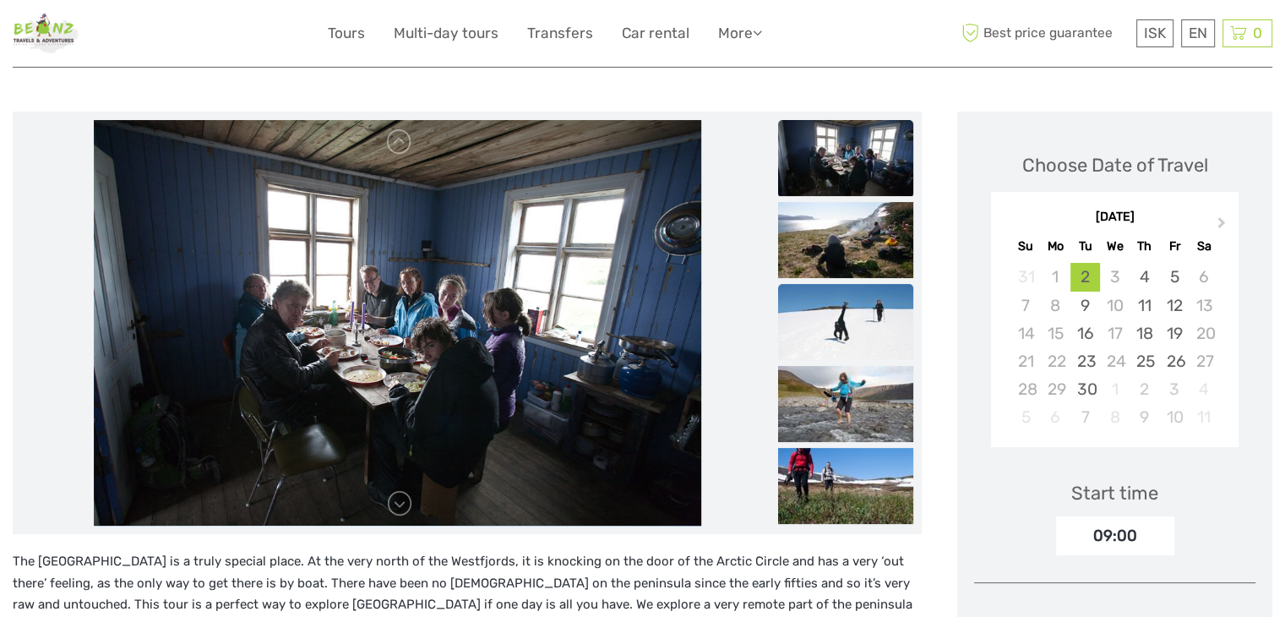
click at [821, 325] on img at bounding box center [845, 322] width 135 height 76
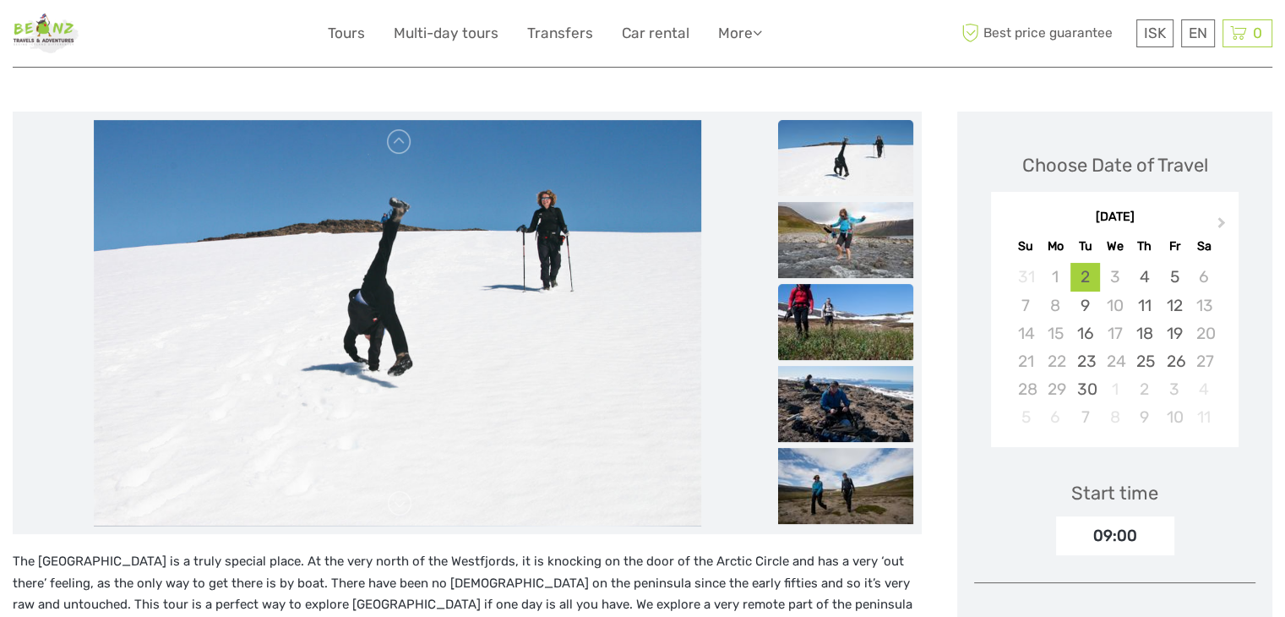
click at [844, 319] on img at bounding box center [845, 322] width 135 height 76
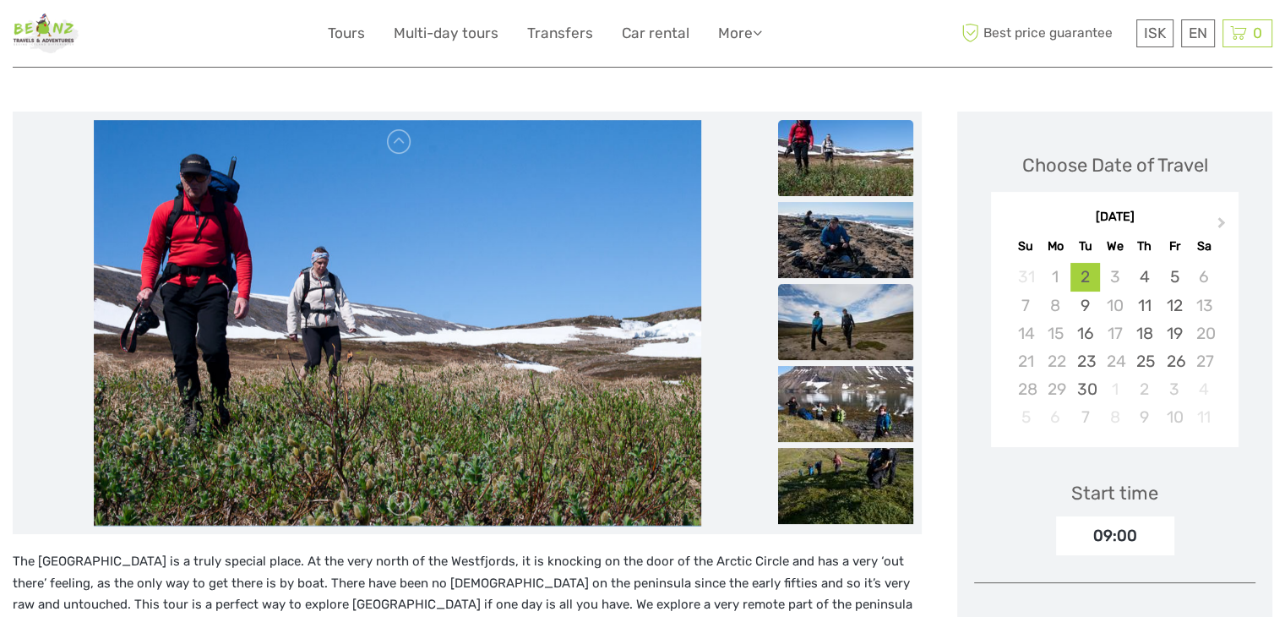
click at [854, 346] on img at bounding box center [845, 322] width 135 height 76
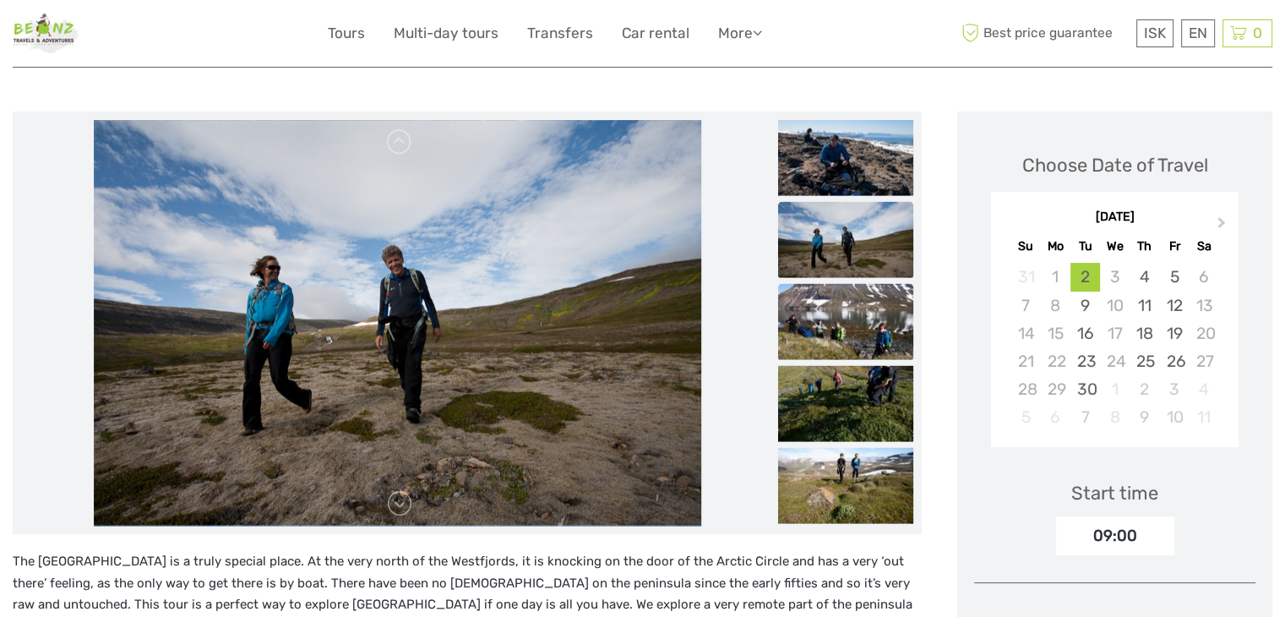
click at [899, 319] on img at bounding box center [845, 322] width 135 height 76
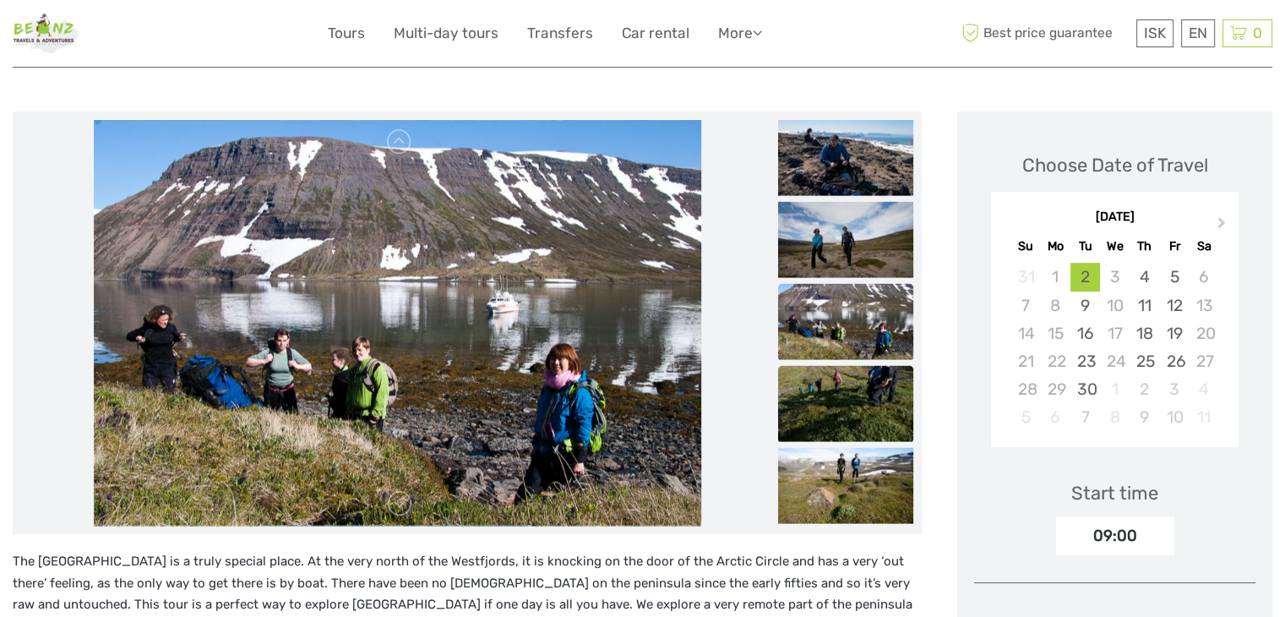
click at [862, 406] on img at bounding box center [845, 404] width 135 height 76
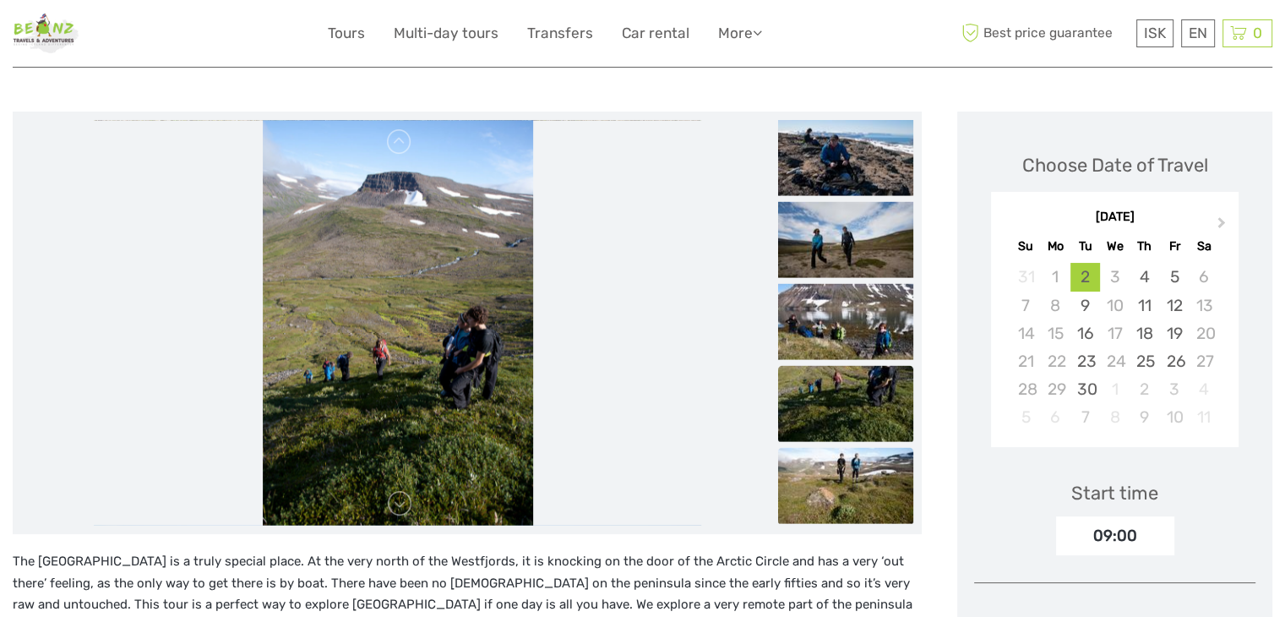
click at [869, 474] on img at bounding box center [845, 486] width 135 height 76
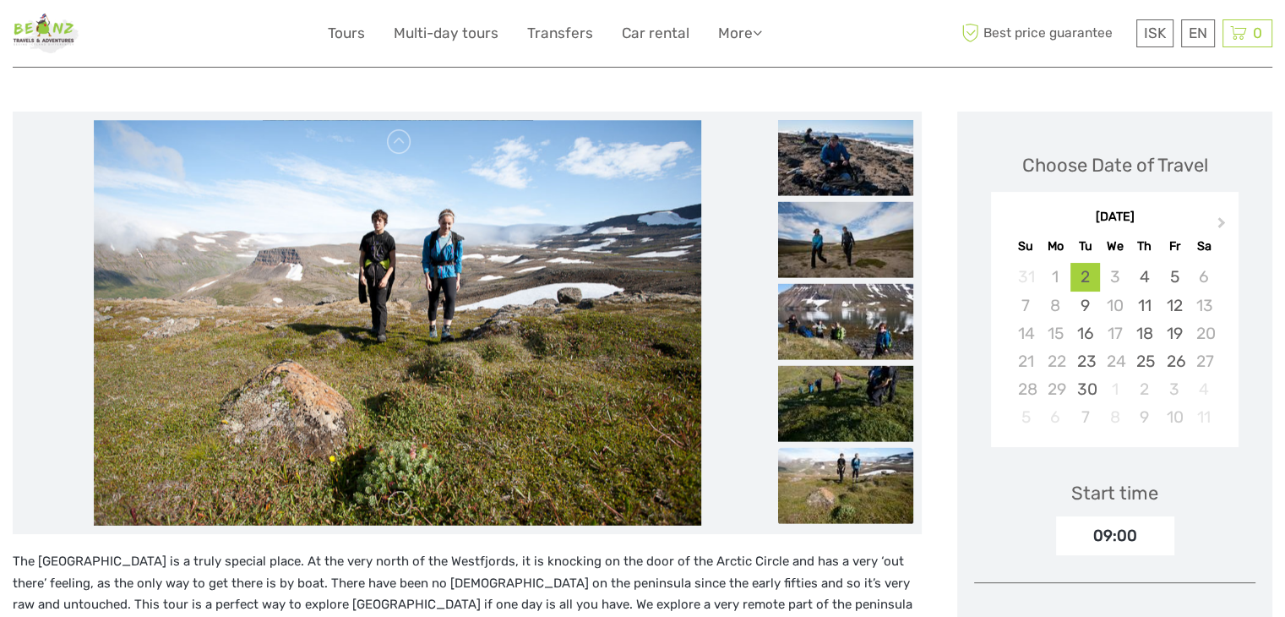
click at [405, 502] on link at bounding box center [399, 503] width 27 height 27
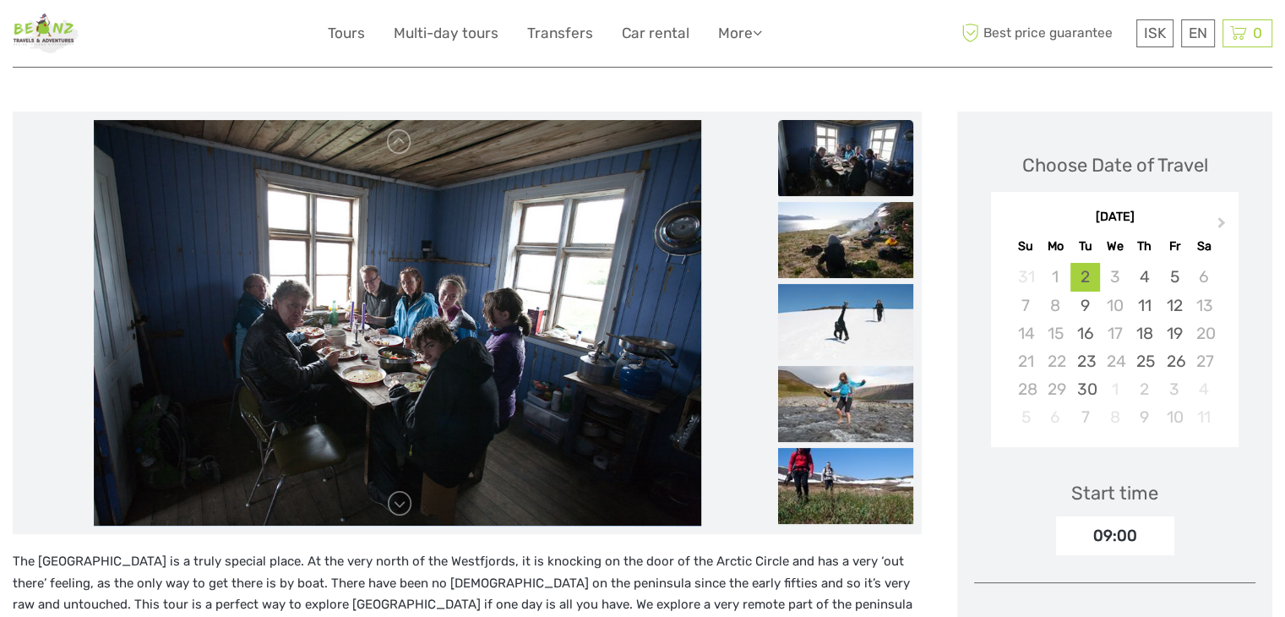
click at [401, 503] on link at bounding box center [399, 503] width 27 height 27
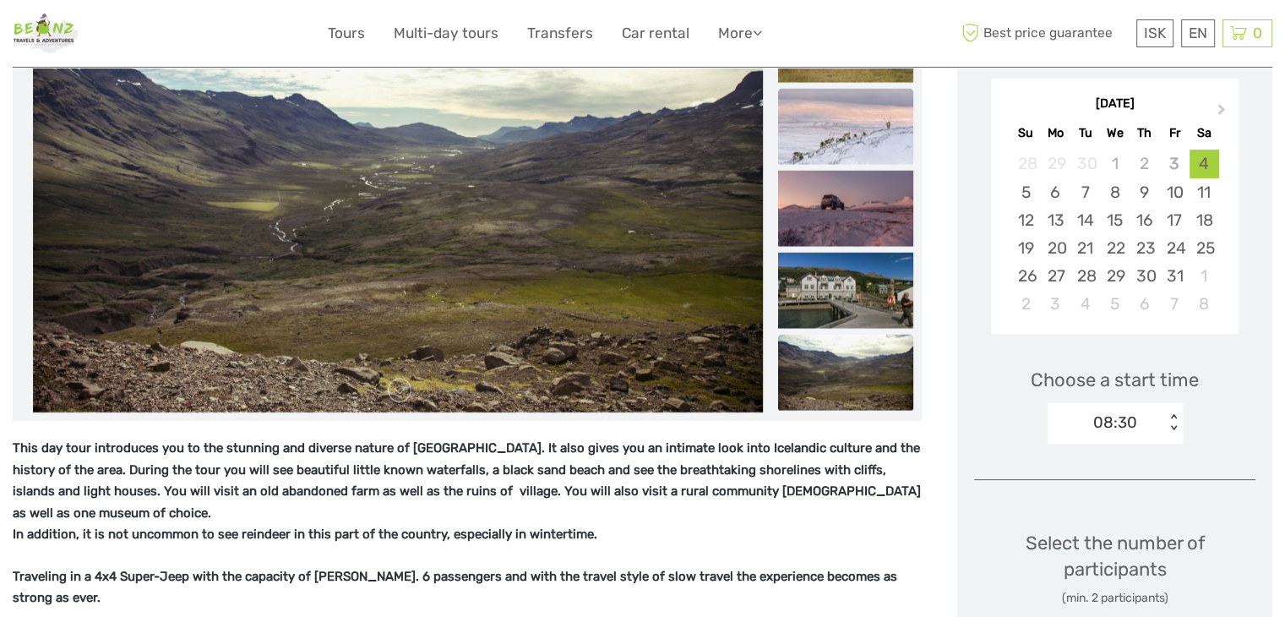
scroll to position [169, 0]
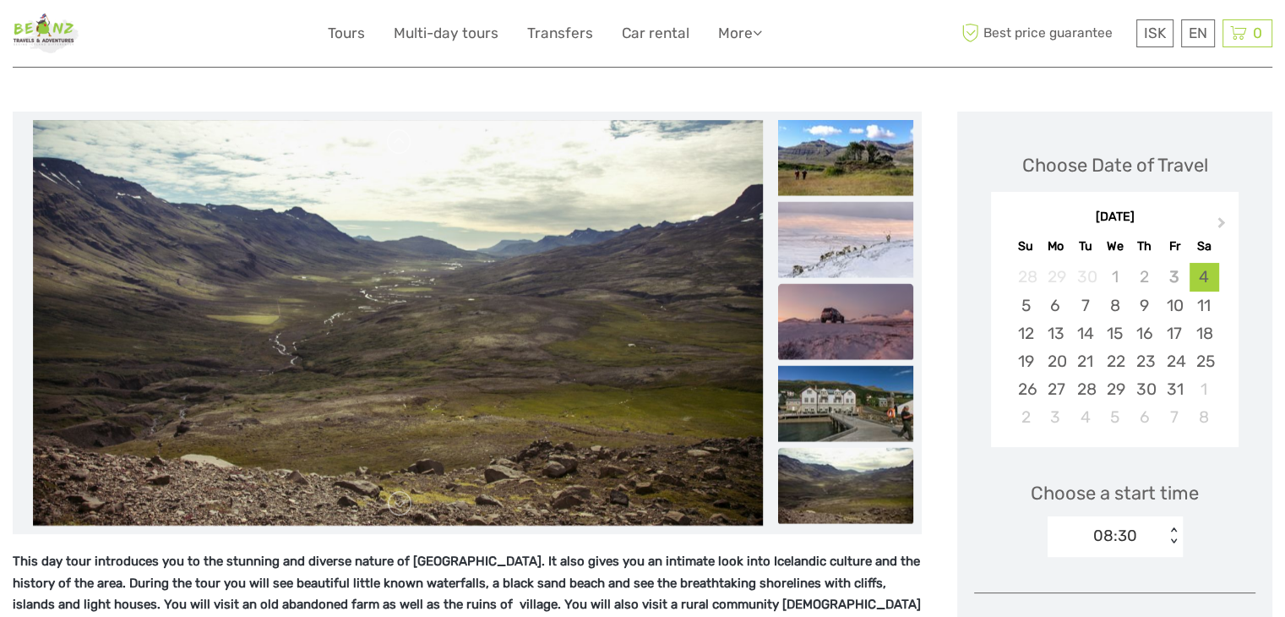
click at [861, 328] on img at bounding box center [845, 322] width 135 height 76
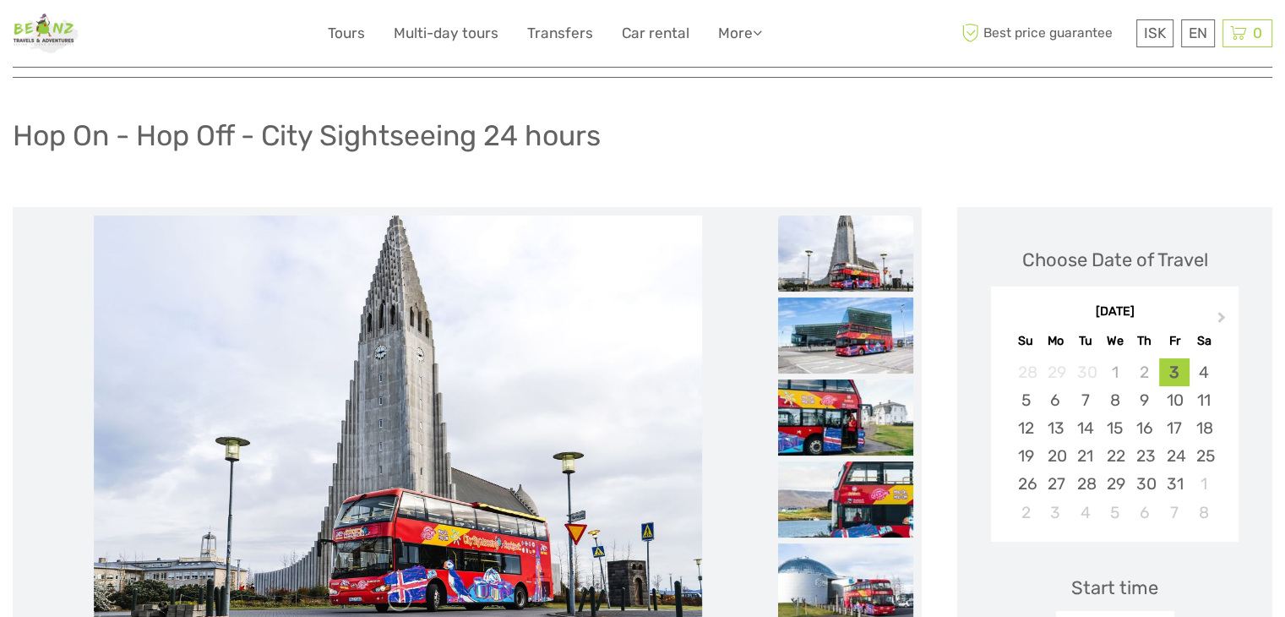
scroll to position [85, 0]
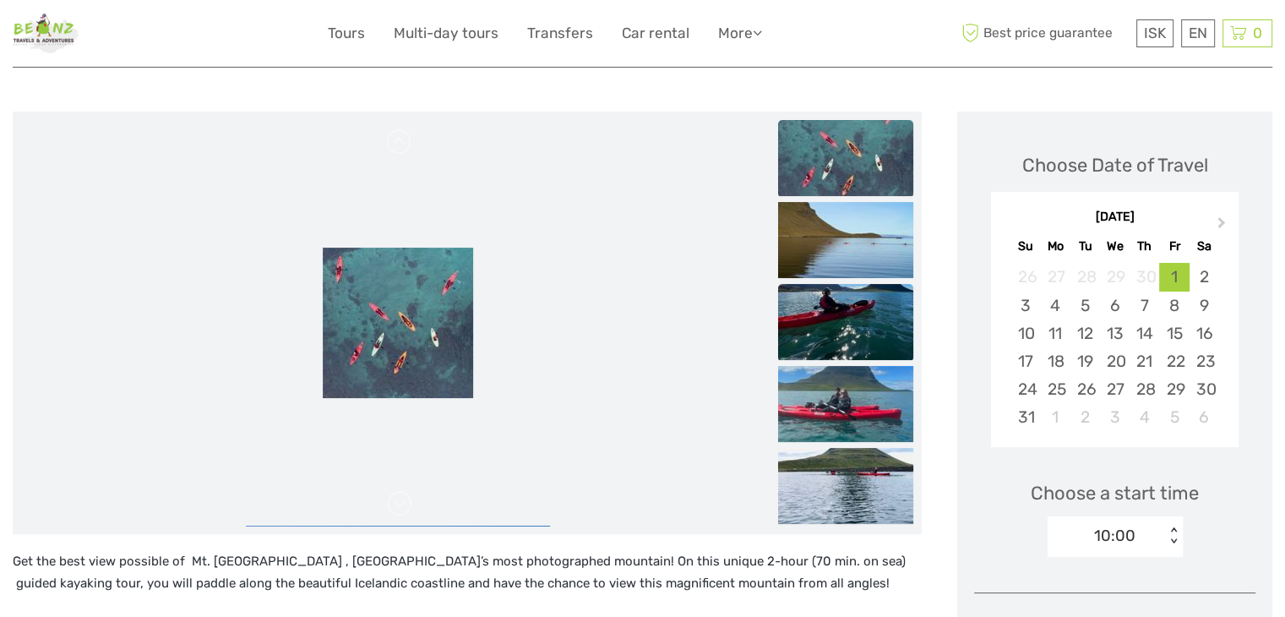
click at [838, 311] on img at bounding box center [845, 322] width 135 height 76
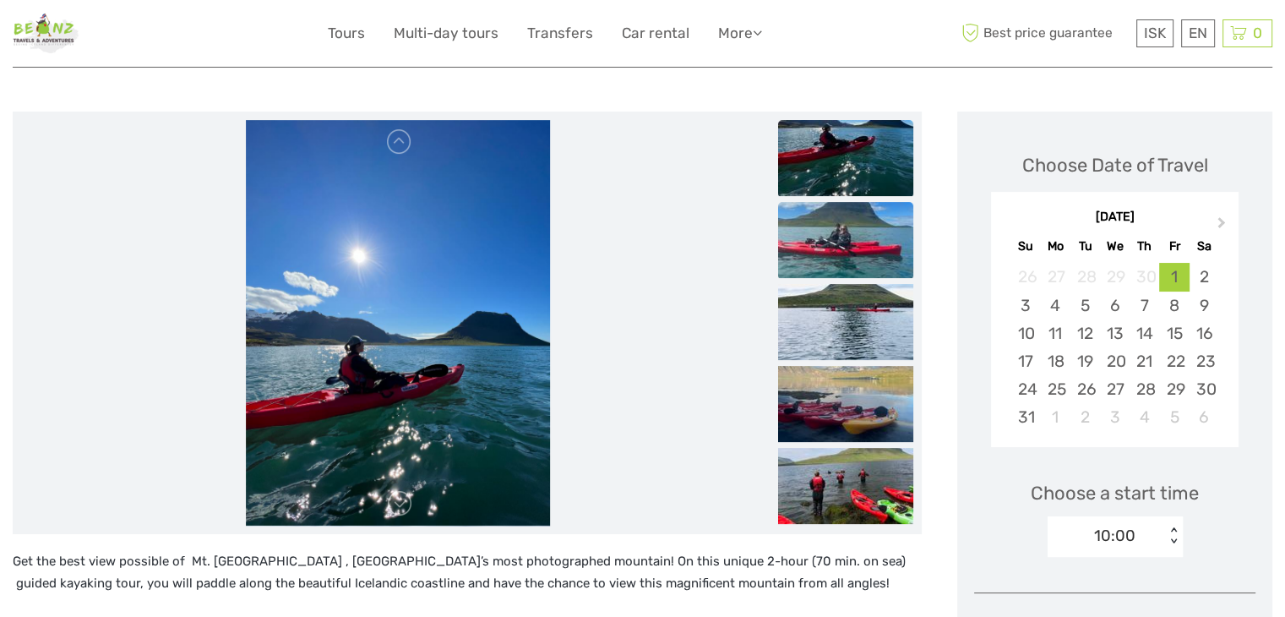
click at [830, 246] on img at bounding box center [845, 240] width 135 height 76
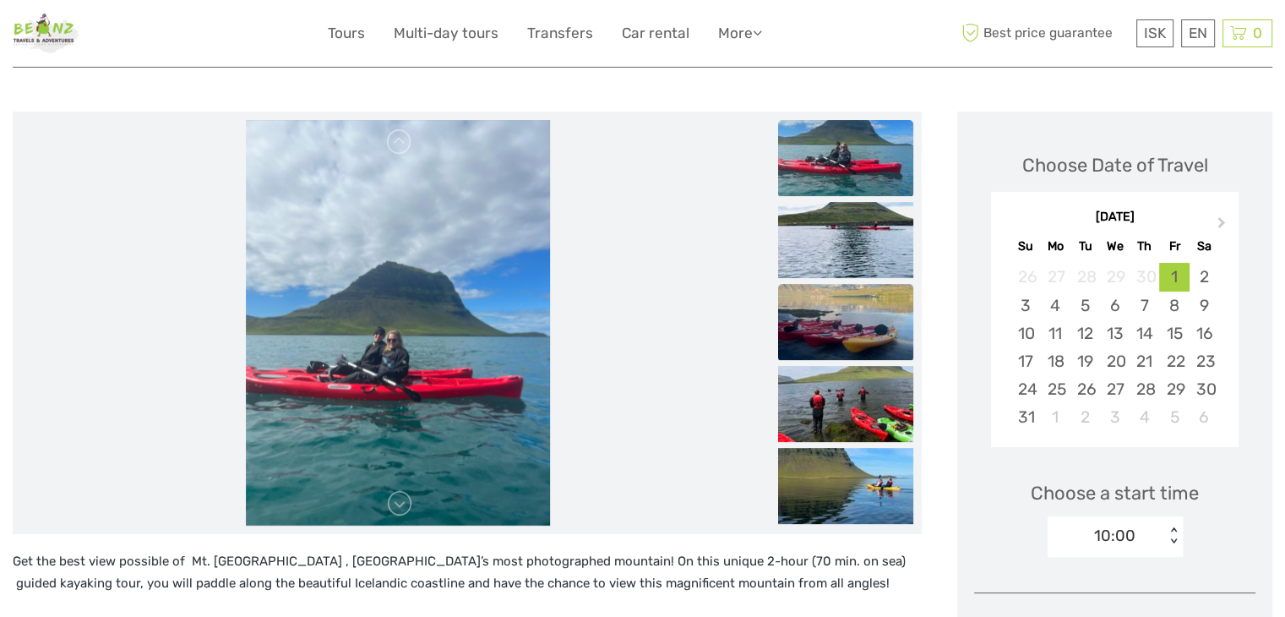
click at [861, 320] on img at bounding box center [845, 322] width 135 height 76
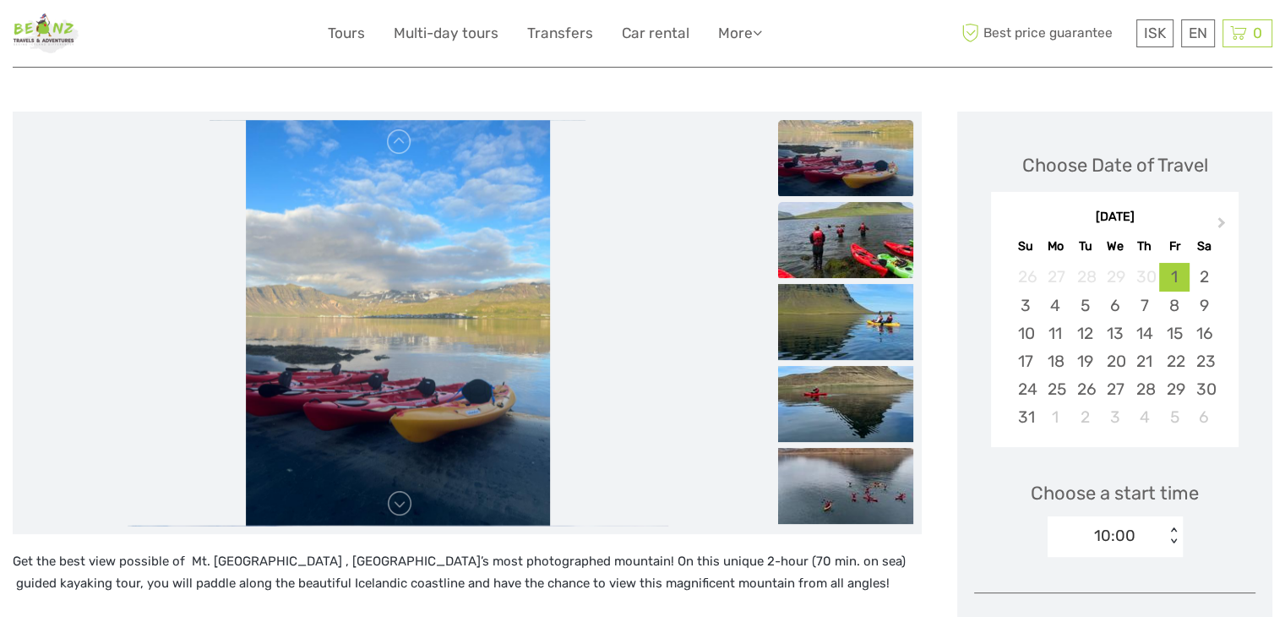
click at [872, 231] on img at bounding box center [845, 240] width 135 height 76
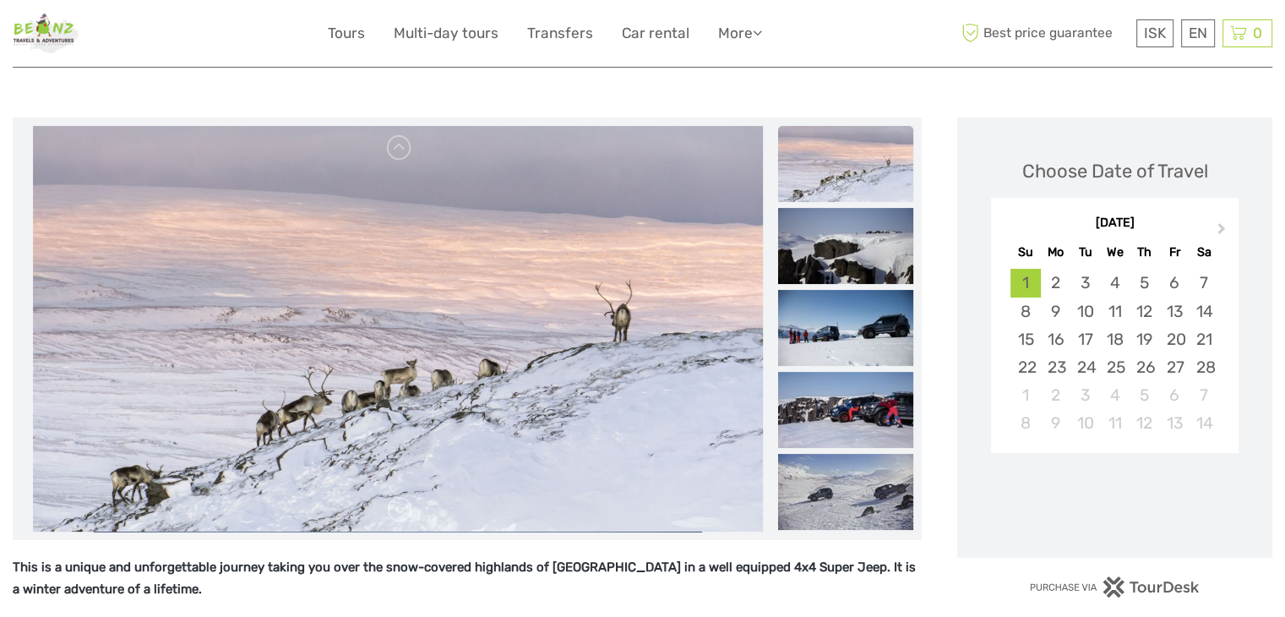
scroll to position [169, 0]
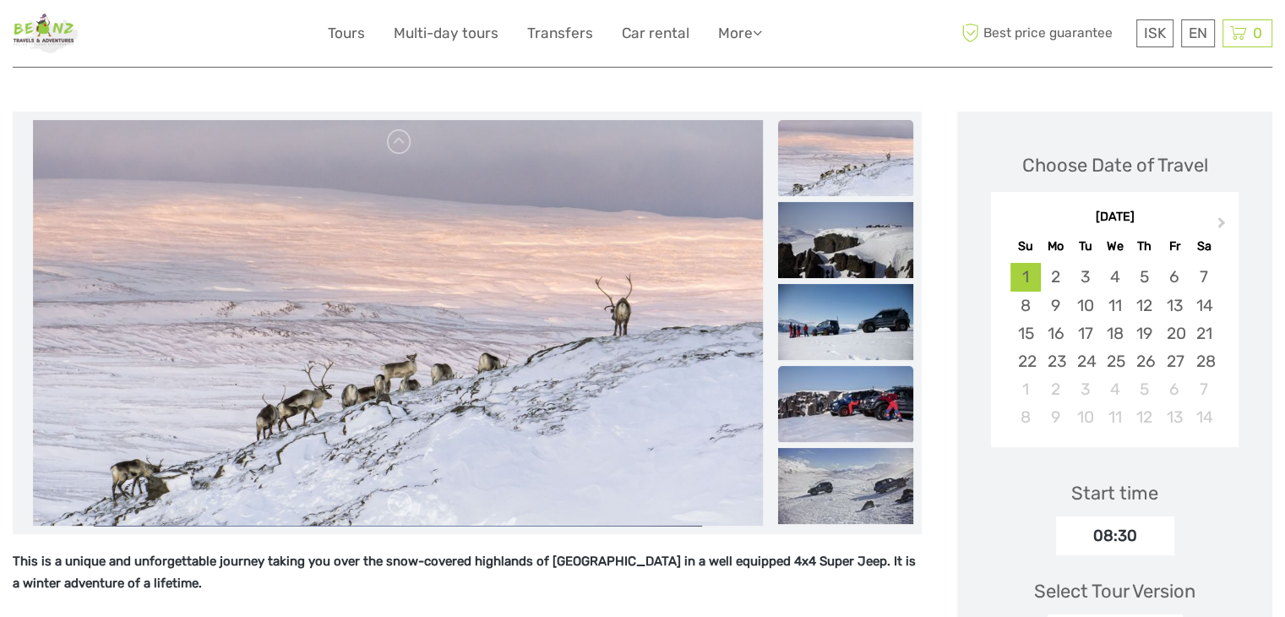
click at [862, 394] on img at bounding box center [845, 404] width 135 height 76
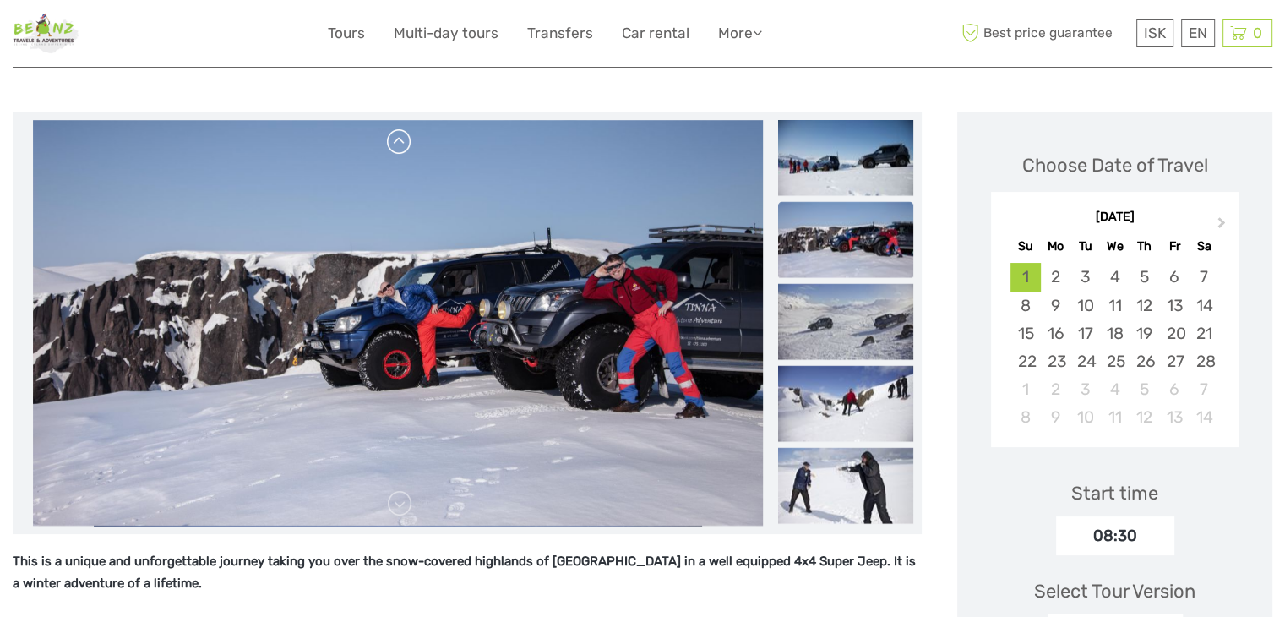
click at [391, 133] on link at bounding box center [399, 141] width 27 height 27
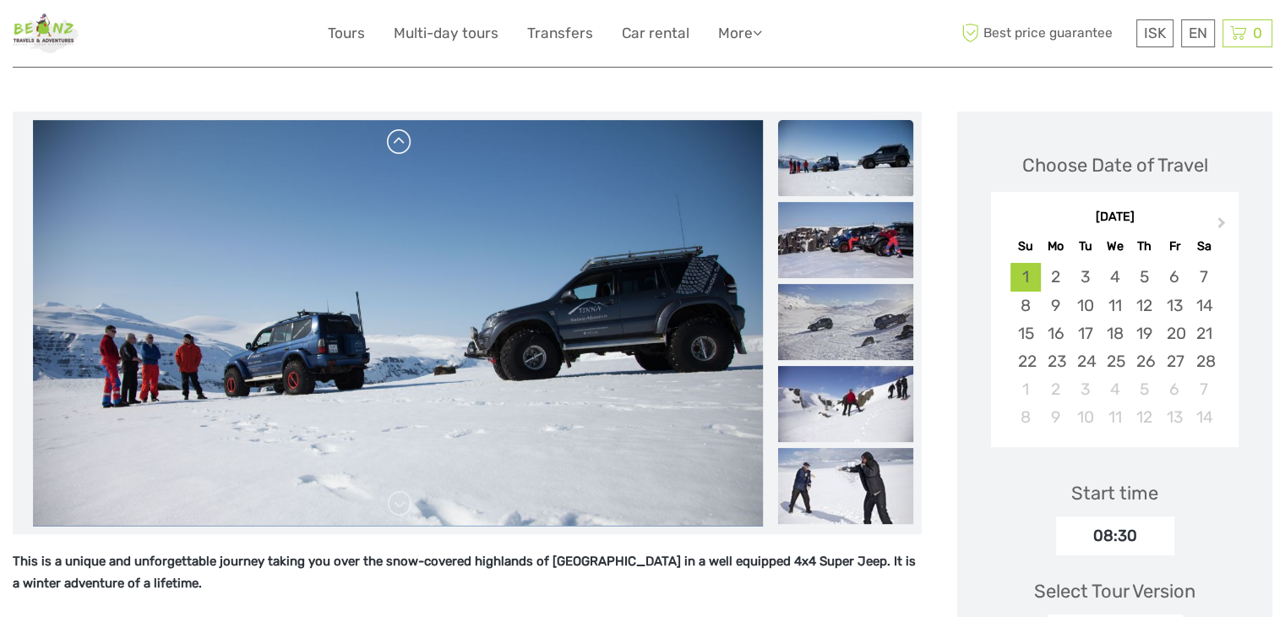
click at [391, 133] on link at bounding box center [399, 141] width 27 height 27
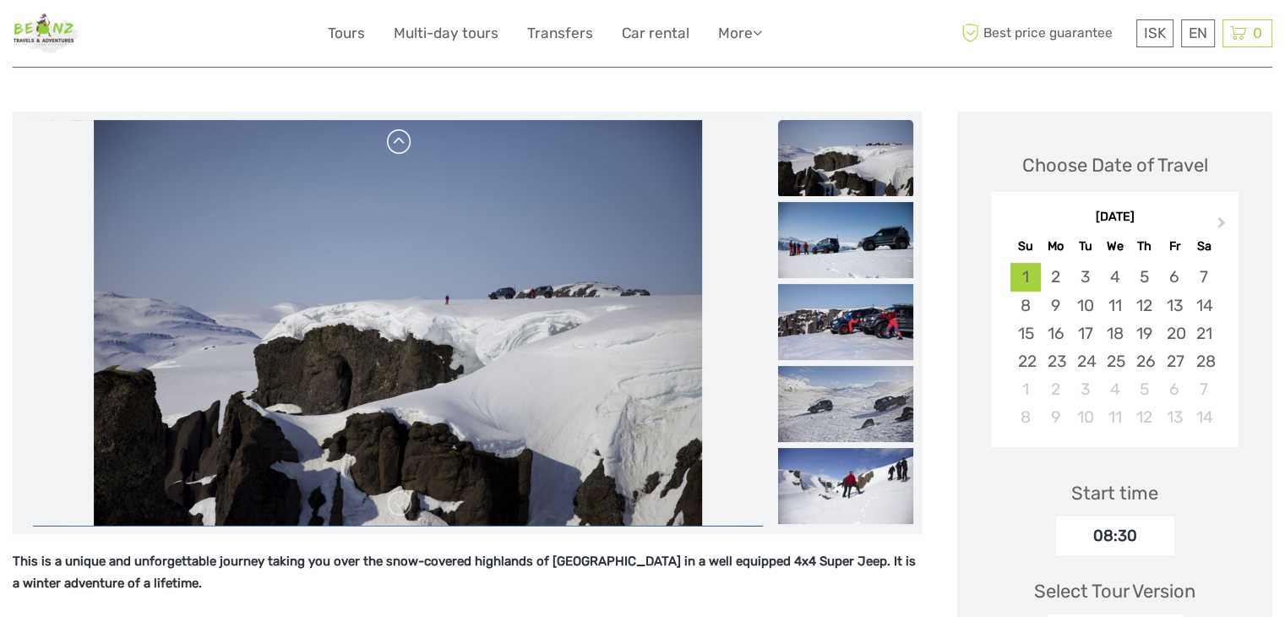
click at [393, 132] on link at bounding box center [399, 141] width 27 height 27
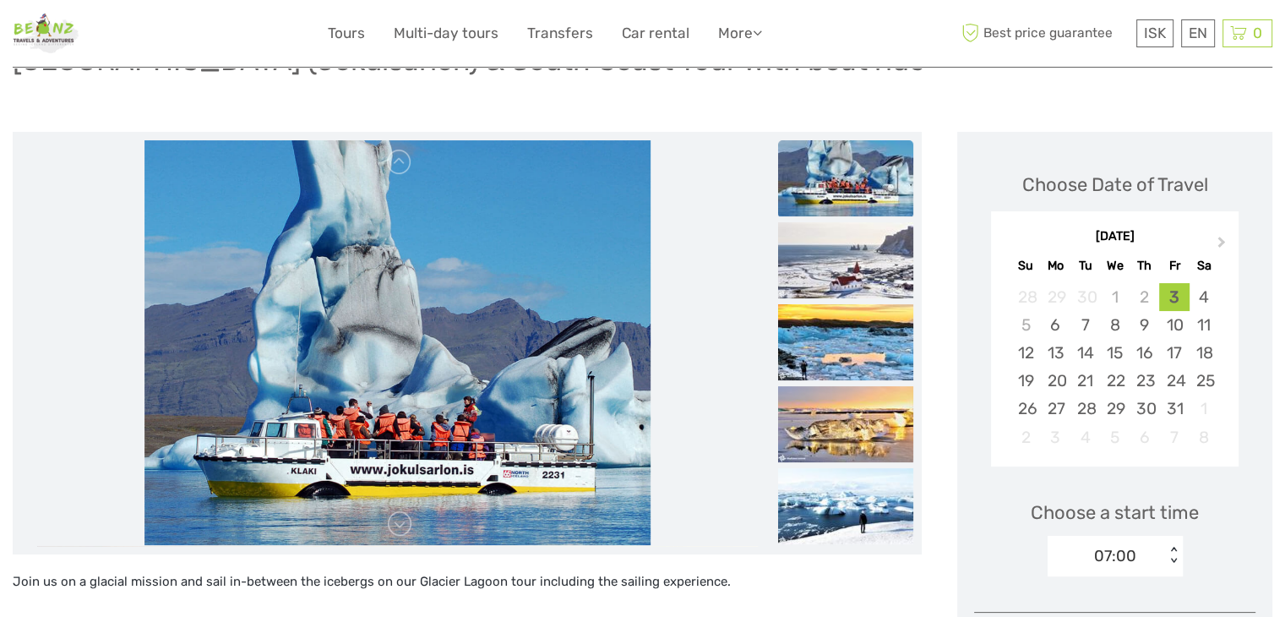
scroll to position [169, 0]
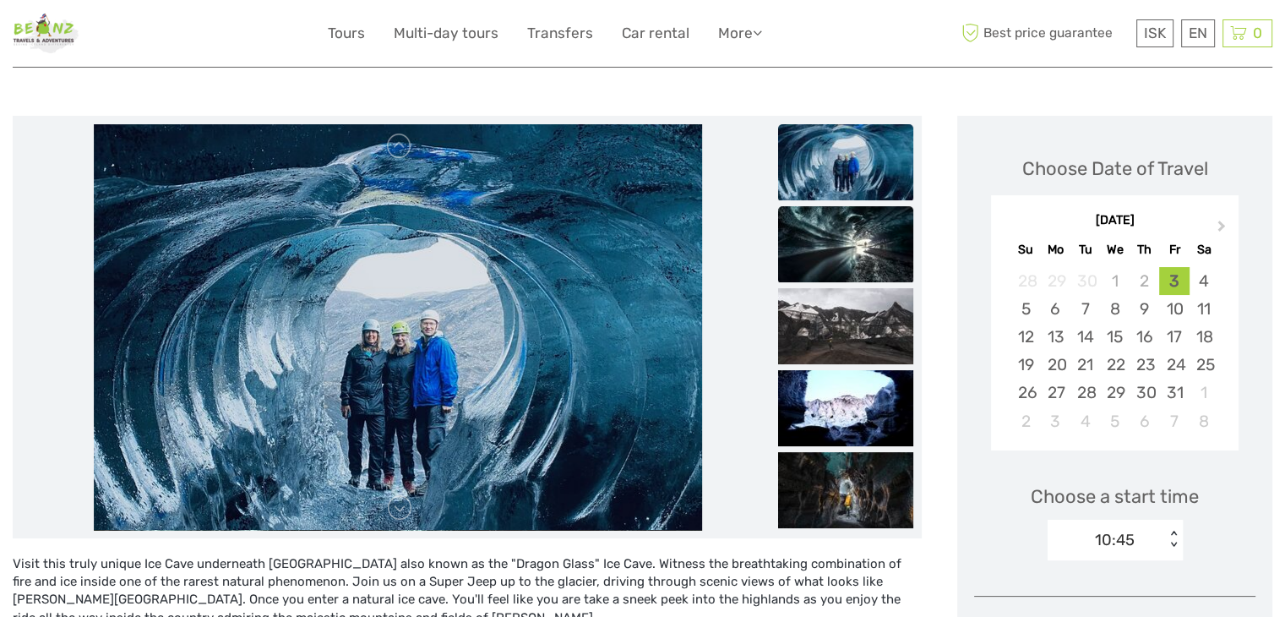
click at [870, 242] on img at bounding box center [845, 244] width 135 height 76
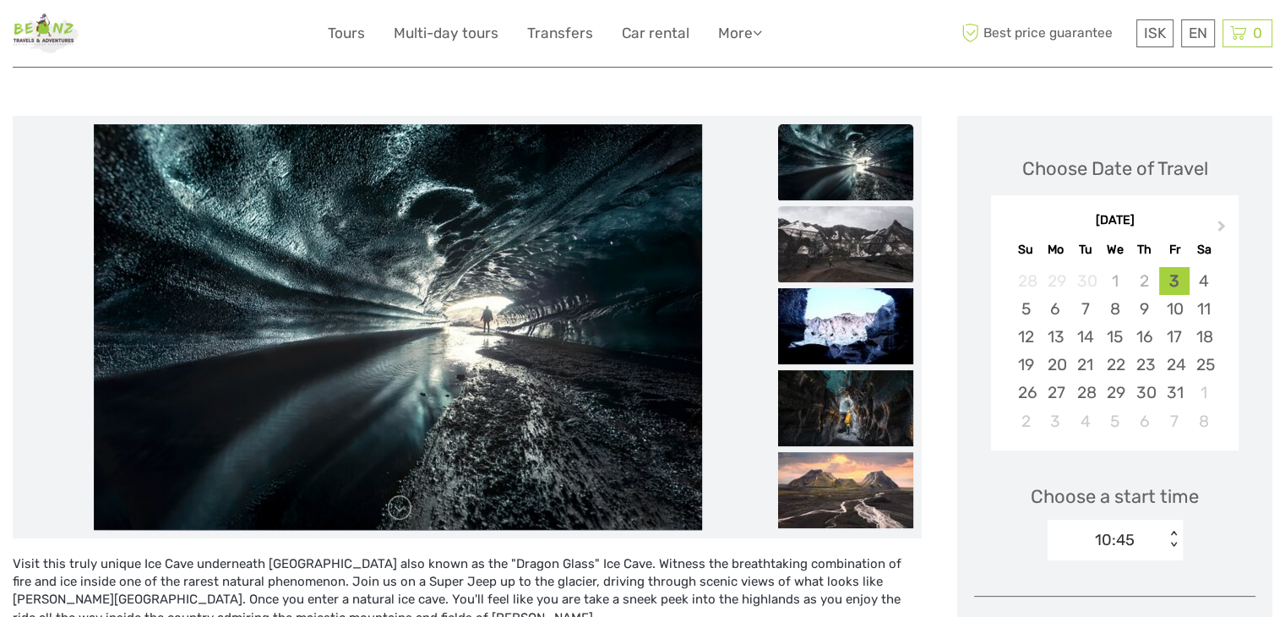
click at [871, 263] on img at bounding box center [845, 244] width 135 height 76
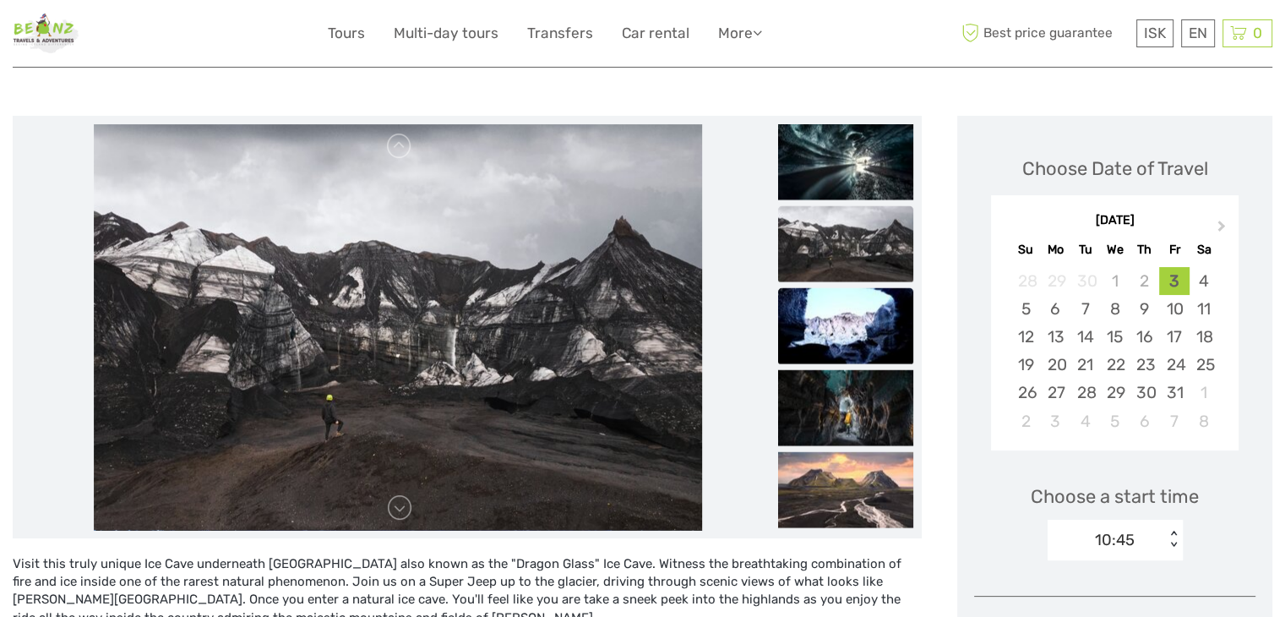
click at [862, 298] on img at bounding box center [845, 325] width 135 height 76
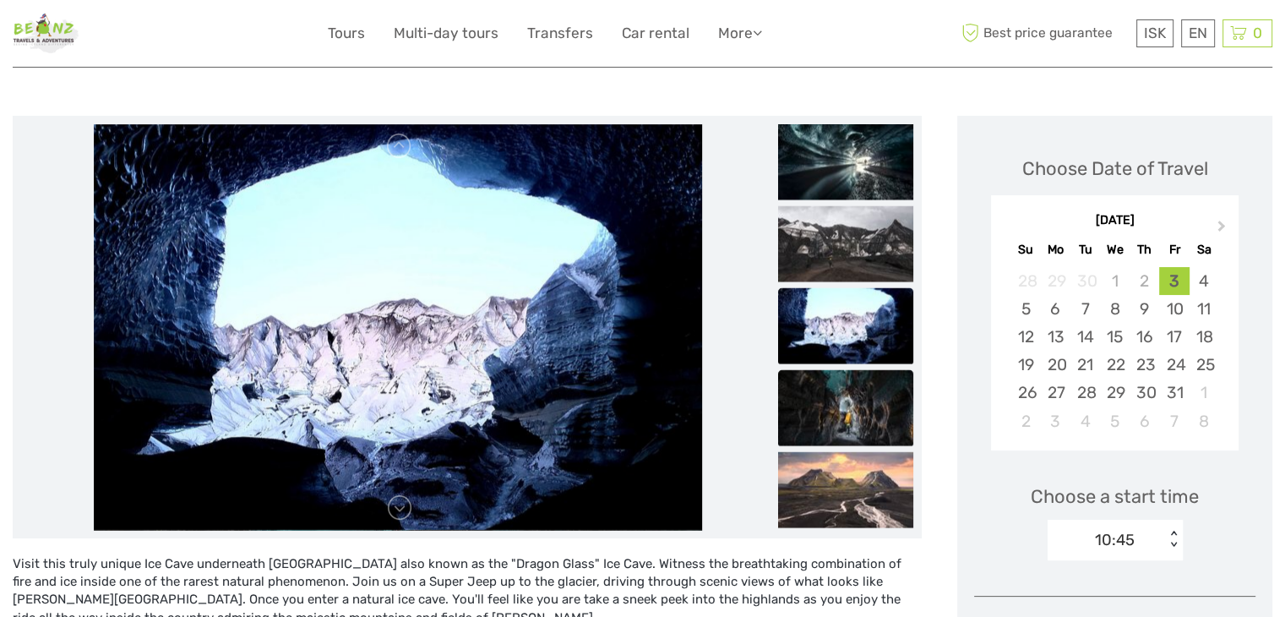
click at [870, 417] on img at bounding box center [845, 407] width 135 height 76
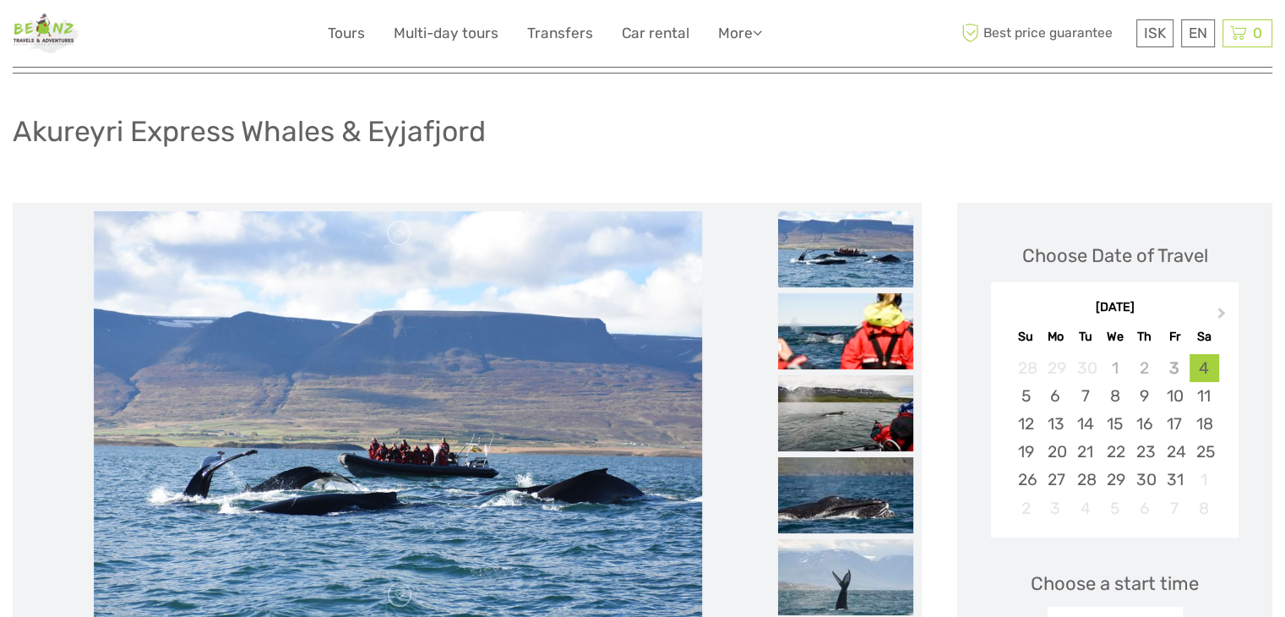
scroll to position [85, 0]
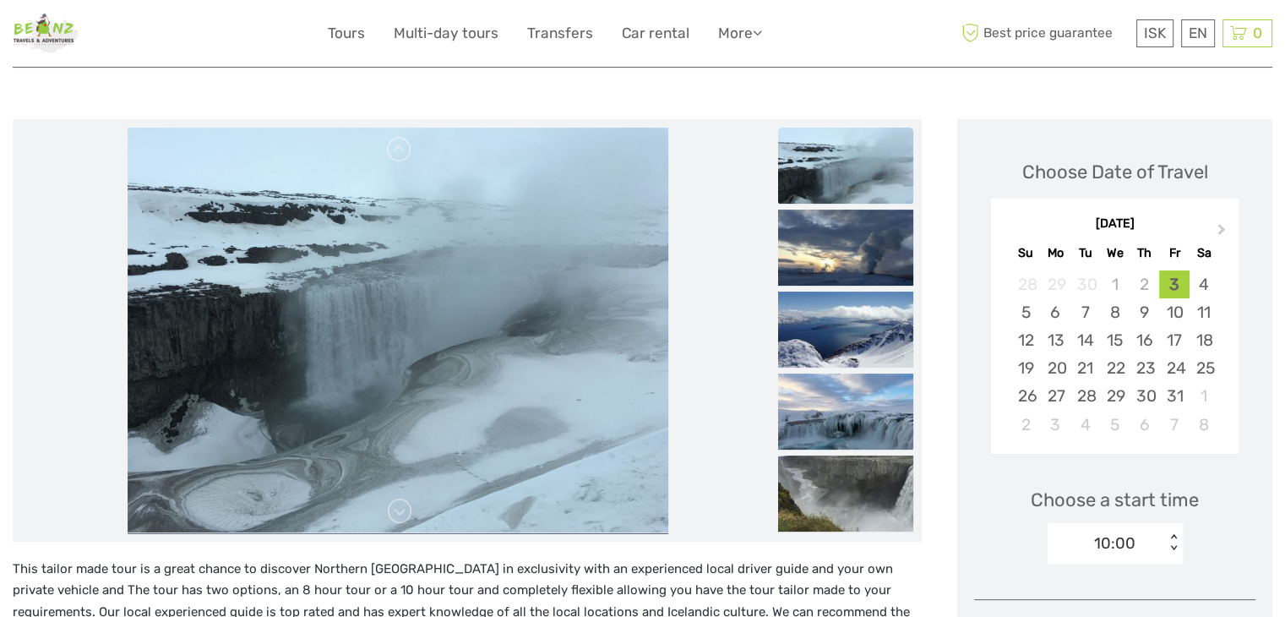
scroll to position [169, 0]
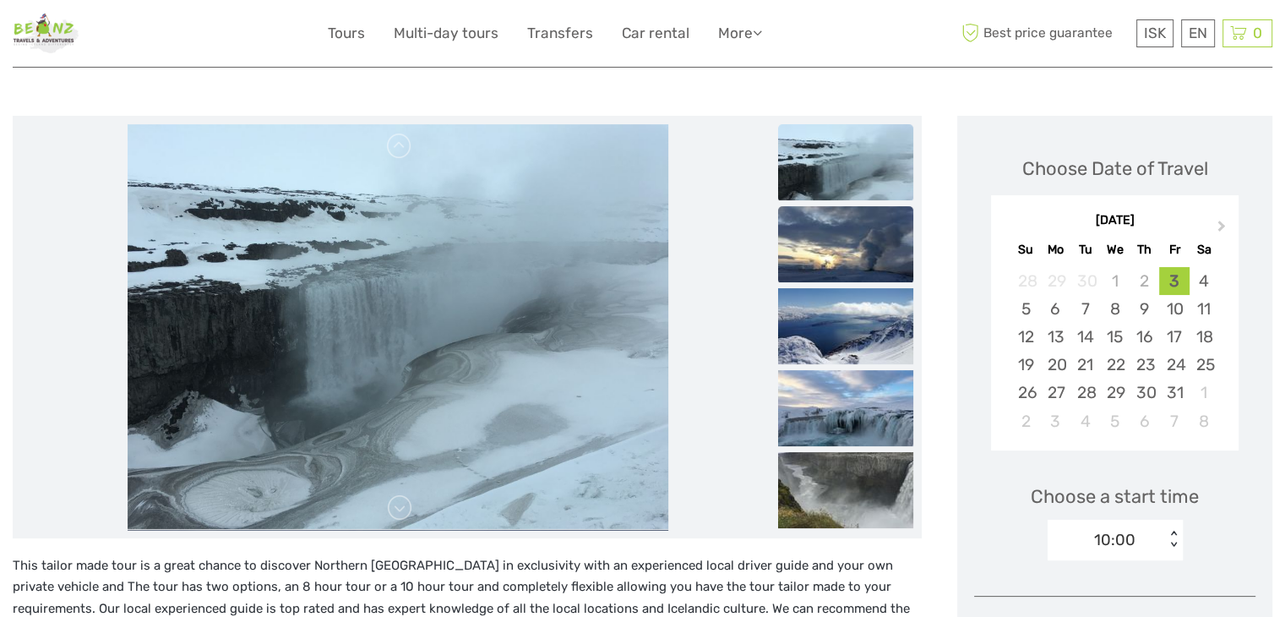
click at [844, 248] on img at bounding box center [845, 244] width 135 height 76
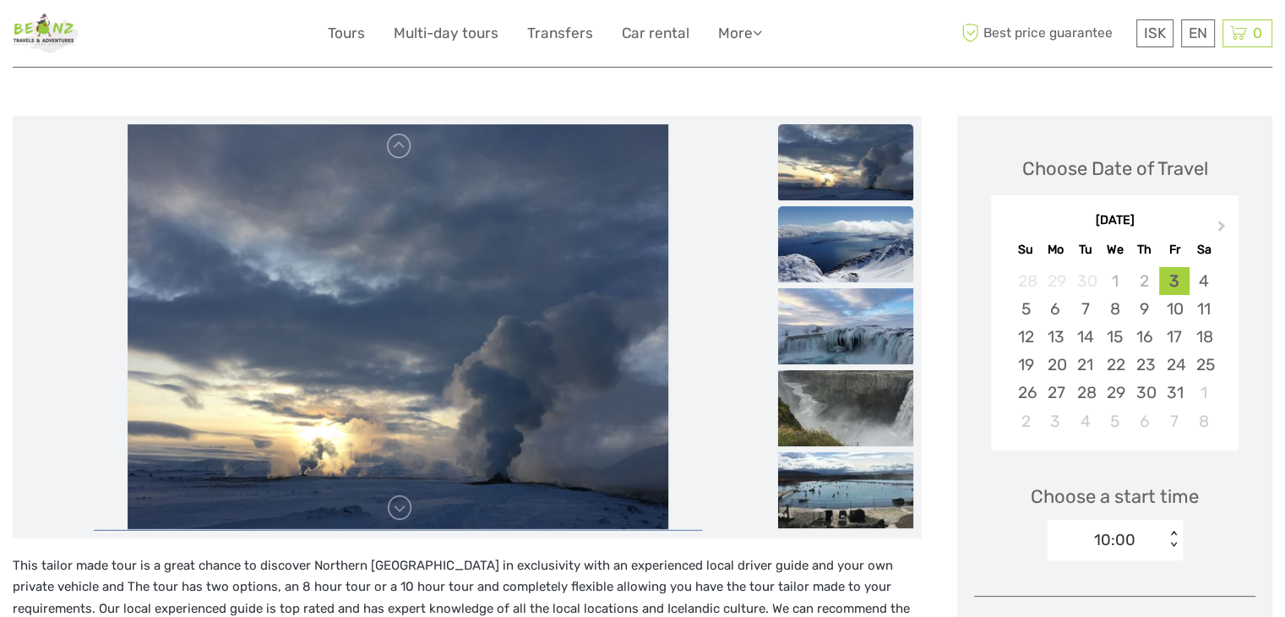
click at [865, 216] on img at bounding box center [845, 244] width 135 height 76
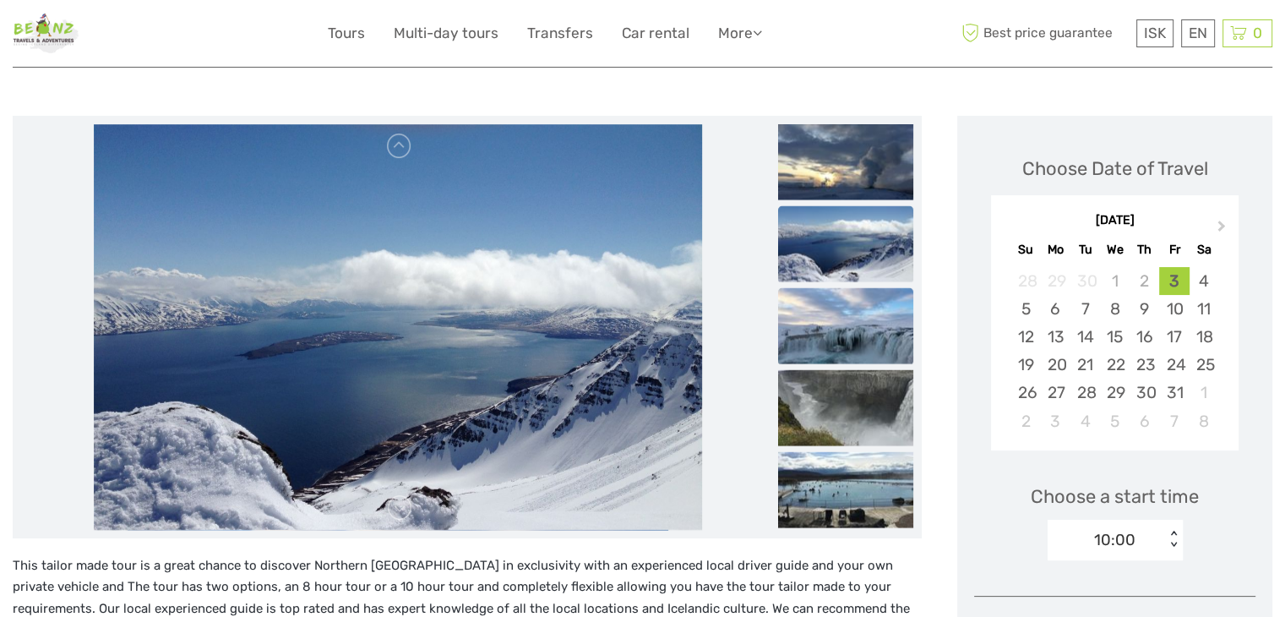
click at [832, 335] on img at bounding box center [845, 325] width 135 height 76
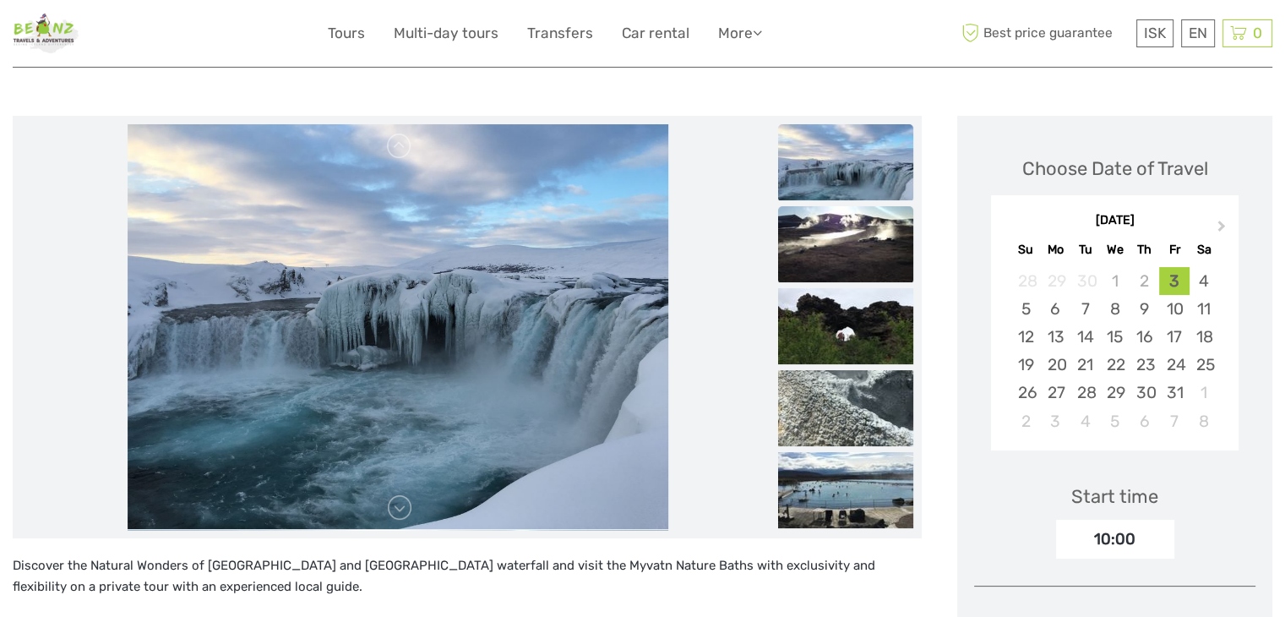
click at [856, 251] on img at bounding box center [845, 244] width 135 height 76
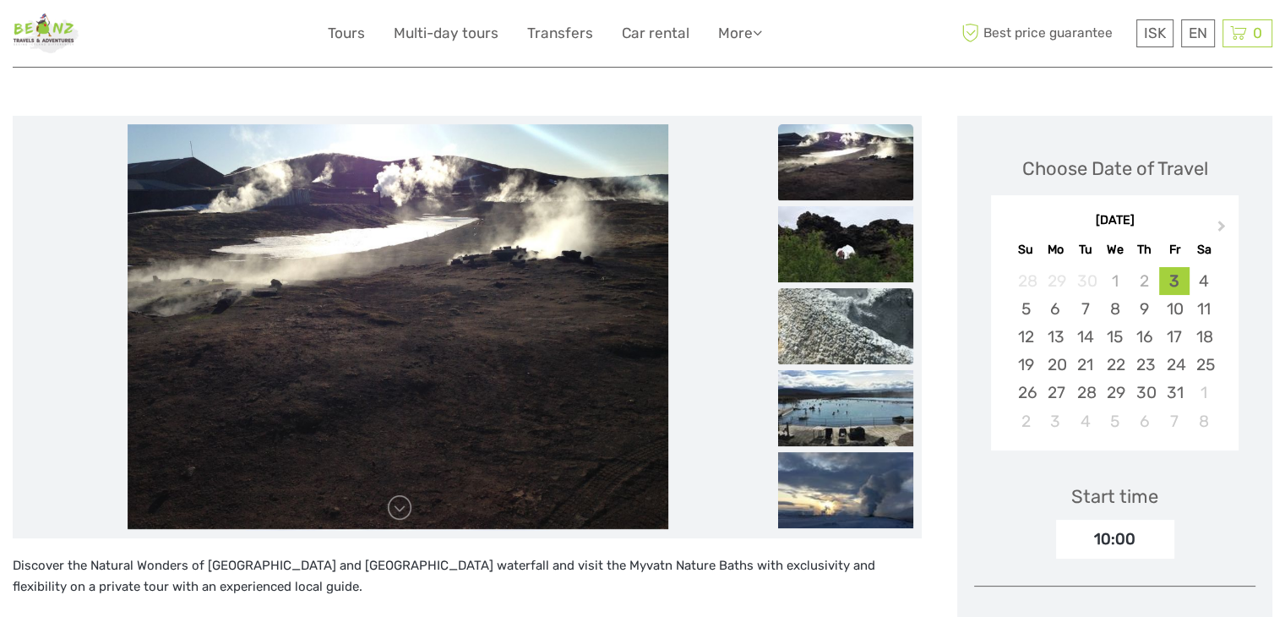
click at [859, 308] on img at bounding box center [845, 326] width 135 height 76
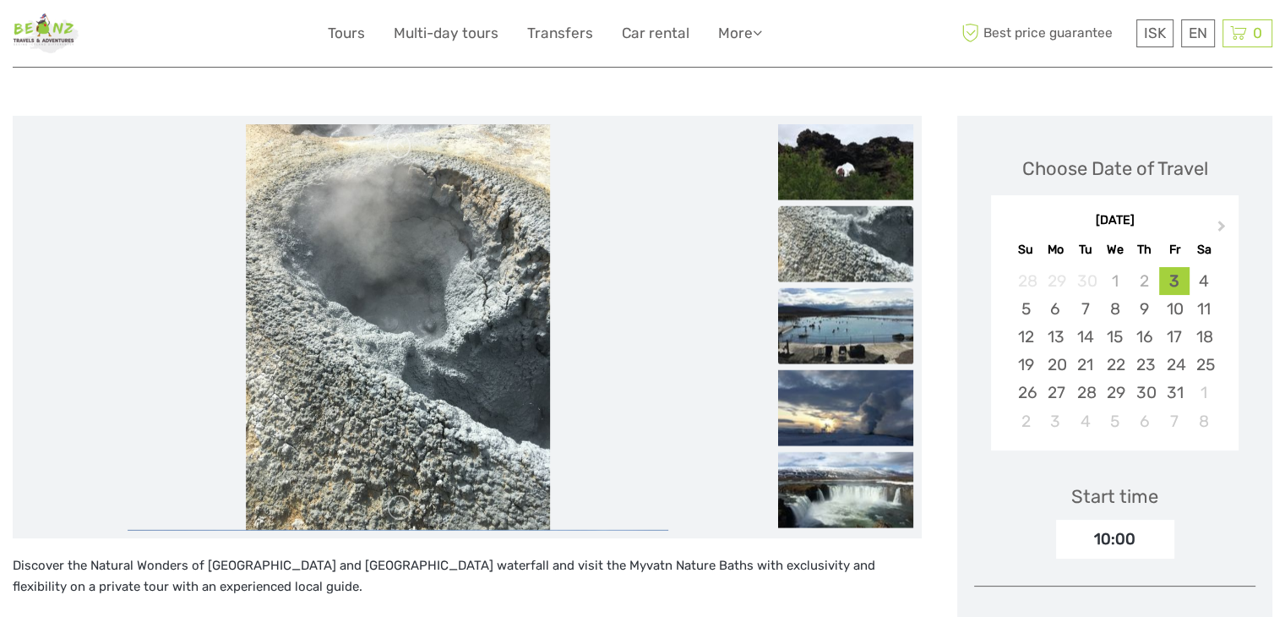
click at [861, 326] on img at bounding box center [845, 325] width 135 height 76
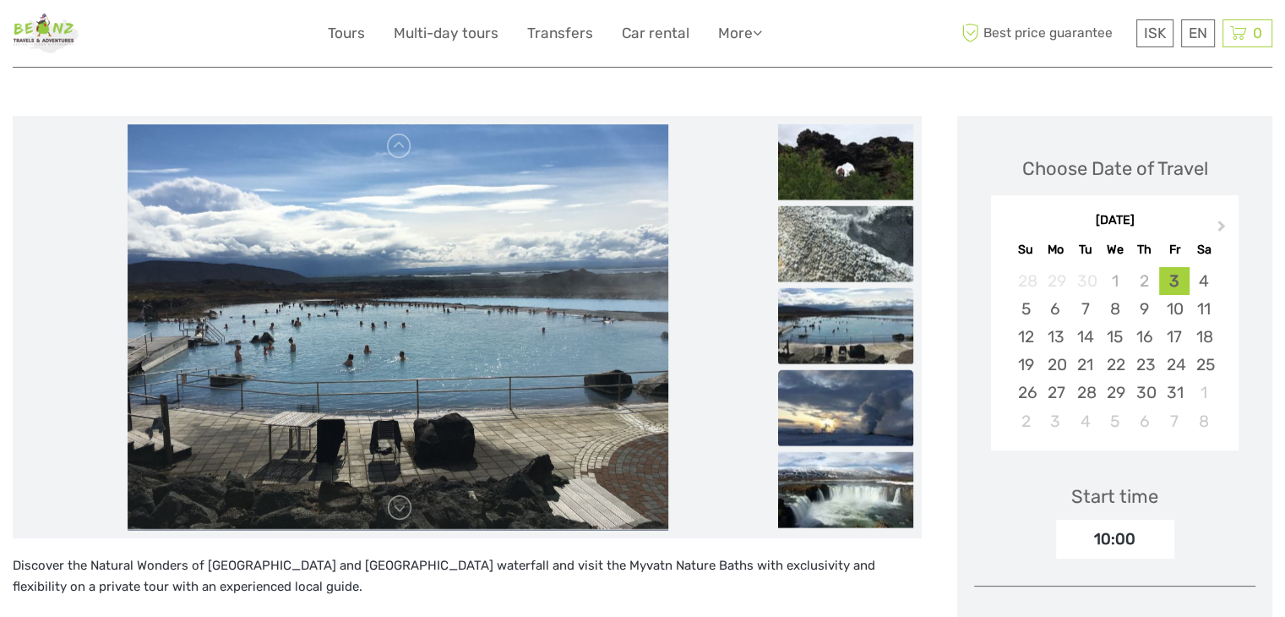
click at [856, 394] on img at bounding box center [845, 407] width 135 height 76
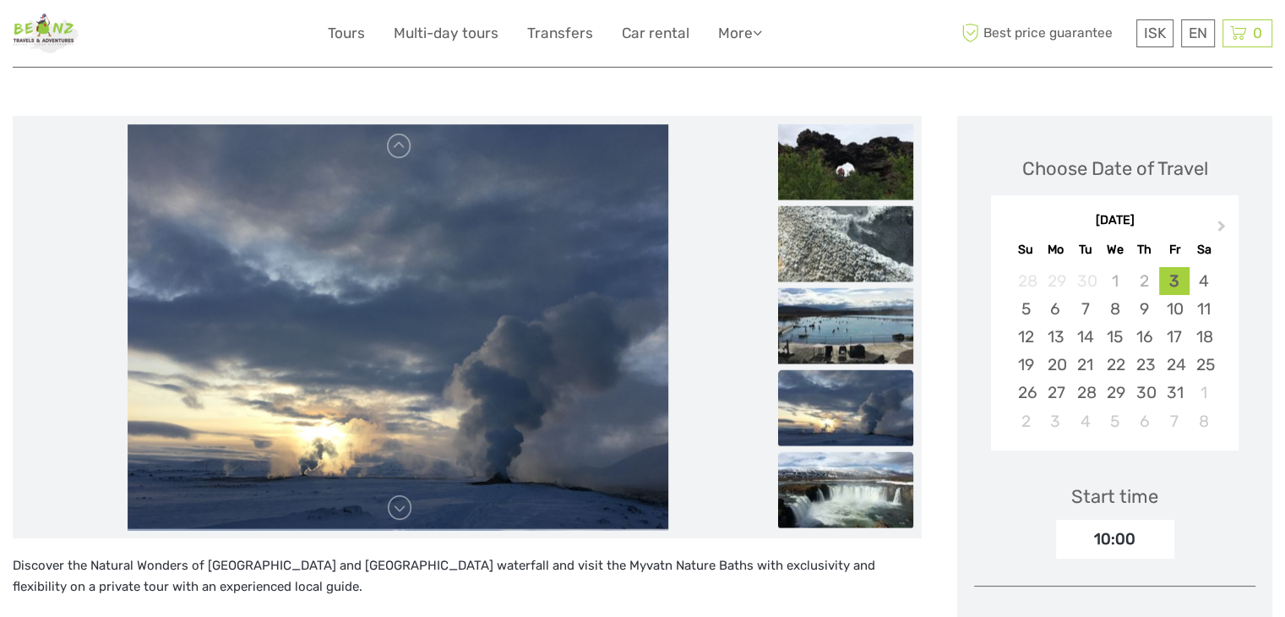
click at [864, 475] on img at bounding box center [845, 489] width 135 height 76
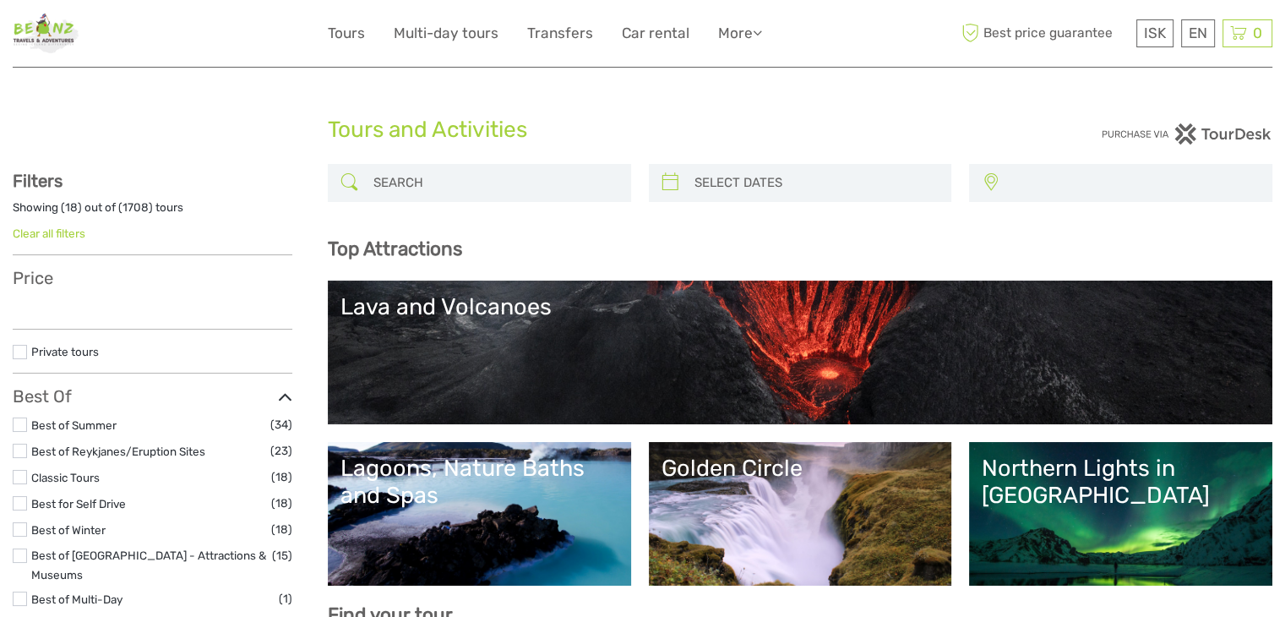
select select
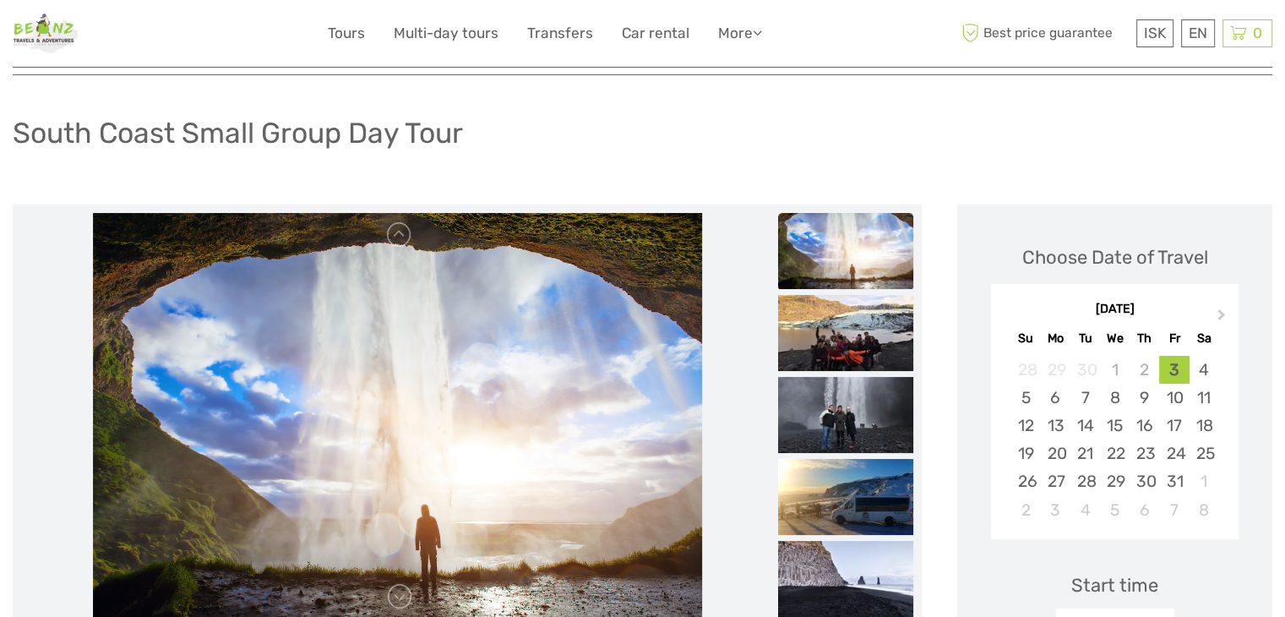
scroll to position [85, 0]
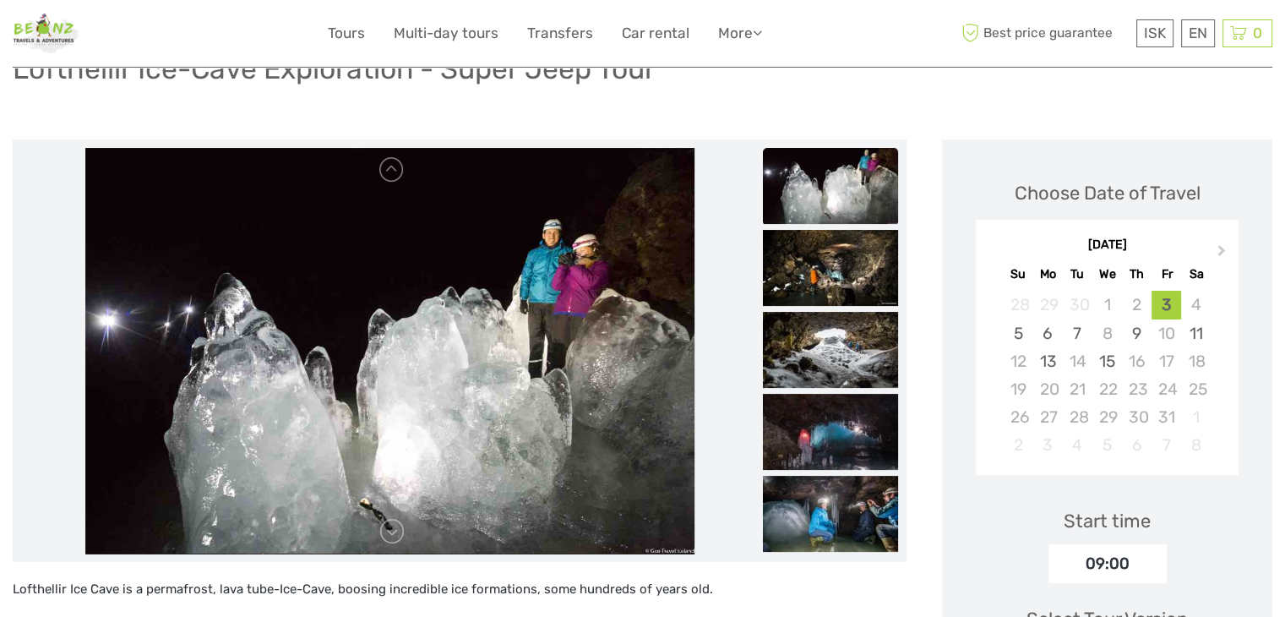
scroll to position [169, 0]
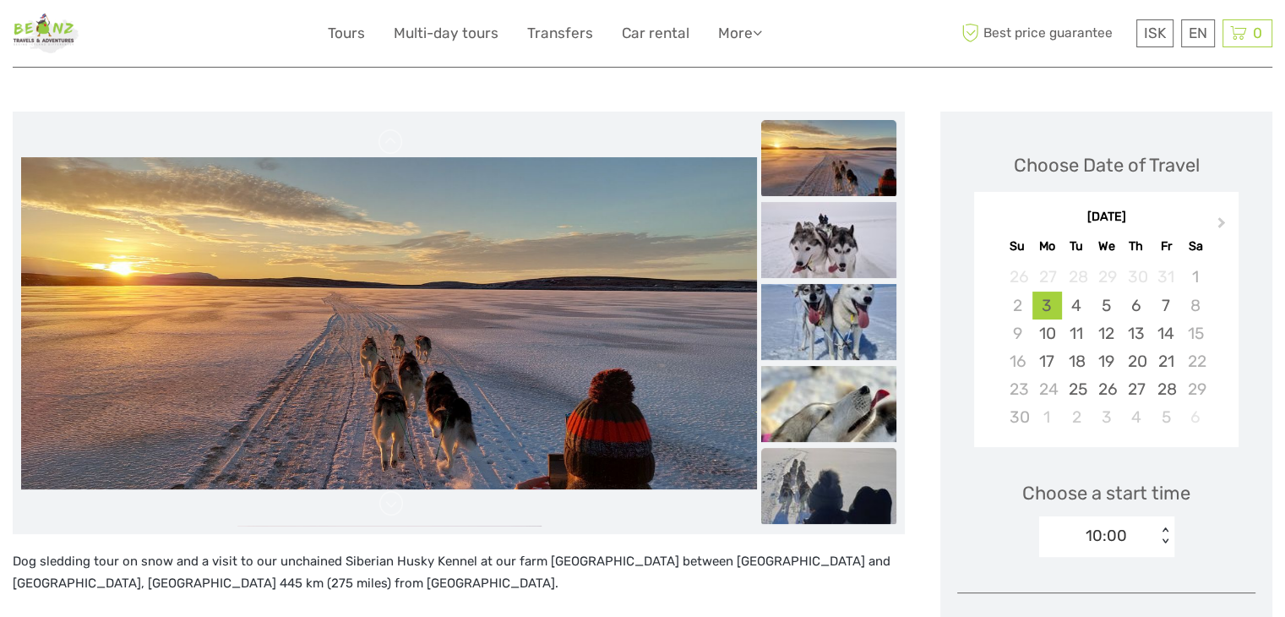
drag, startPoint x: 494, startPoint y: 239, endPoint x: 831, endPoint y: 486, distance: 417.9
click at [831, 486] on img at bounding box center [828, 486] width 135 height 76
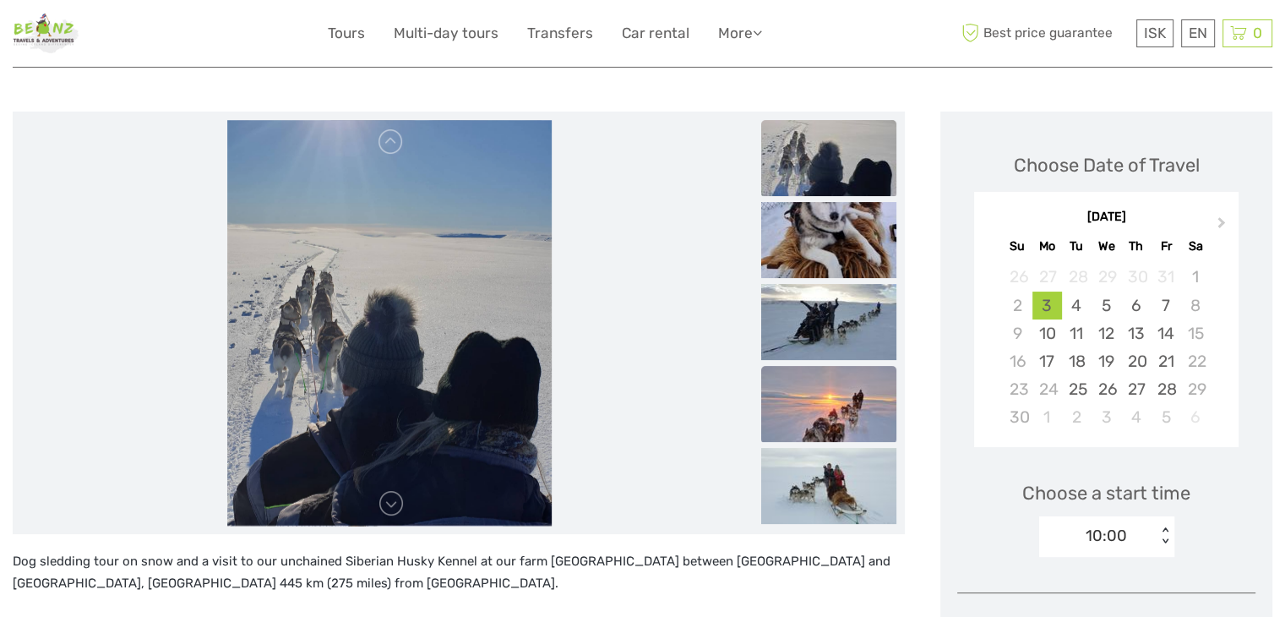
click at [871, 411] on img at bounding box center [828, 404] width 135 height 76
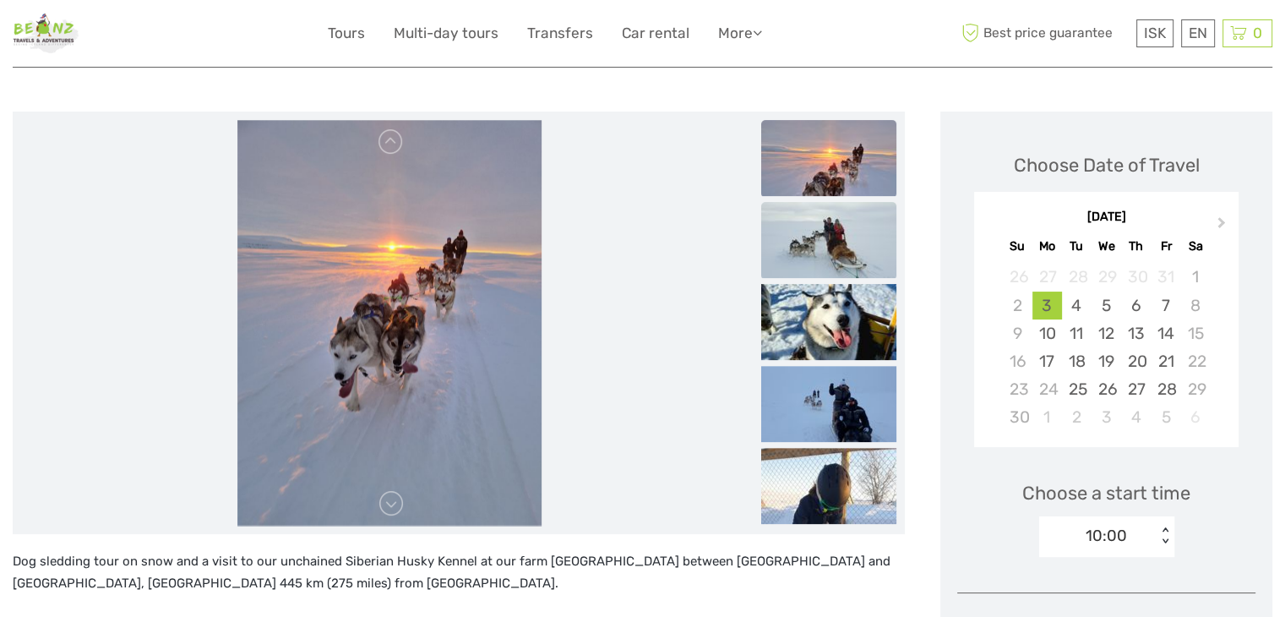
click at [885, 225] on img at bounding box center [828, 240] width 135 height 76
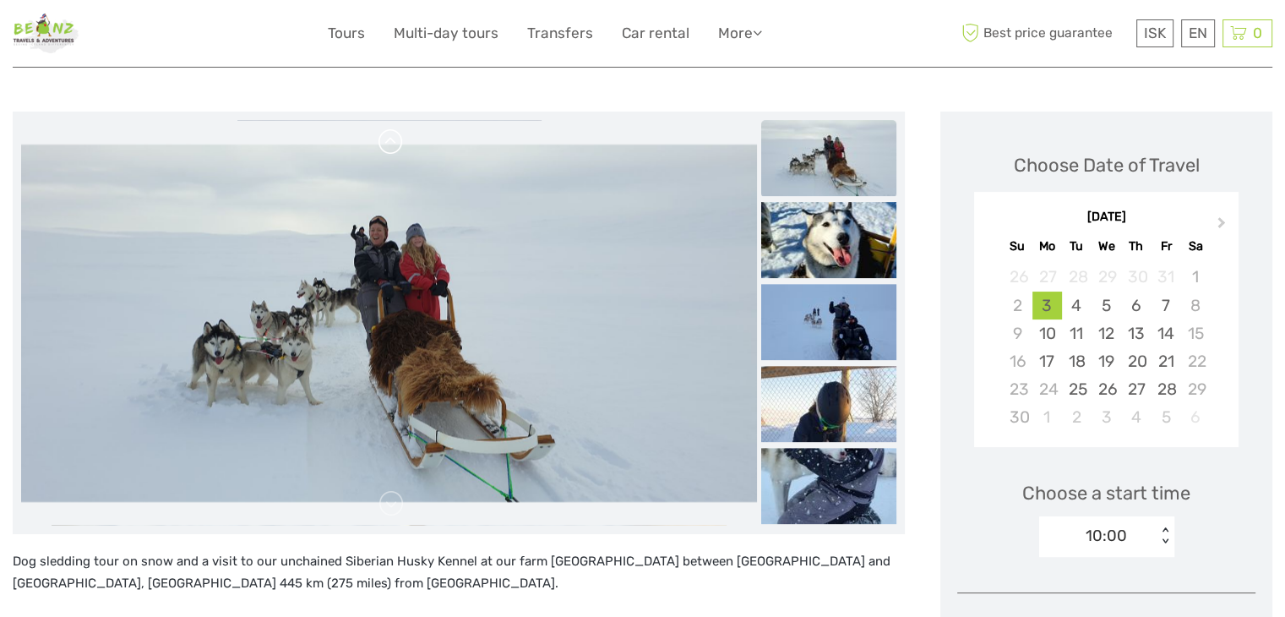
click at [396, 139] on link at bounding box center [391, 141] width 27 height 27
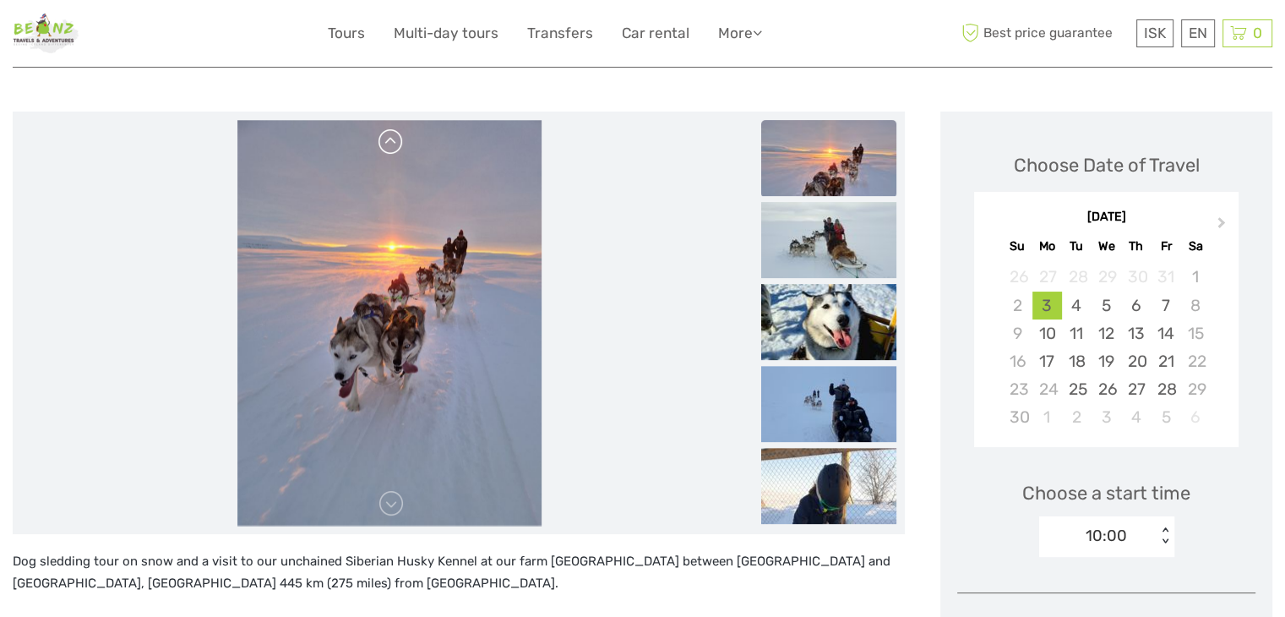
click at [396, 139] on link at bounding box center [391, 141] width 27 height 27
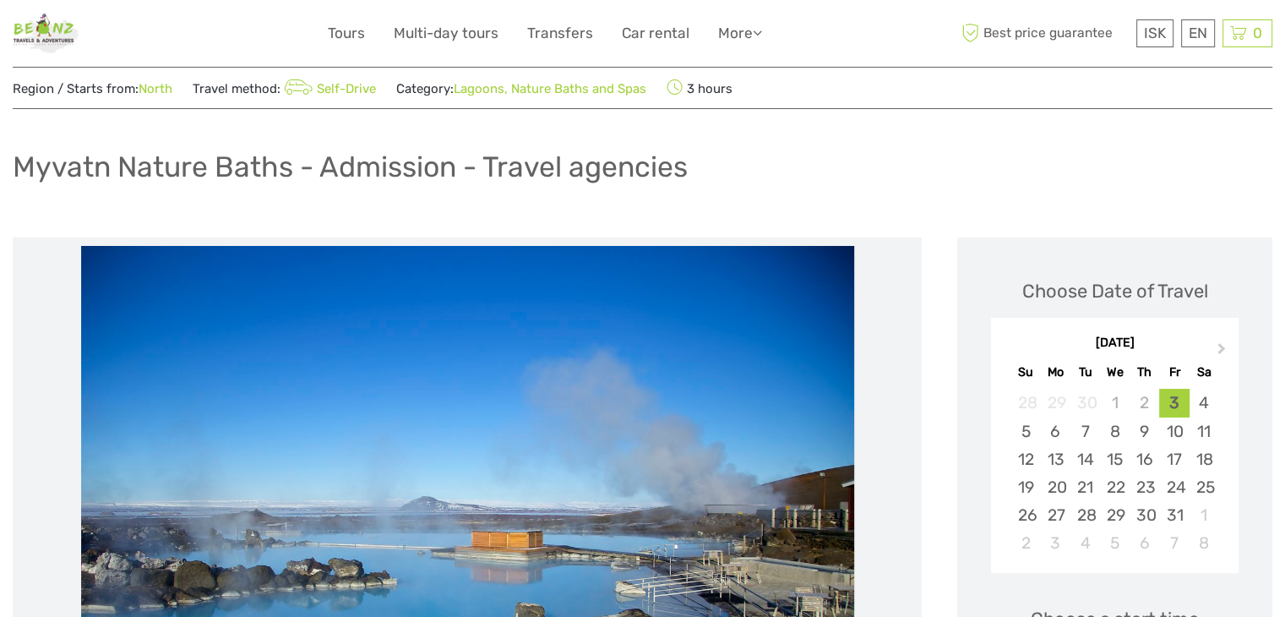
scroll to position [169, 0]
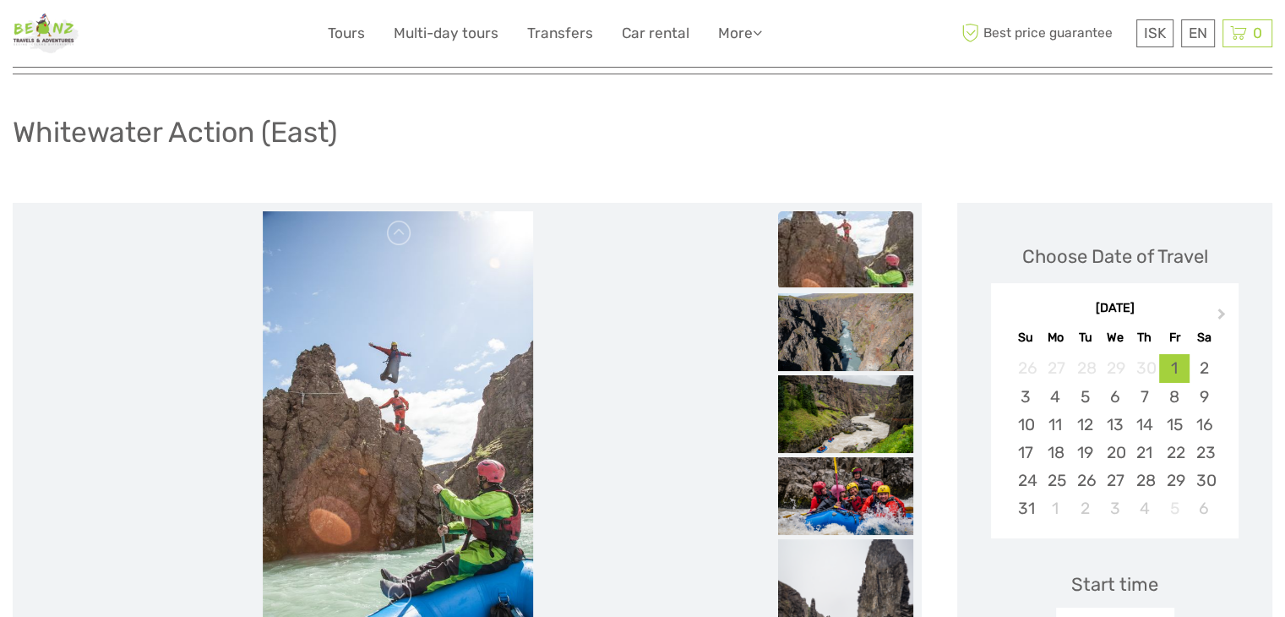
scroll to position [85, 0]
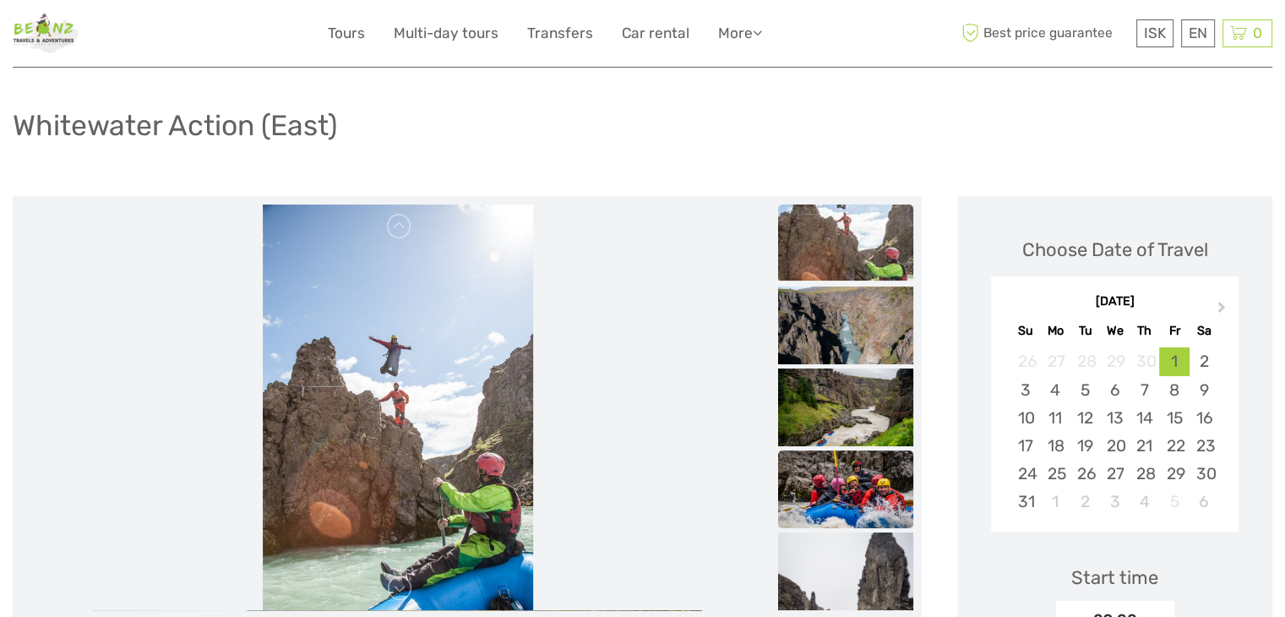
click at [848, 472] on img at bounding box center [845, 495] width 135 height 90
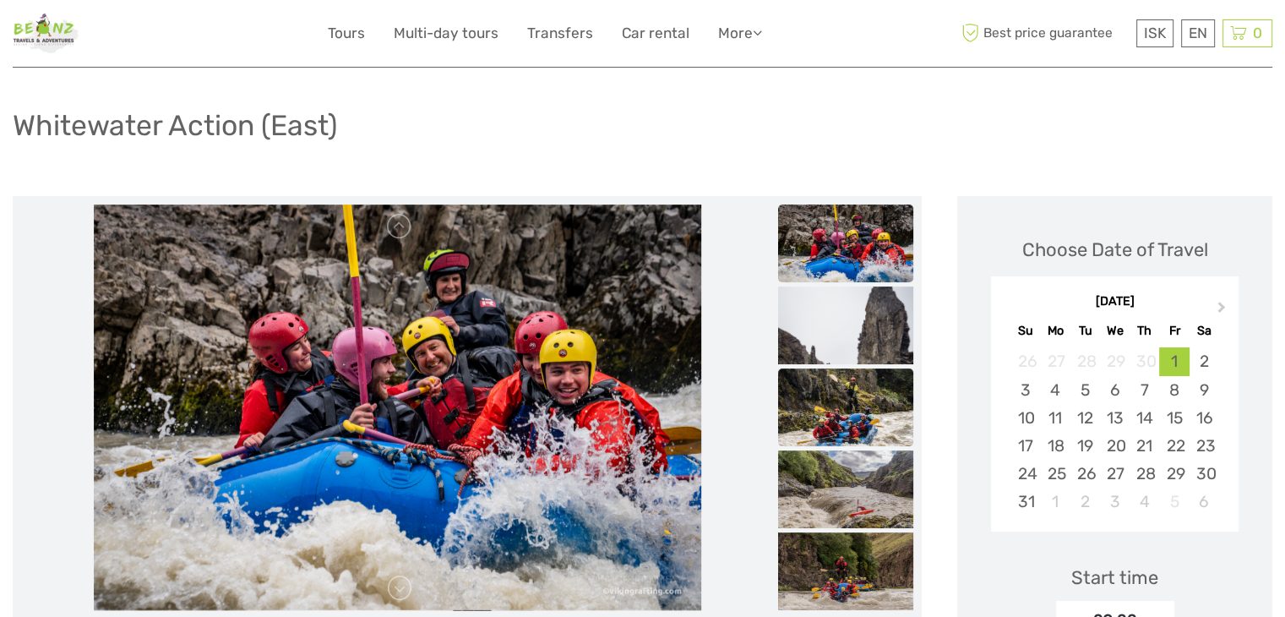
drag, startPoint x: 434, startPoint y: 312, endPoint x: 864, endPoint y: 406, distance: 440.5
click at [864, 406] on img at bounding box center [845, 413] width 135 height 90
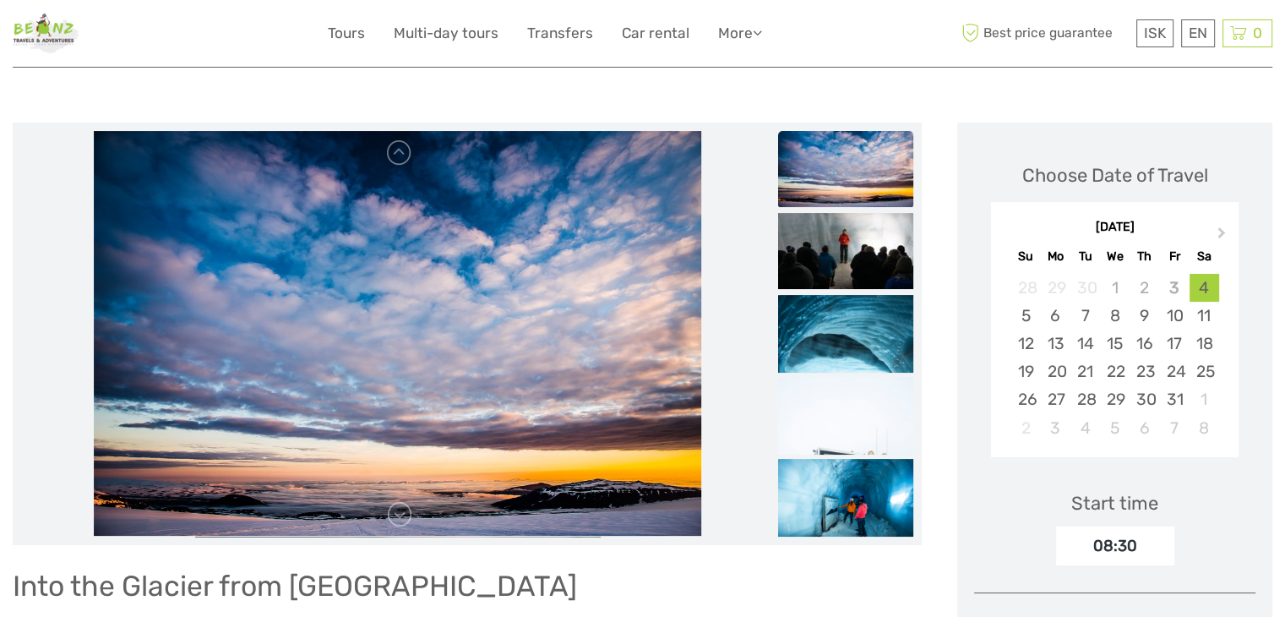
scroll to position [169, 0]
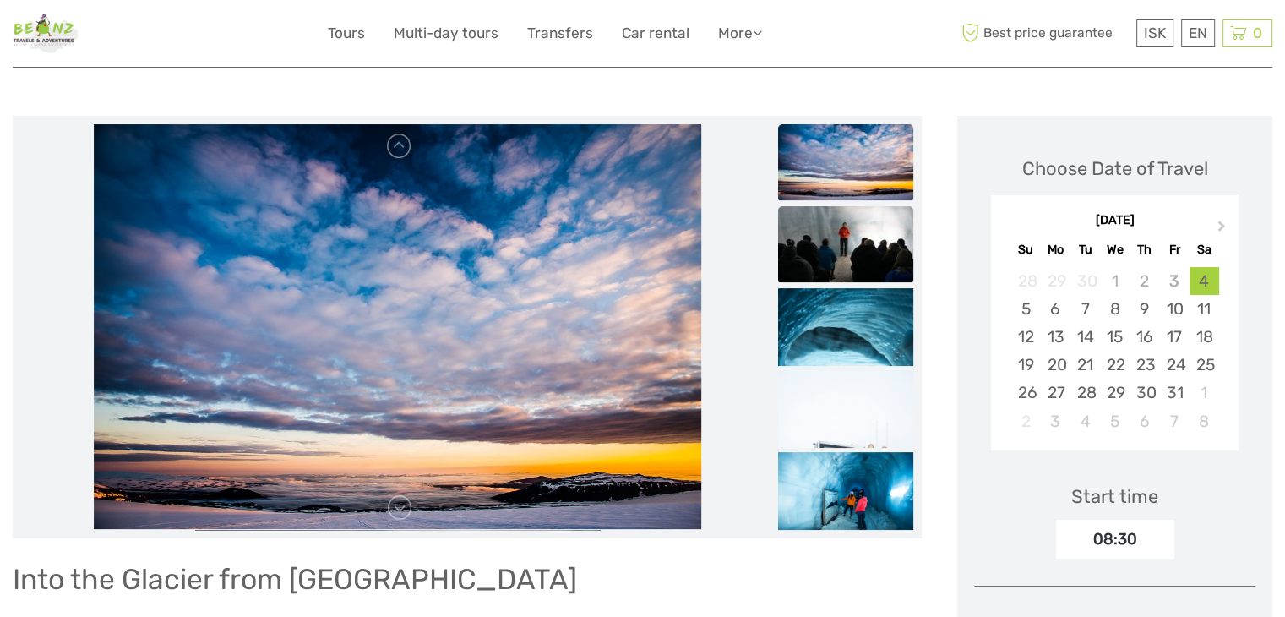
drag, startPoint x: 442, startPoint y: 290, endPoint x: 872, endPoint y: 232, distance: 434.0
click at [872, 232] on img at bounding box center [845, 244] width 135 height 76
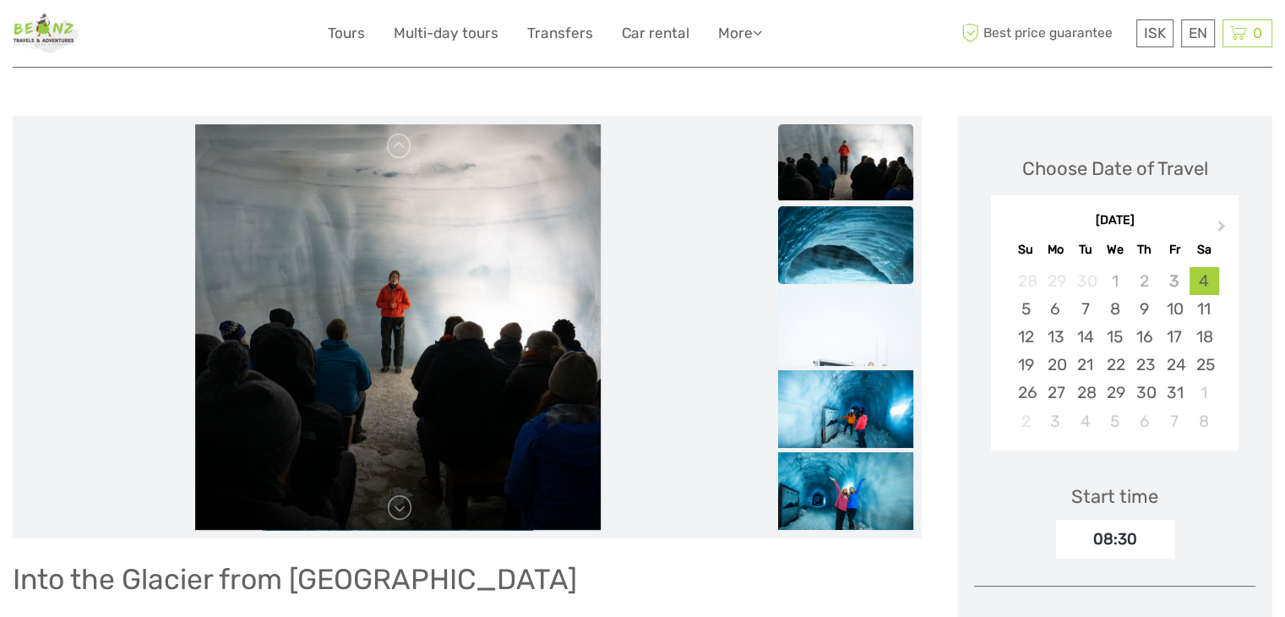
click at [846, 276] on img at bounding box center [845, 307] width 135 height 203
